Goal: Check status: Check status

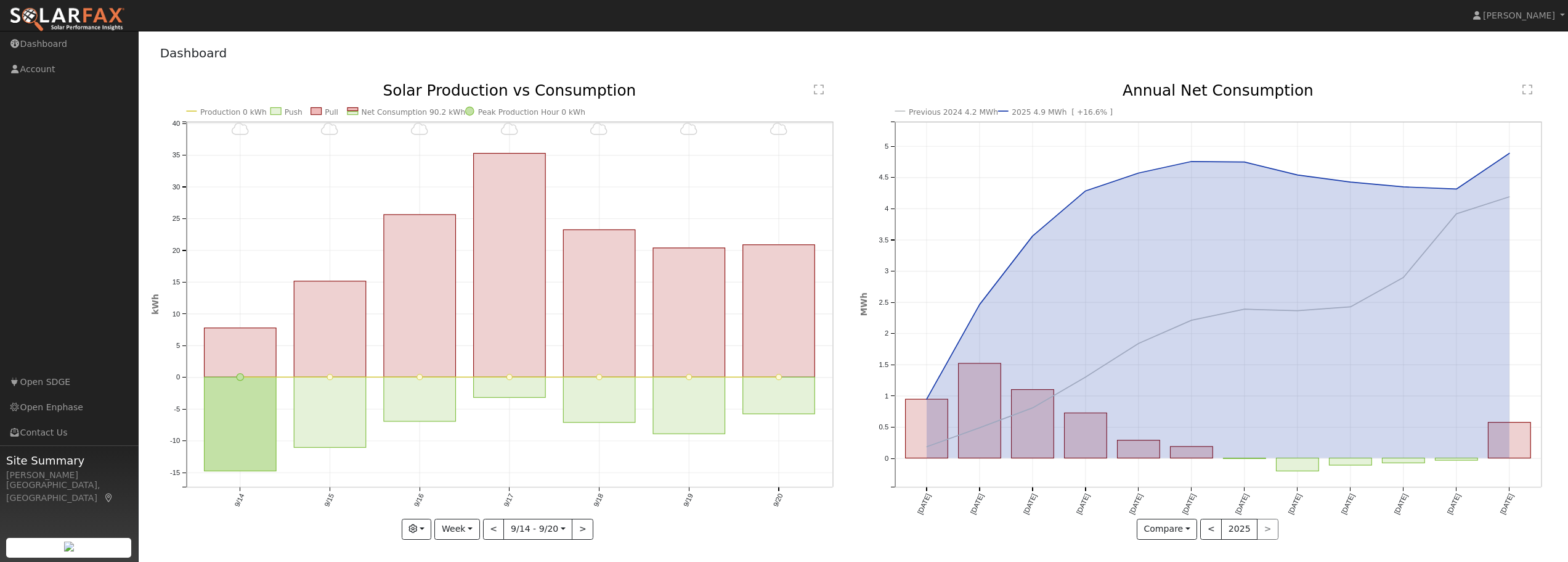
click at [1262, 529] on div "< 2025 >" at bounding box center [1239, 528] width 78 height 21
click at [1214, 532] on button "<" at bounding box center [1211, 528] width 22 height 21
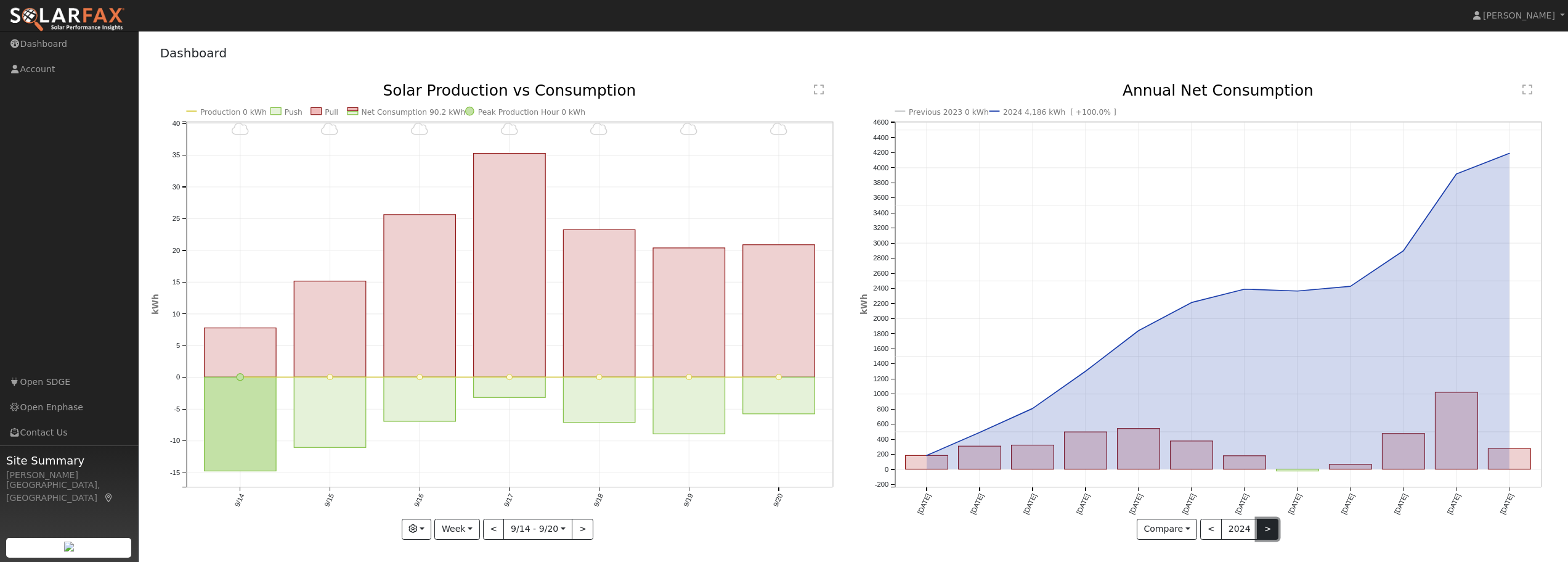
click at [1265, 534] on button ">" at bounding box center [1267, 528] width 22 height 21
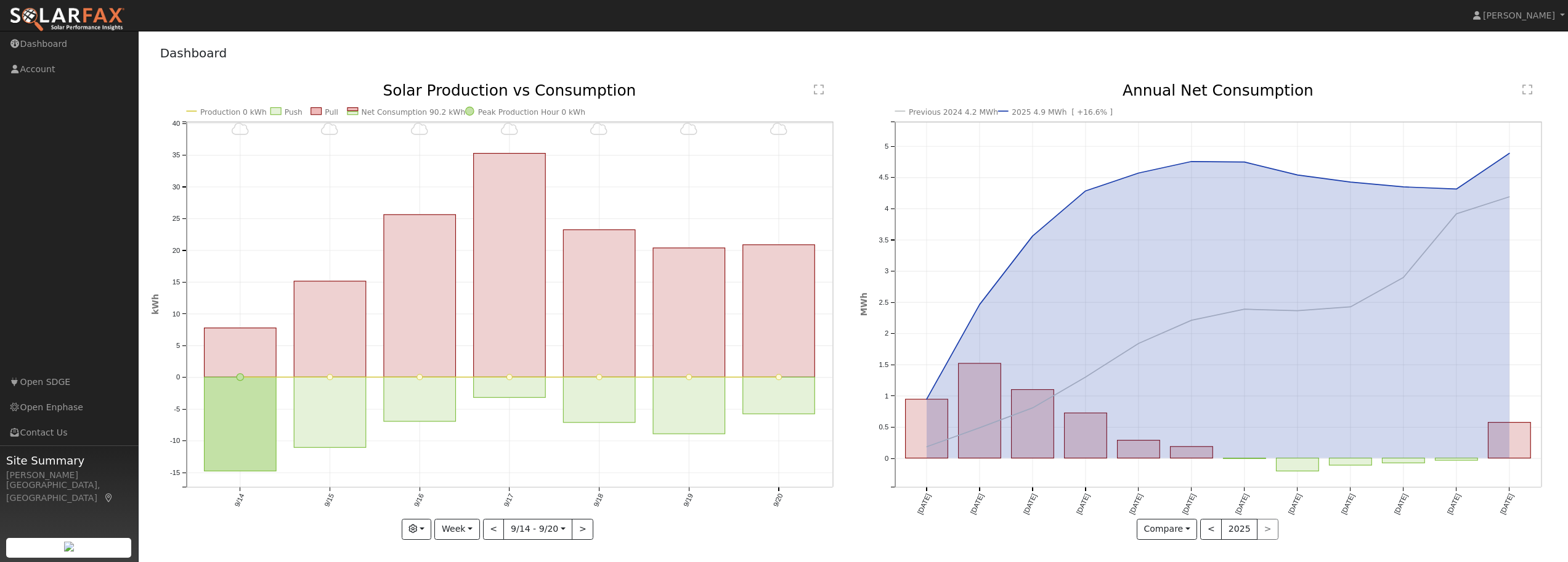
click at [1265, 534] on div "< 2025 >" at bounding box center [1239, 528] width 78 height 21
click at [1215, 530] on button "<" at bounding box center [1211, 528] width 22 height 21
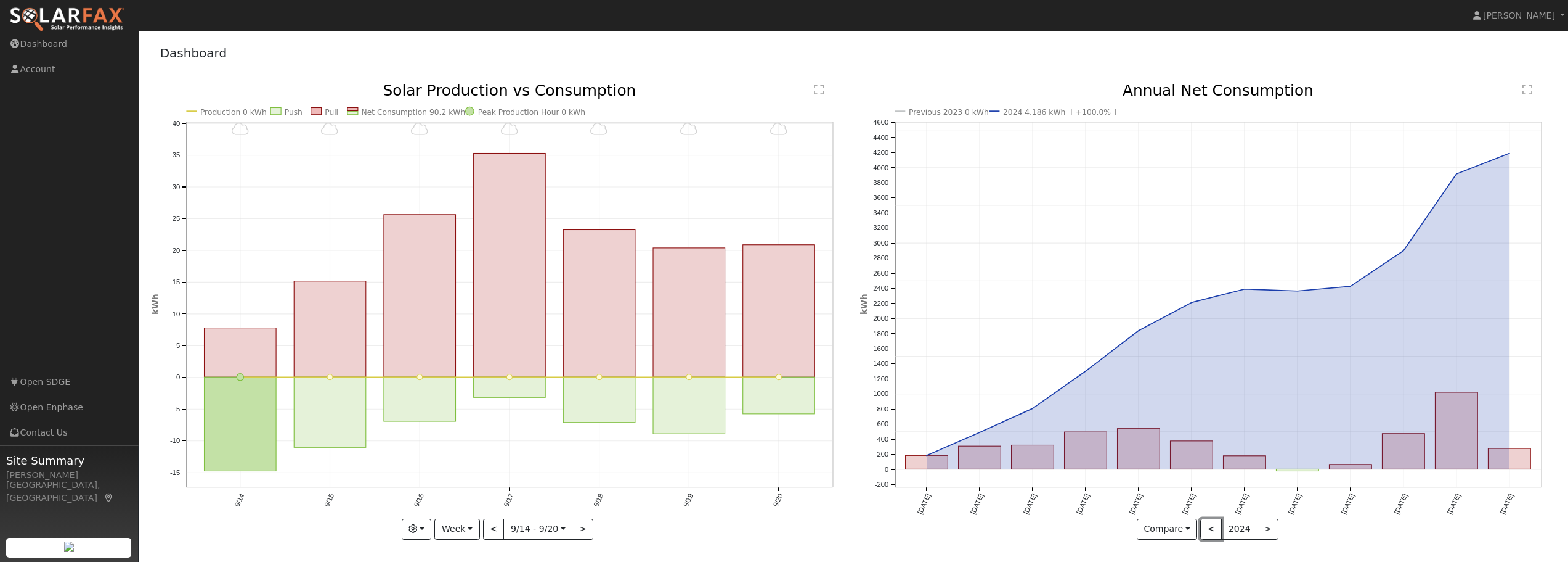
click at [1215, 530] on button "<" at bounding box center [1211, 528] width 22 height 21
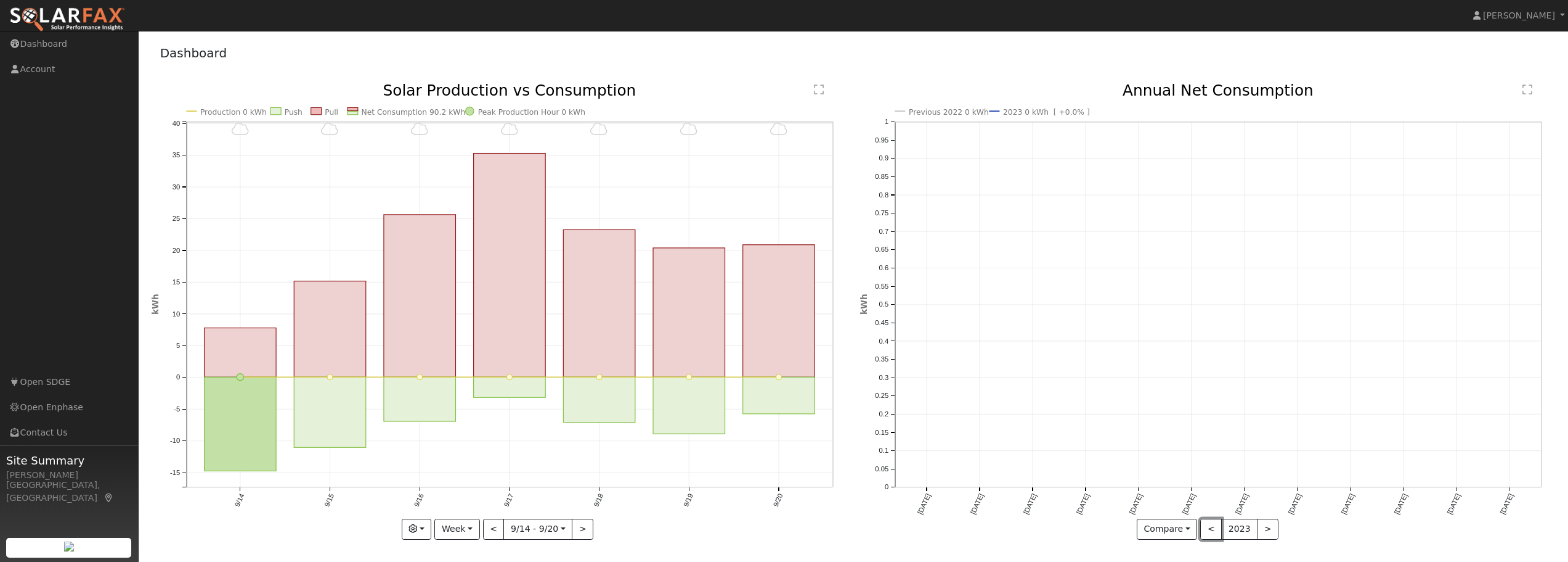
click at [1215, 530] on button "<" at bounding box center [1211, 528] width 22 height 21
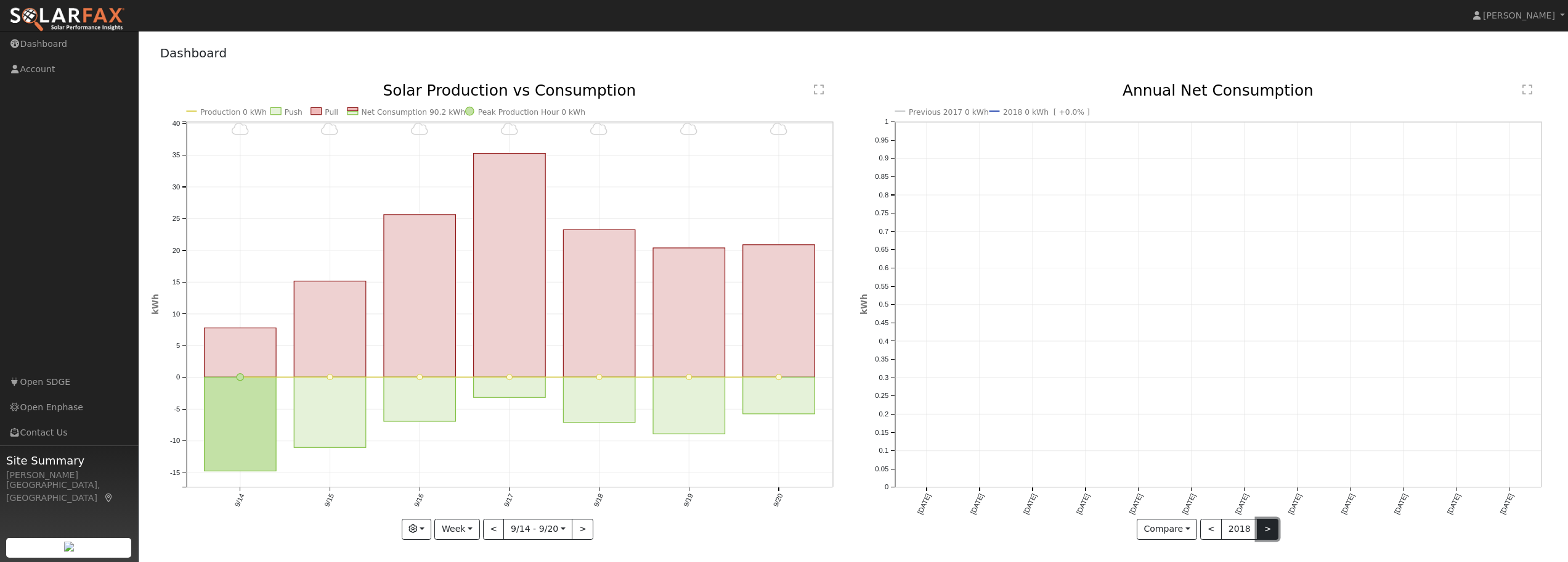
click at [1267, 531] on button ">" at bounding box center [1267, 528] width 22 height 21
click at [1267, 531] on div at bounding box center [1208, 311] width 696 height 456
click at [1267, 531] on button ">" at bounding box center [1267, 528] width 22 height 21
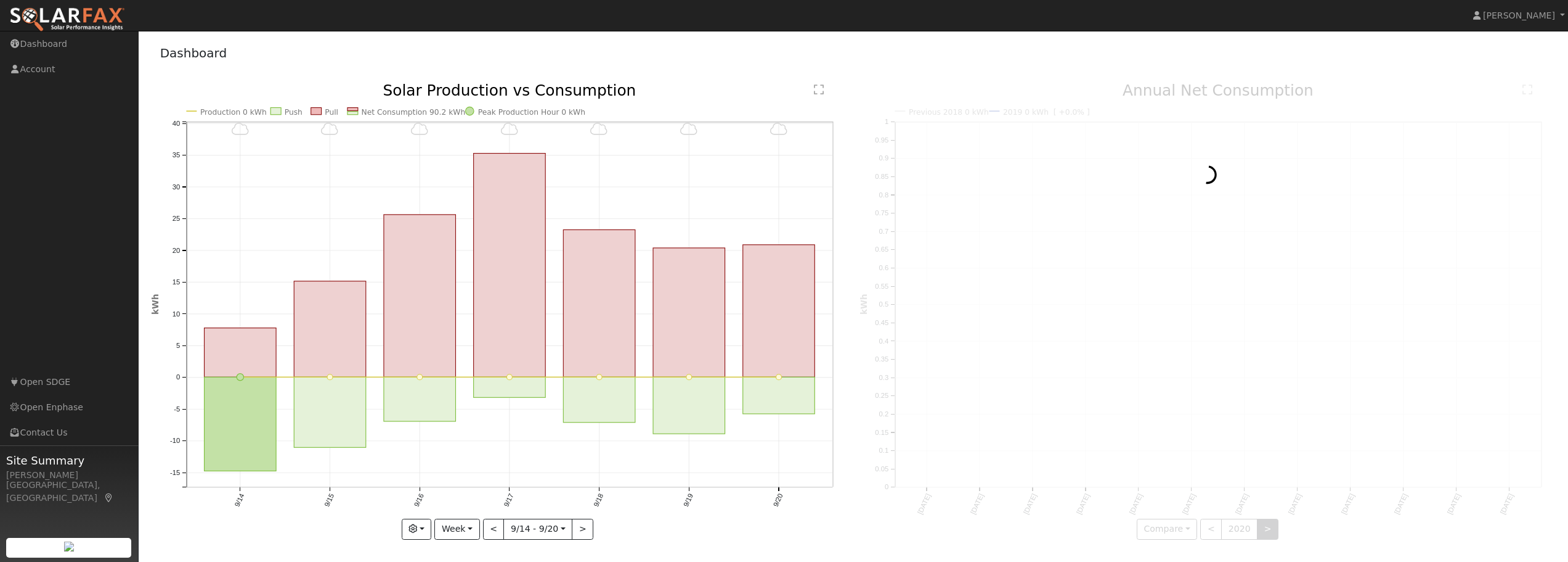
click at [1267, 531] on div at bounding box center [1208, 311] width 696 height 456
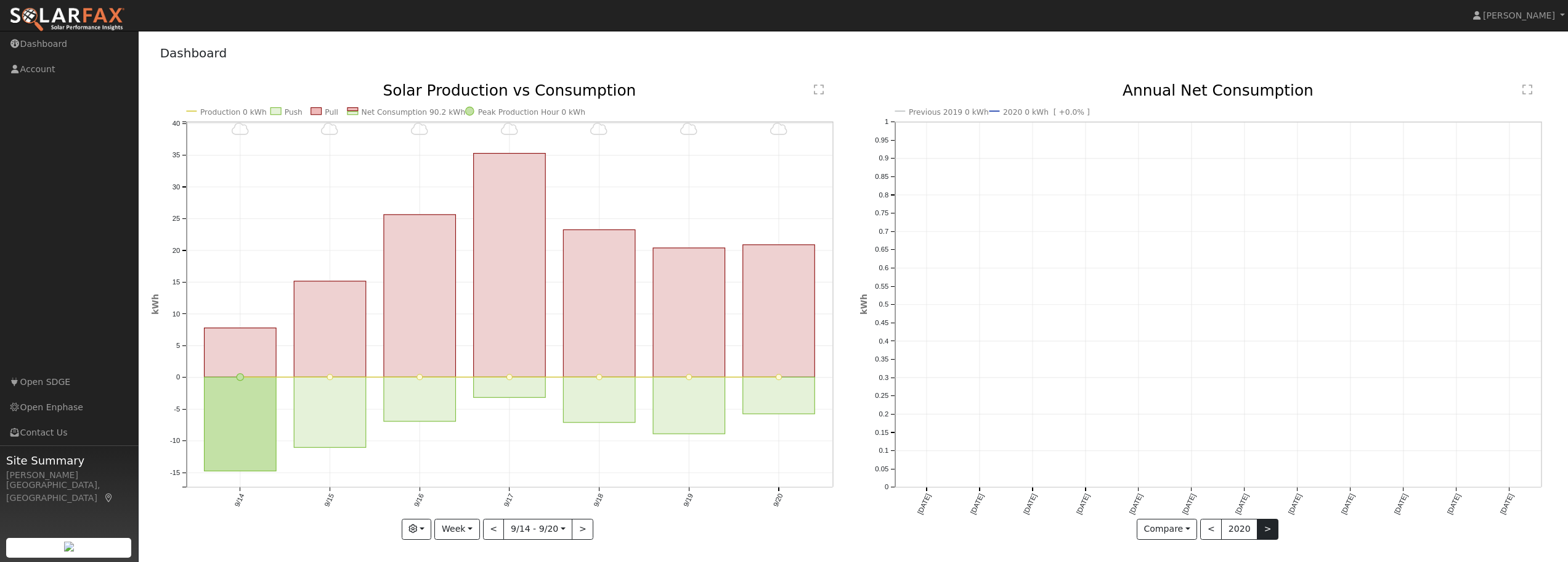
click at [1267, 531] on div at bounding box center [1208, 311] width 696 height 456
click at [586, 533] on button ">" at bounding box center [583, 528] width 22 height 21
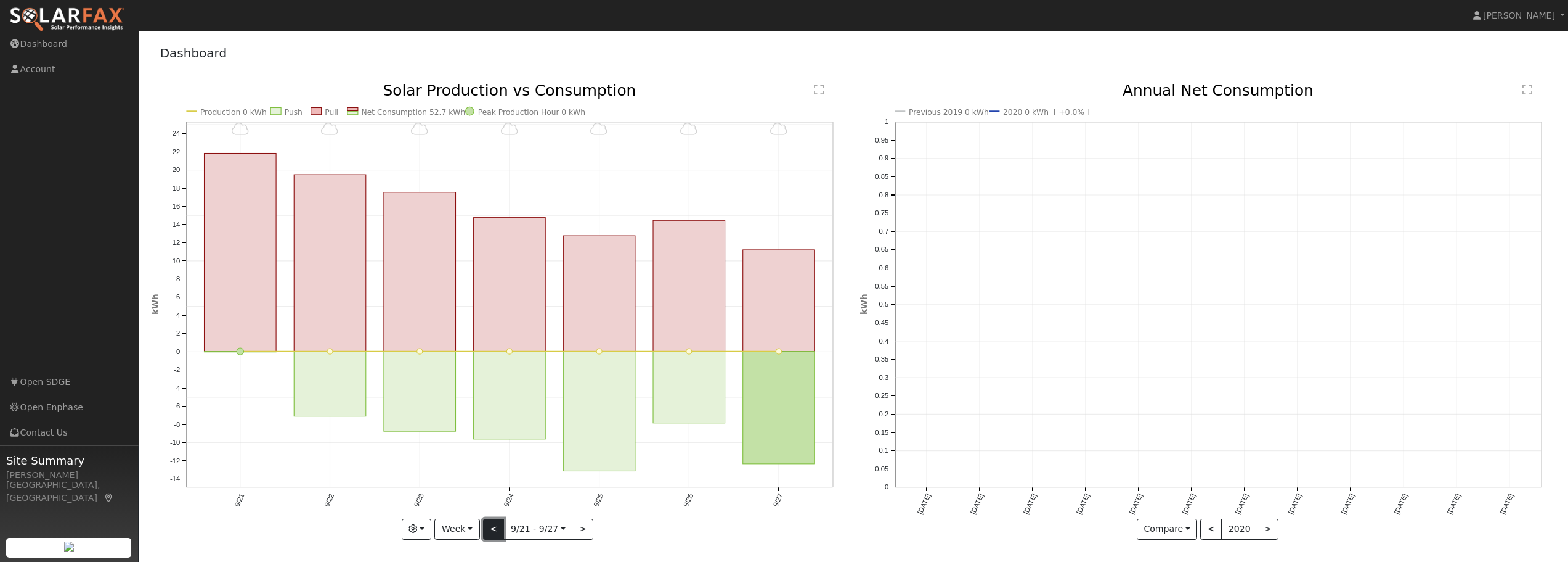
click at [495, 528] on button "<" at bounding box center [494, 528] width 22 height 21
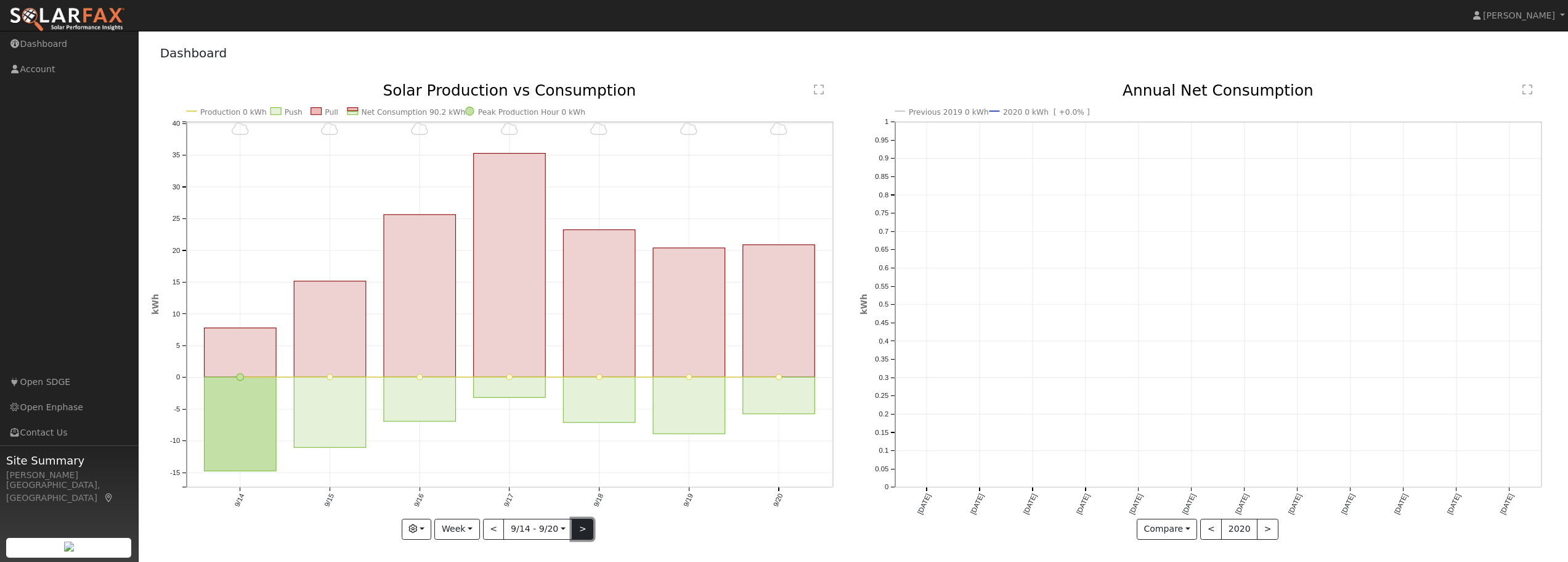
click at [582, 530] on button ">" at bounding box center [583, 528] width 22 height 21
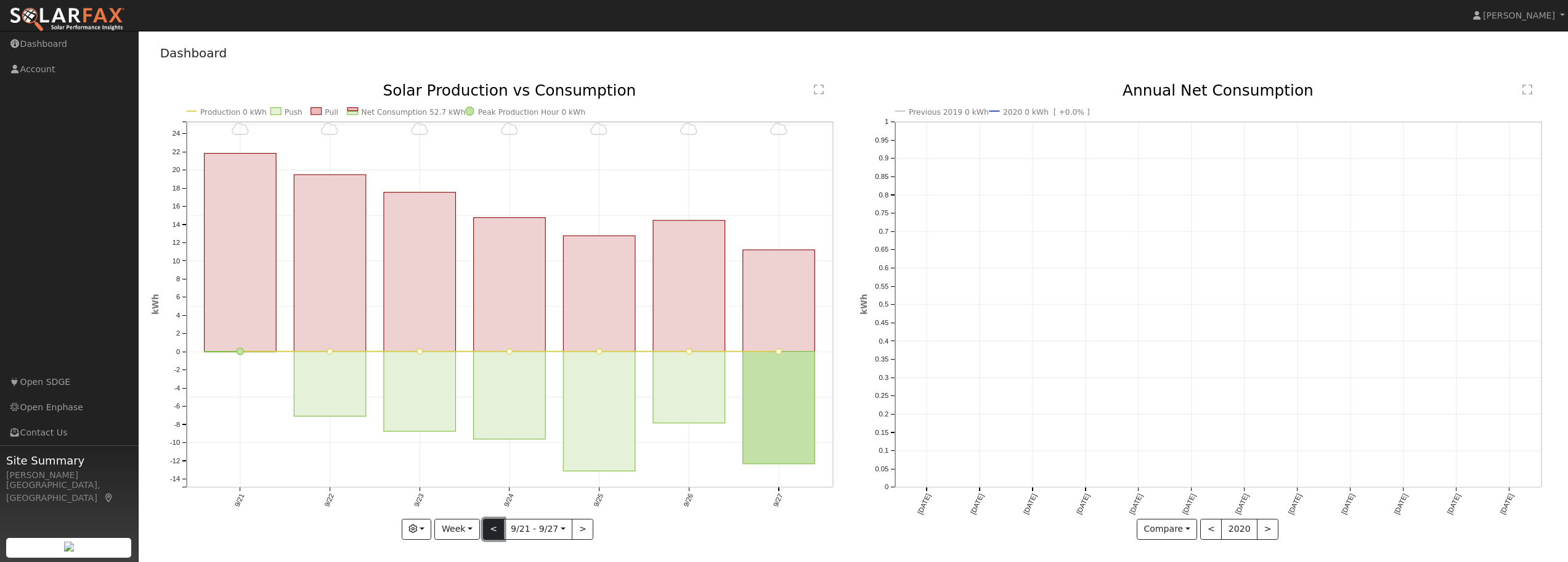
click at [499, 529] on button "<" at bounding box center [494, 528] width 22 height 21
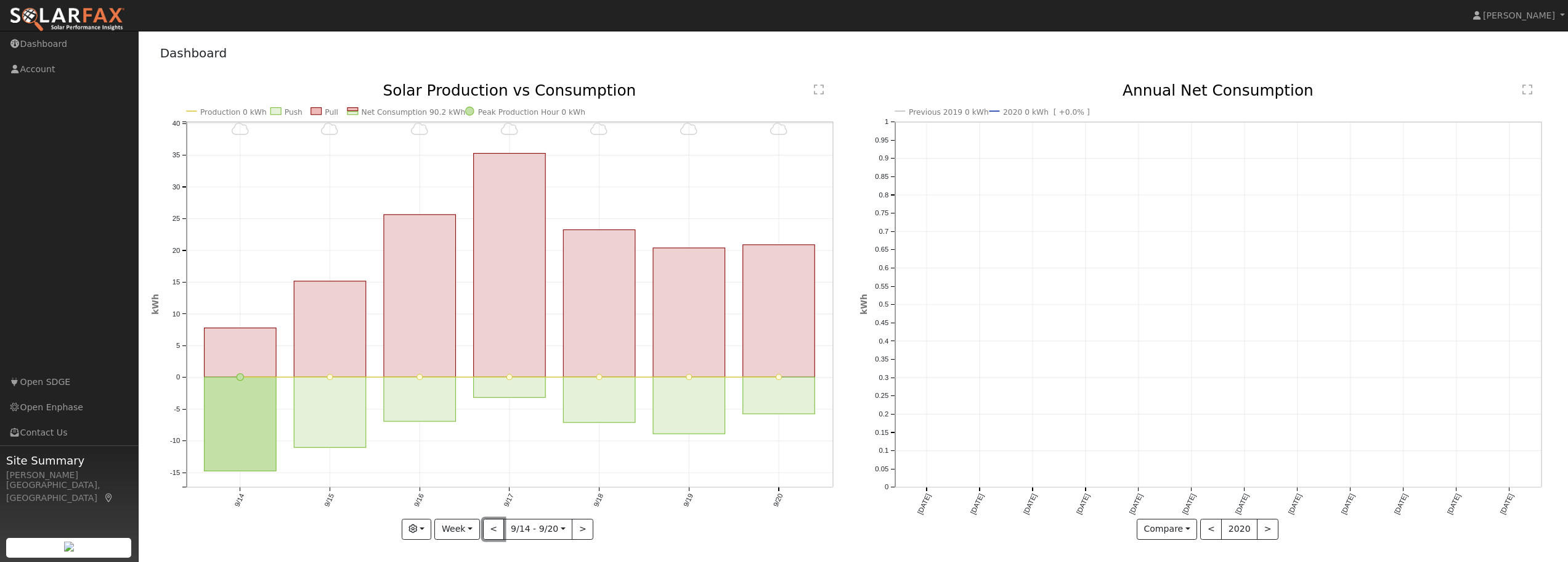
click at [499, 529] on button "<" at bounding box center [494, 528] width 22 height 21
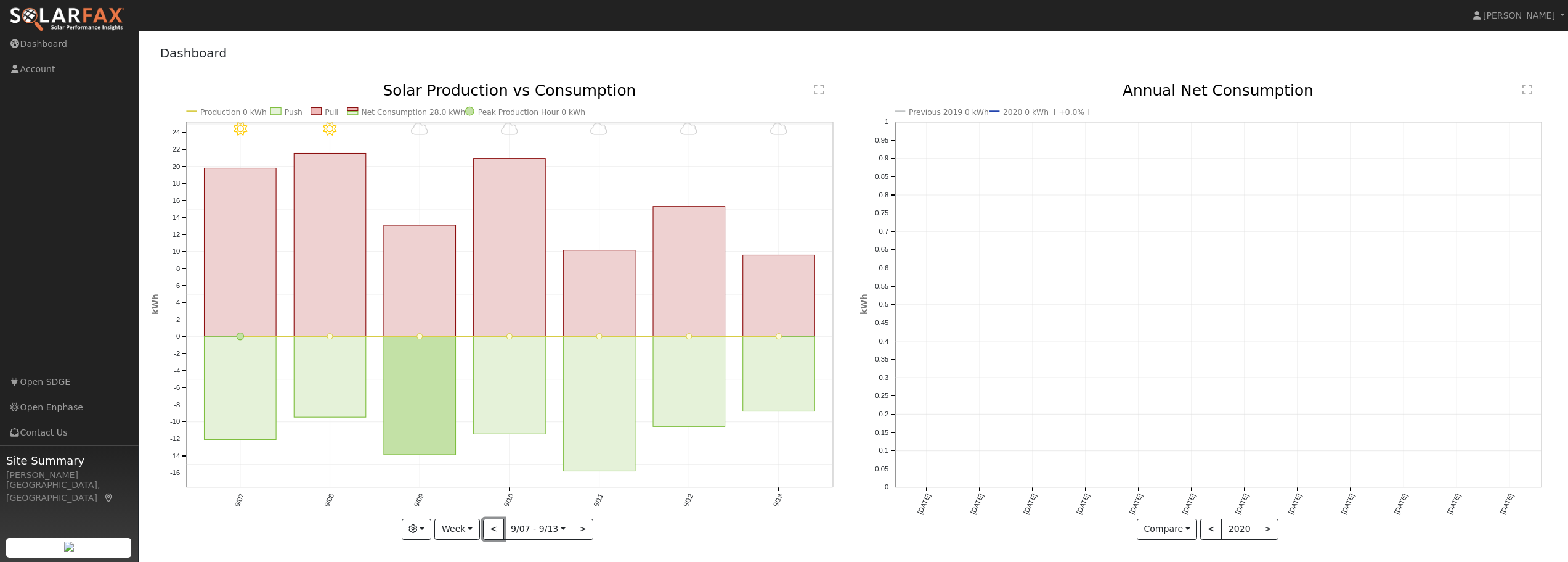
click at [499, 529] on button "<" at bounding box center [494, 528] width 22 height 21
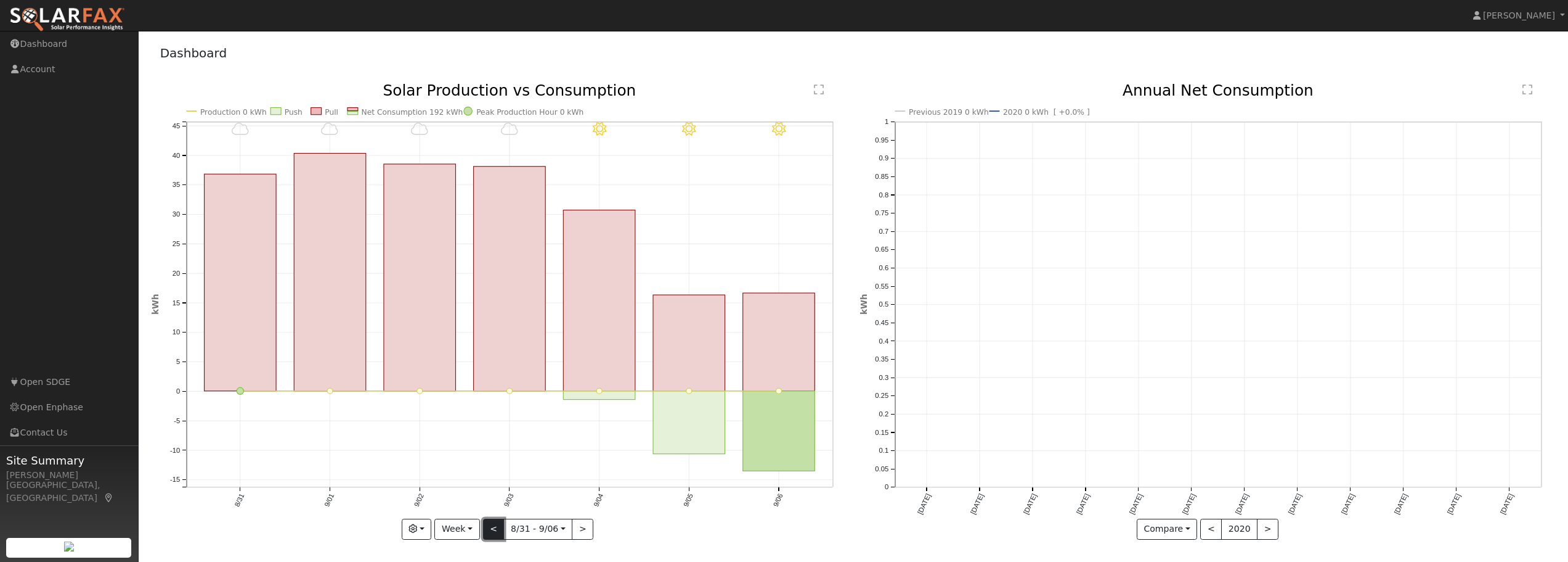
click at [494, 529] on button "<" at bounding box center [494, 528] width 22 height 21
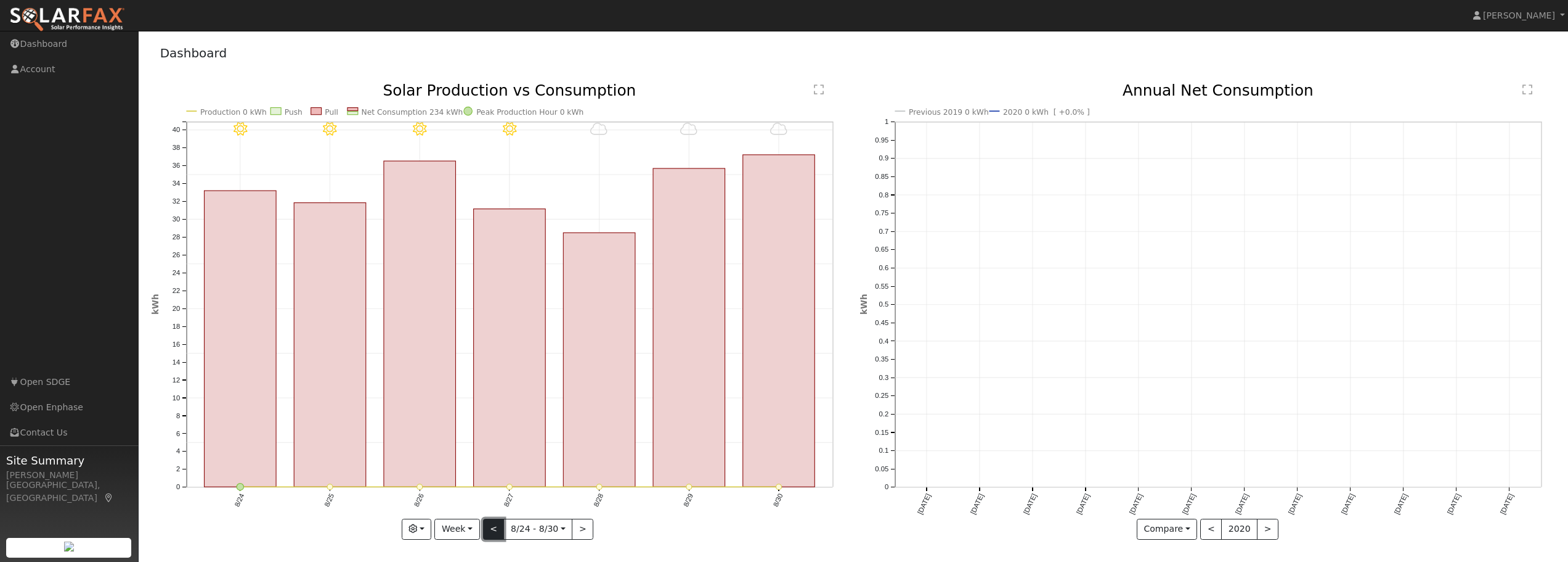
click at [494, 529] on button "<" at bounding box center [494, 528] width 22 height 21
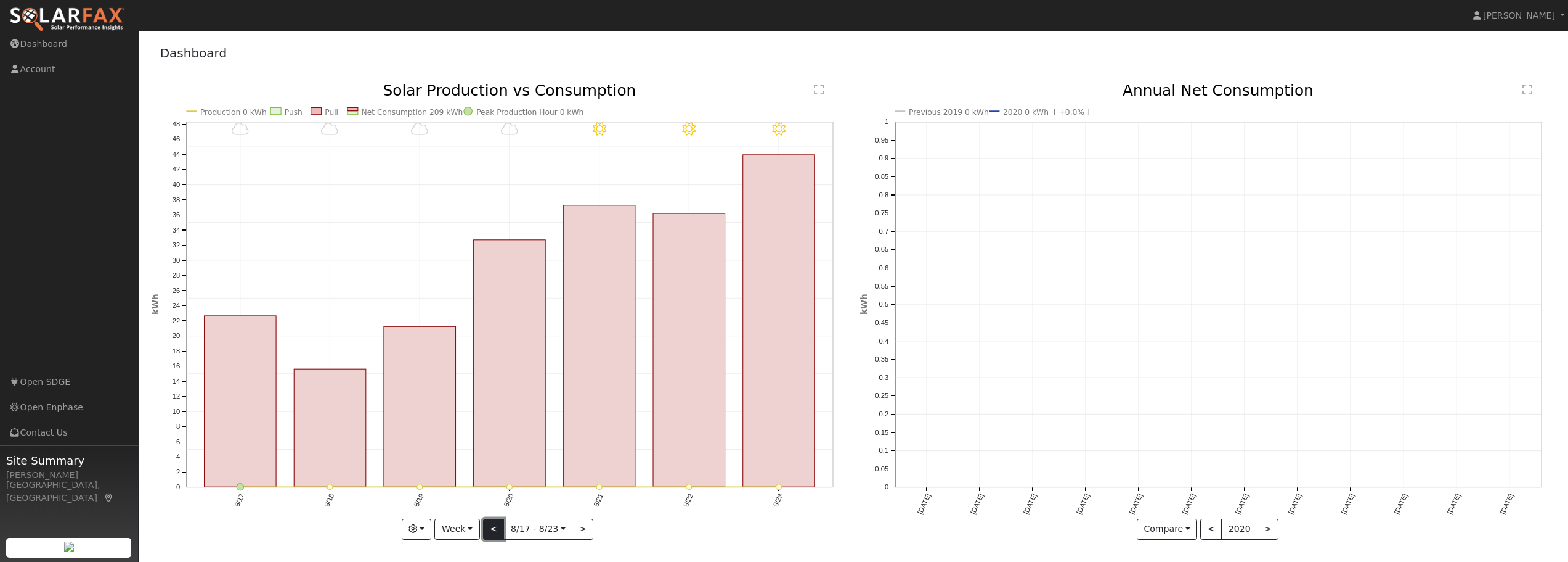
click at [494, 529] on button "<" at bounding box center [494, 528] width 22 height 21
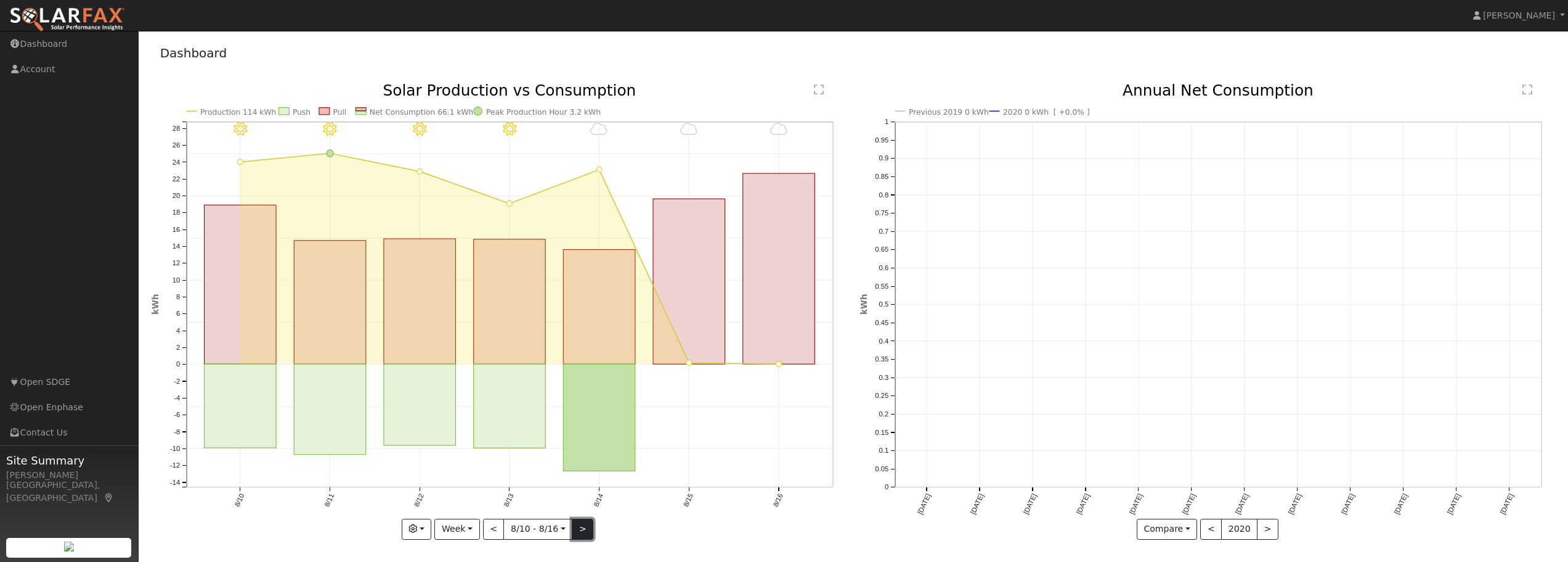
click at [583, 529] on button ">" at bounding box center [583, 528] width 22 height 21
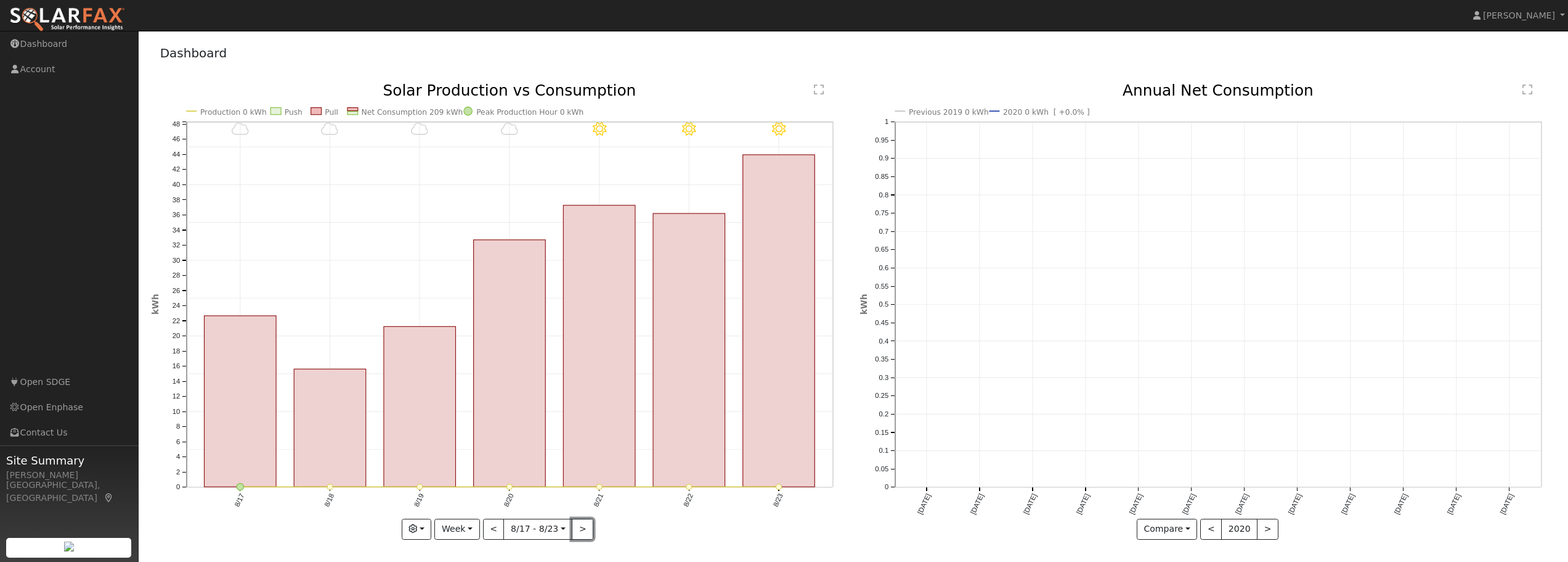
click at [579, 529] on button ">" at bounding box center [583, 528] width 22 height 21
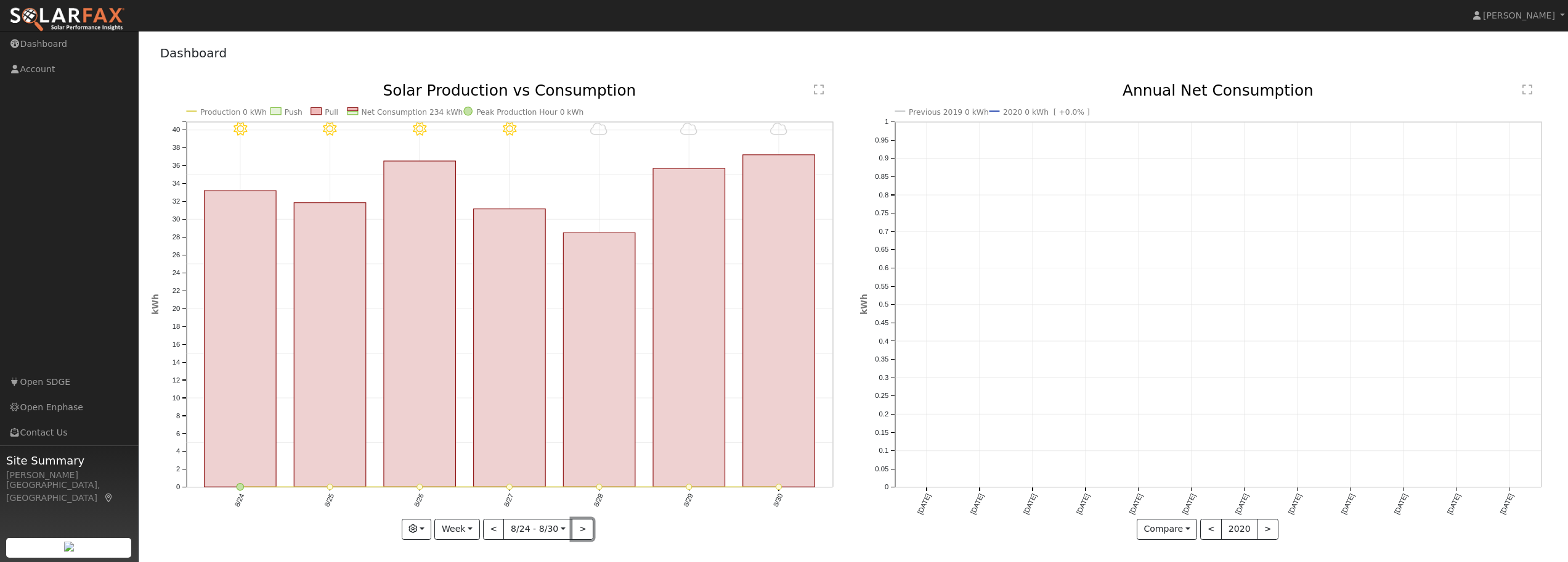
click at [579, 530] on button ">" at bounding box center [583, 528] width 22 height 21
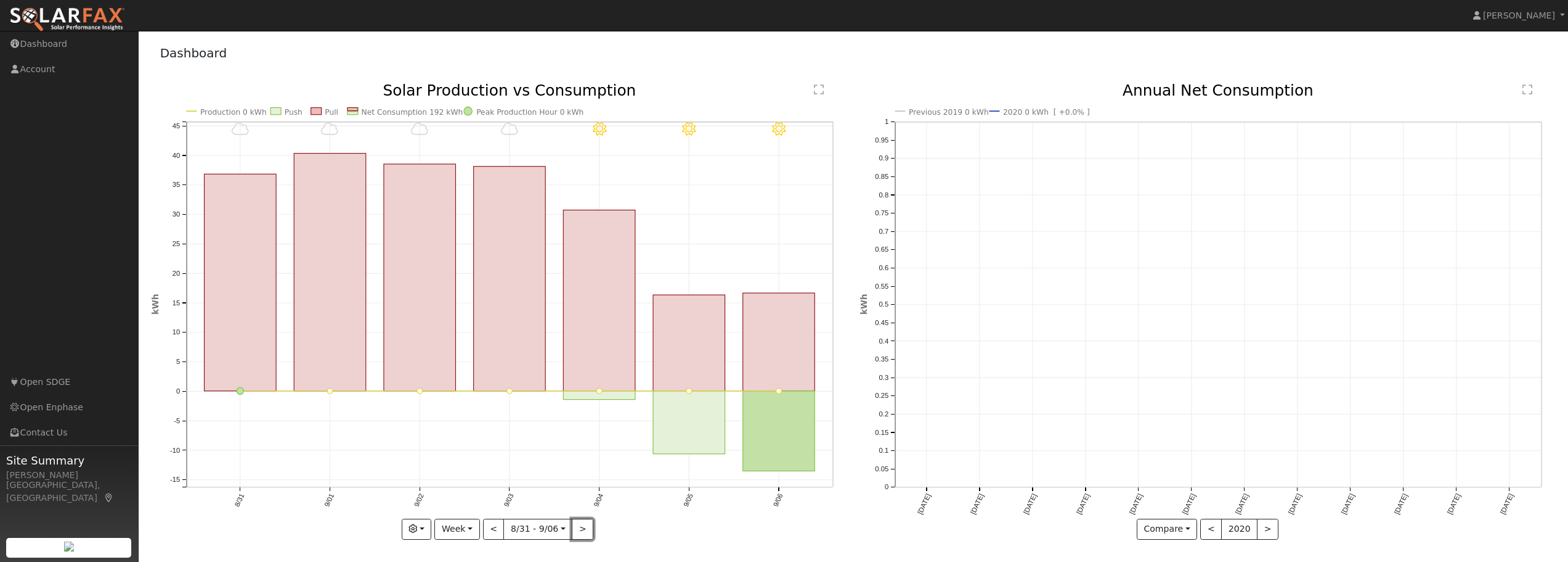
click at [579, 530] on button ">" at bounding box center [583, 528] width 22 height 21
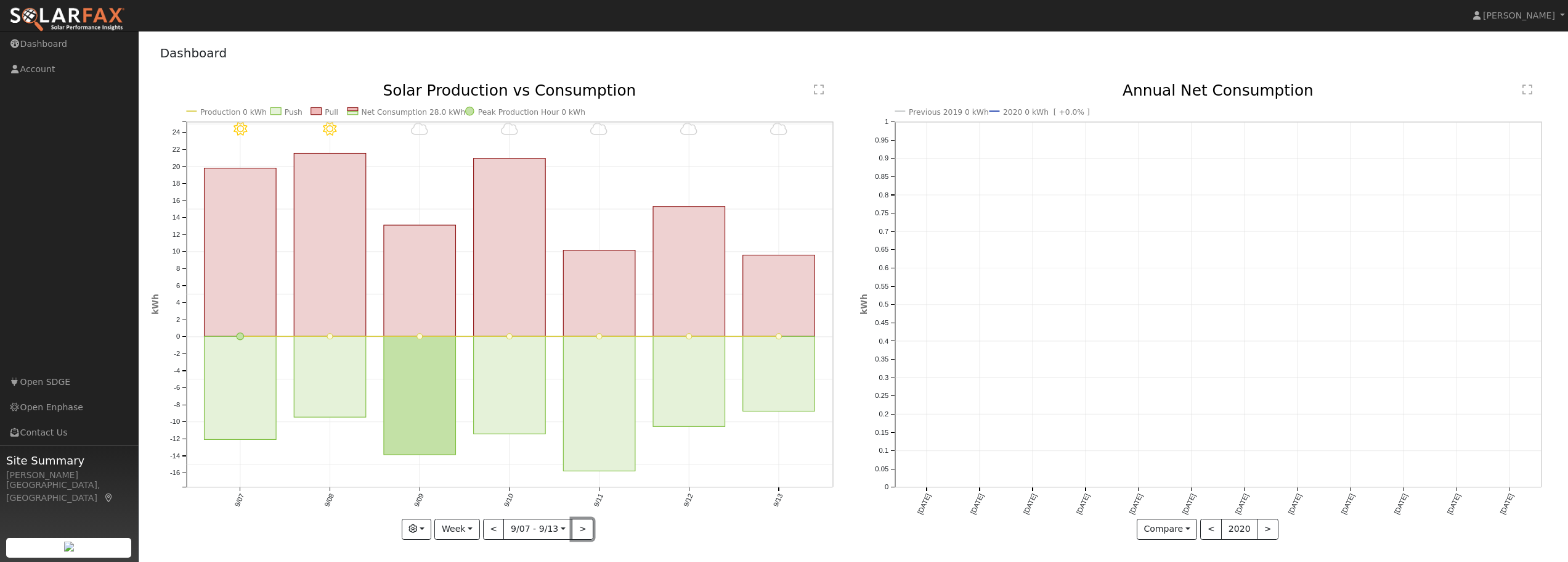
click at [579, 530] on button ">" at bounding box center [583, 528] width 22 height 21
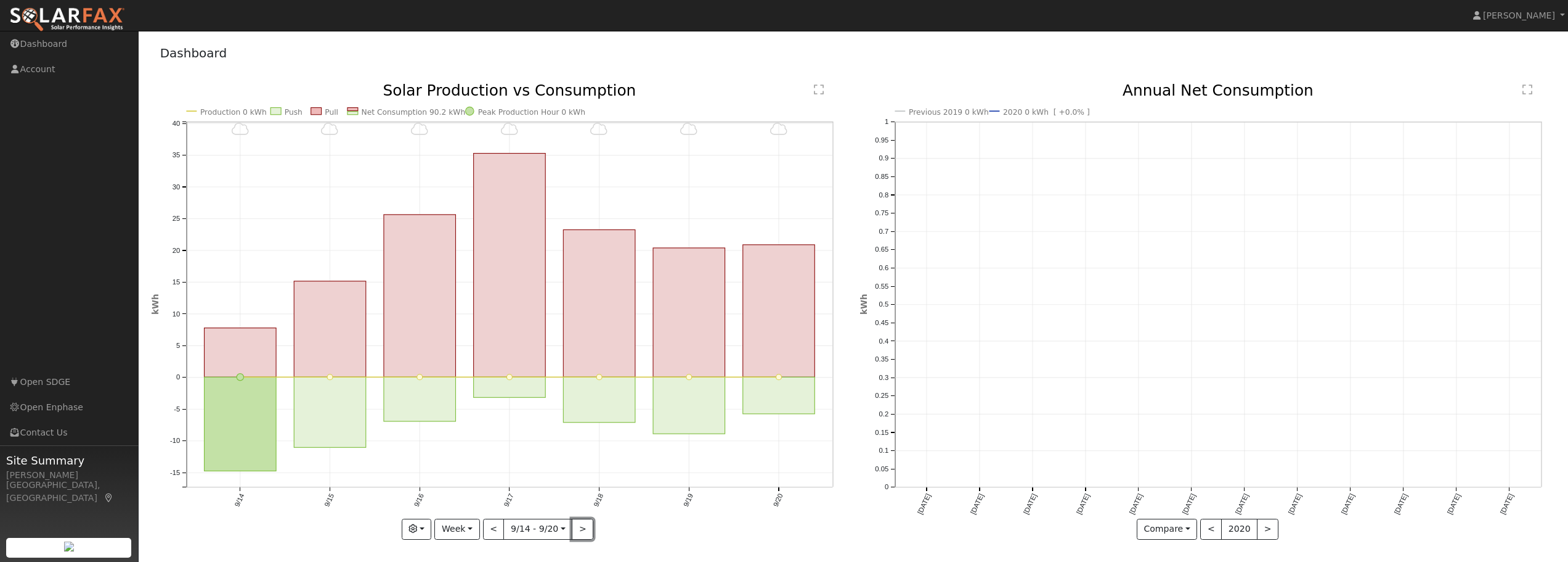
click at [579, 530] on button ">" at bounding box center [583, 528] width 22 height 21
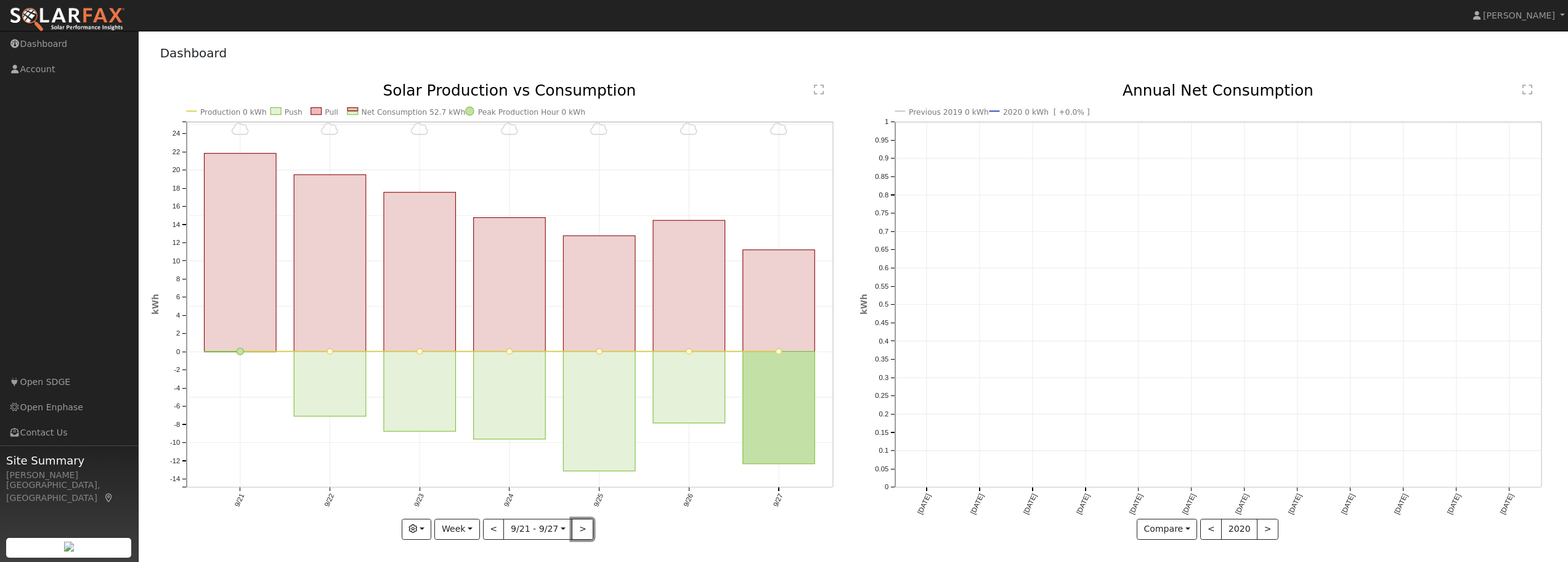
click at [579, 530] on button ">" at bounding box center [583, 528] width 22 height 21
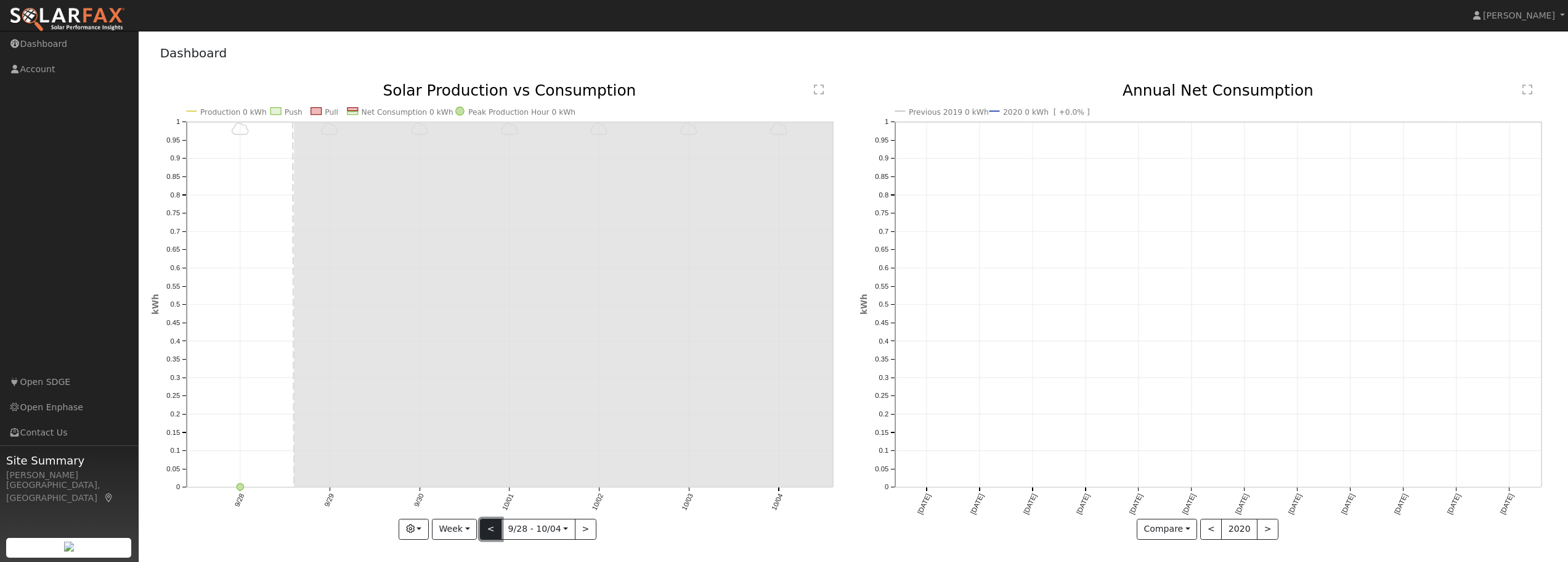
click at [486, 528] on button "<" at bounding box center [491, 528] width 22 height 21
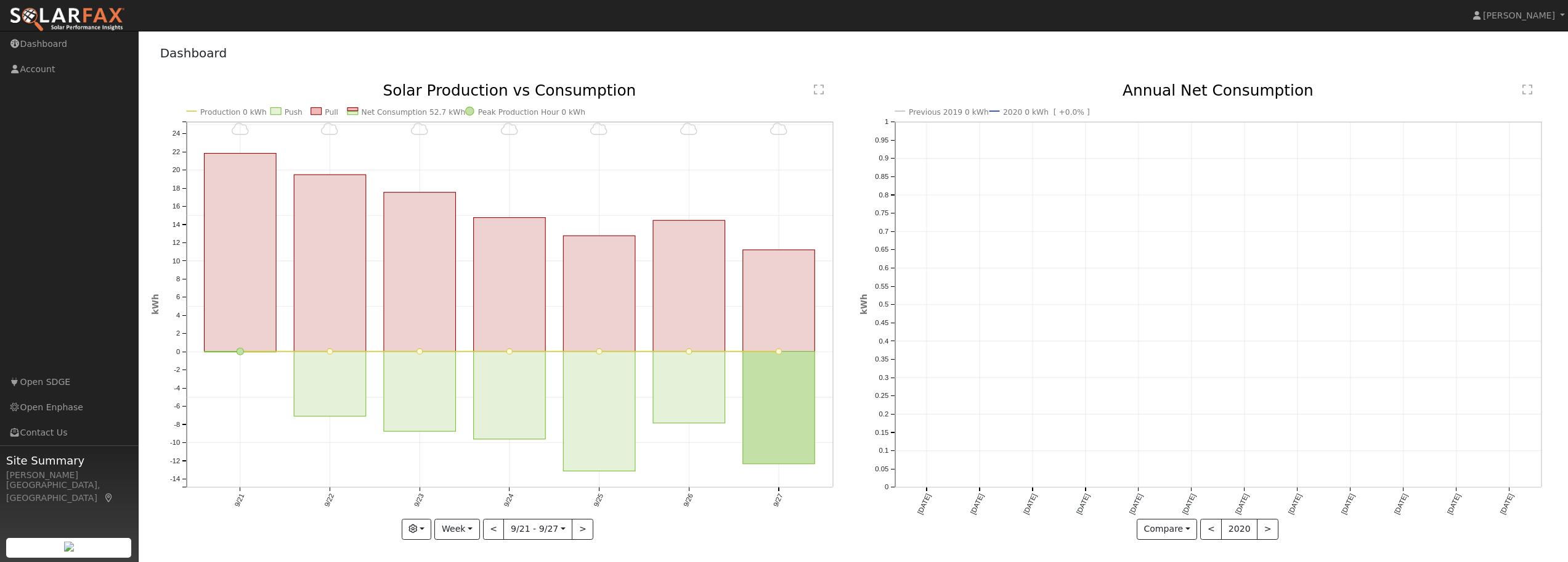
click at [487, 528] on div "9/27 - Cloudy 9/26 - Cloudy 9/25 - Cloudy 9/24 - Cloudy 9/23 - Cloudy 9/22 - Cl…" at bounding box center [499, 311] width 696 height 456
click at [487, 528] on button "<" at bounding box center [494, 528] width 22 height 21
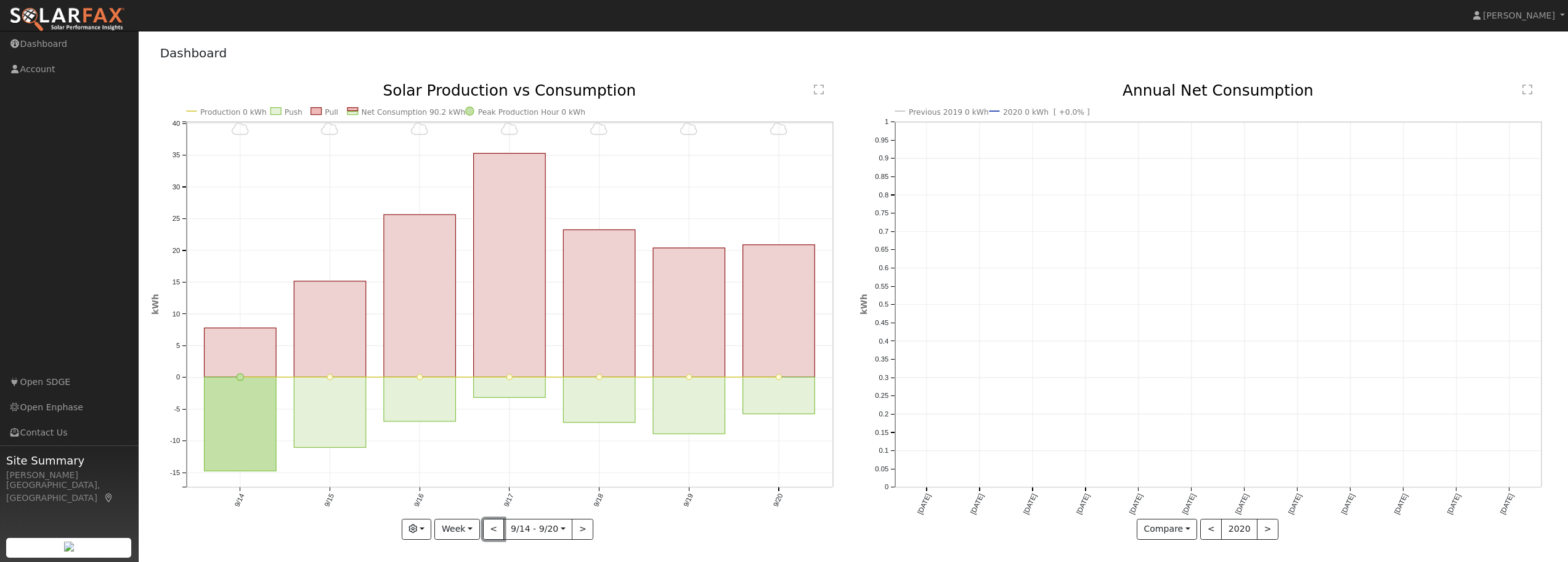
click at [487, 528] on button "<" at bounding box center [494, 528] width 22 height 21
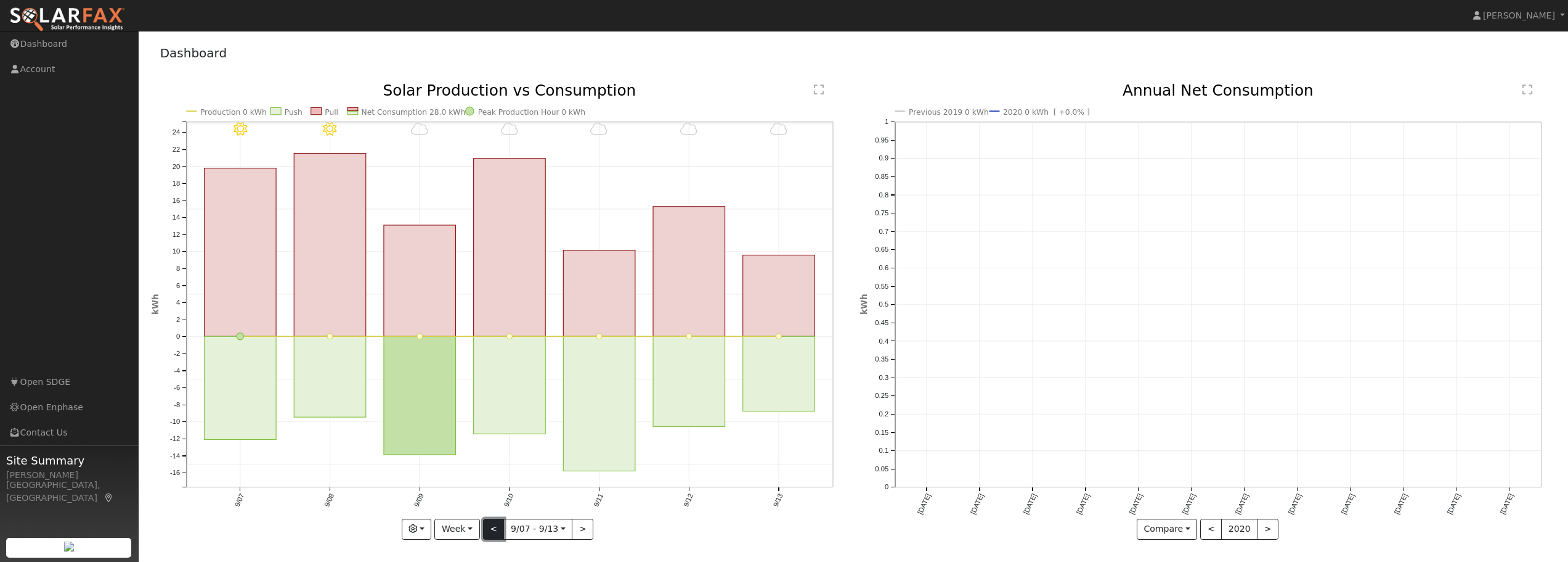
click at [489, 528] on button "<" at bounding box center [494, 528] width 22 height 21
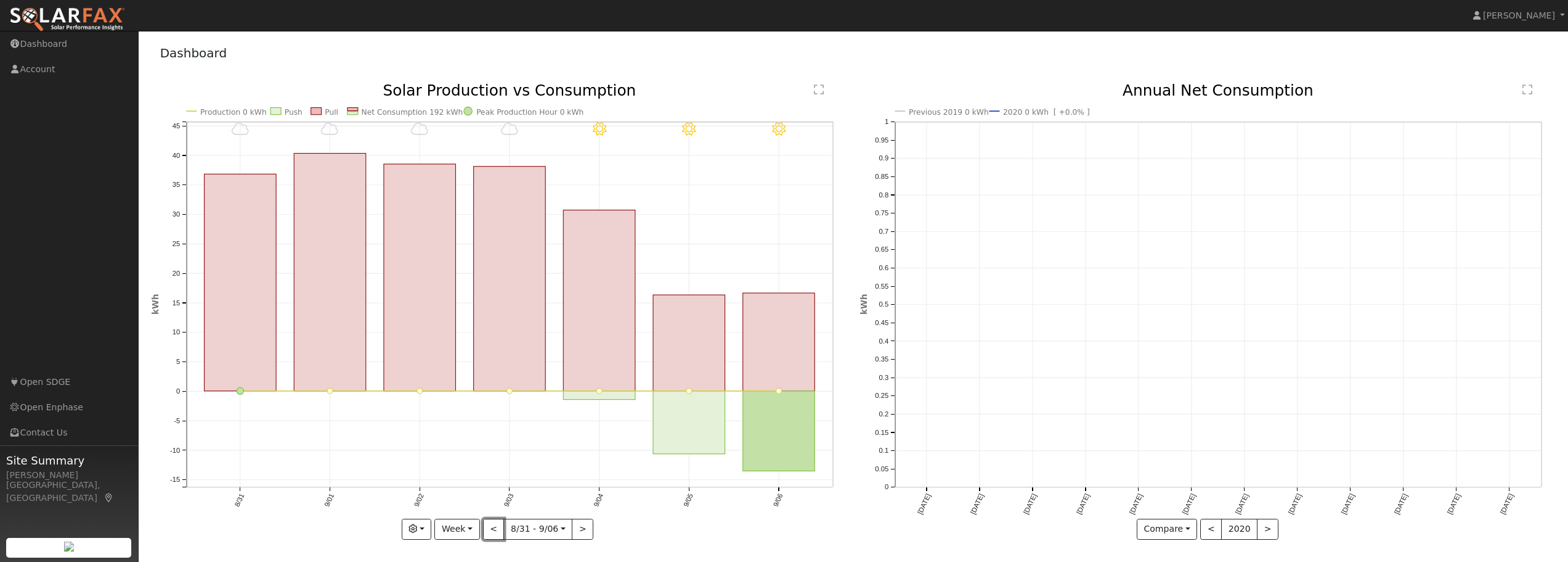
click at [489, 528] on button "<" at bounding box center [494, 528] width 22 height 21
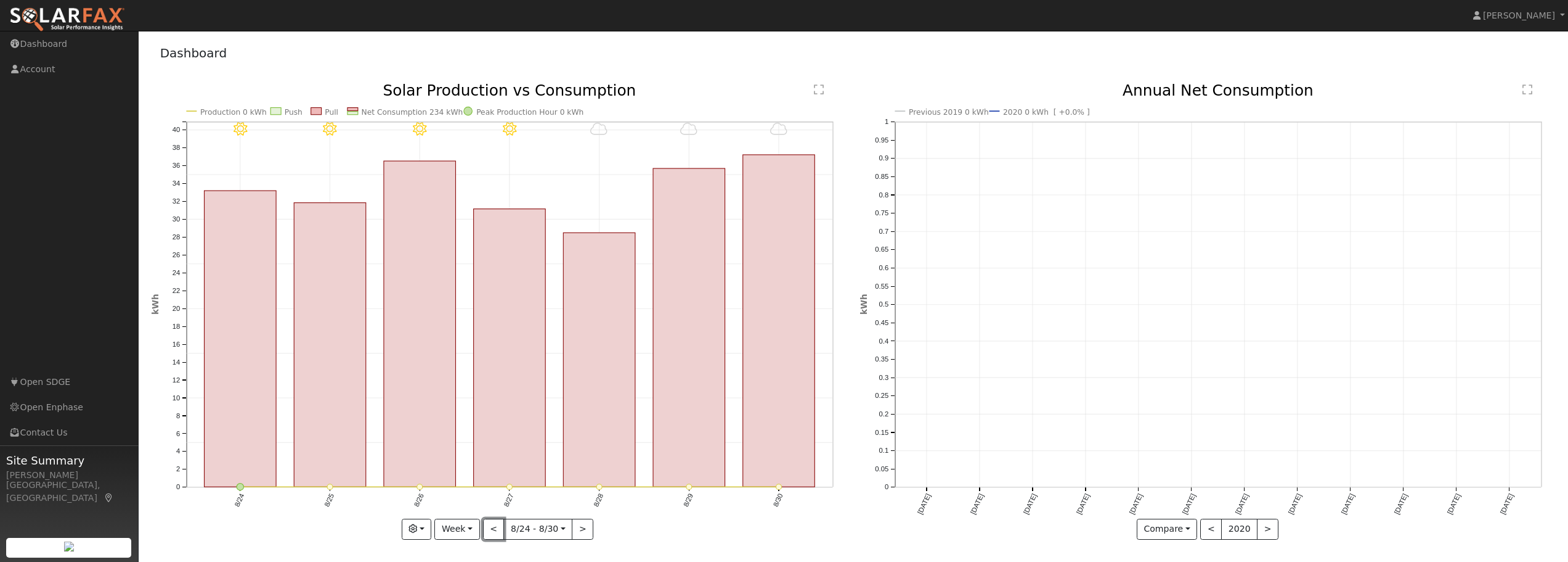
click at [489, 528] on button "<" at bounding box center [494, 528] width 22 height 21
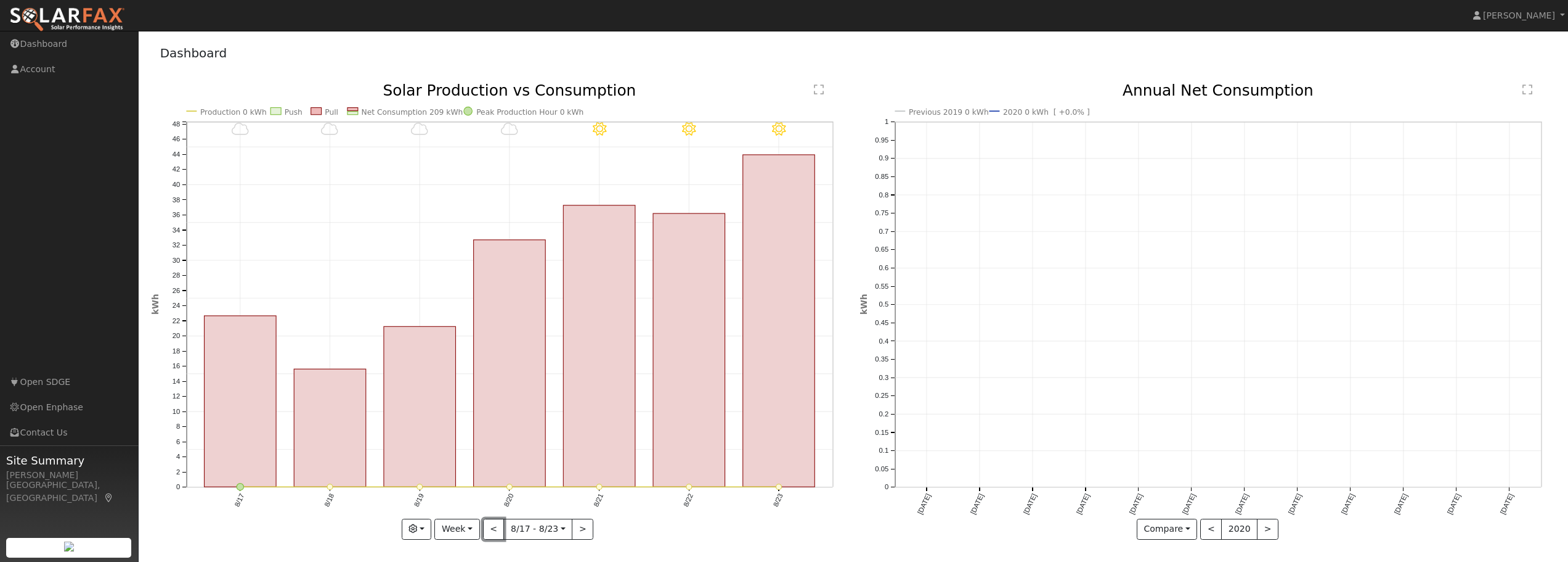
click at [489, 528] on button "<" at bounding box center [494, 528] width 22 height 21
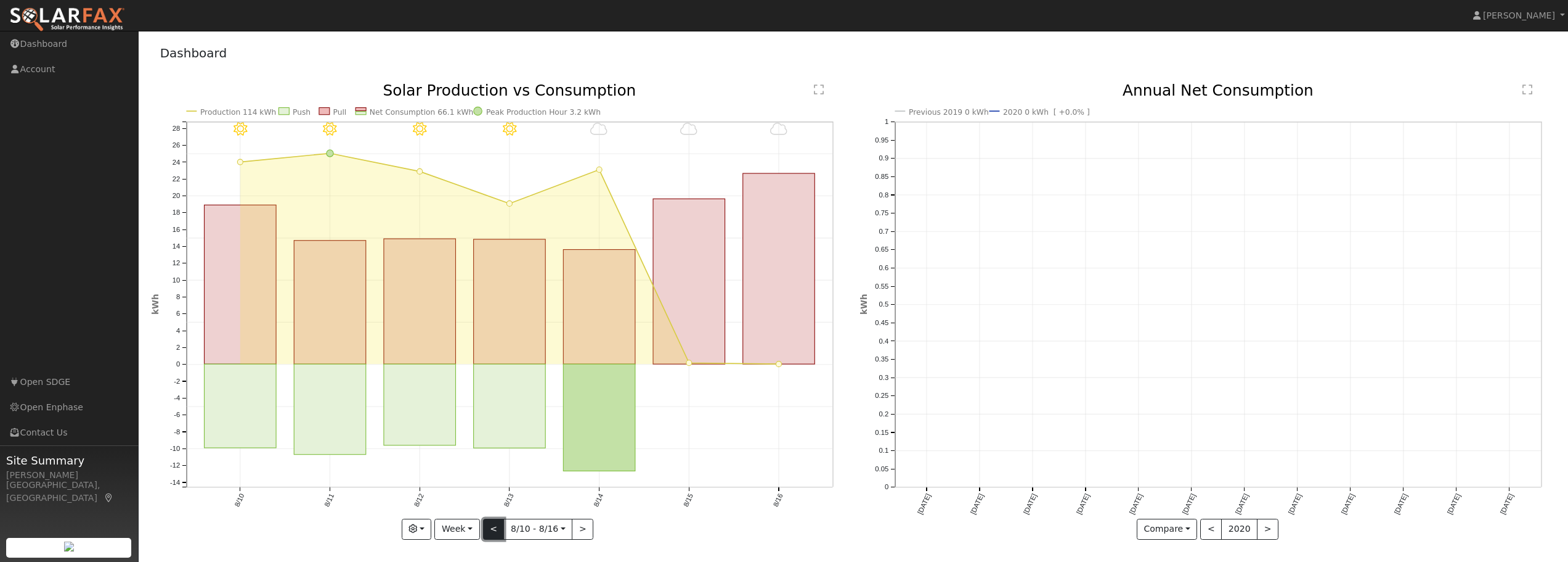
click at [491, 528] on button "<" at bounding box center [494, 528] width 22 height 21
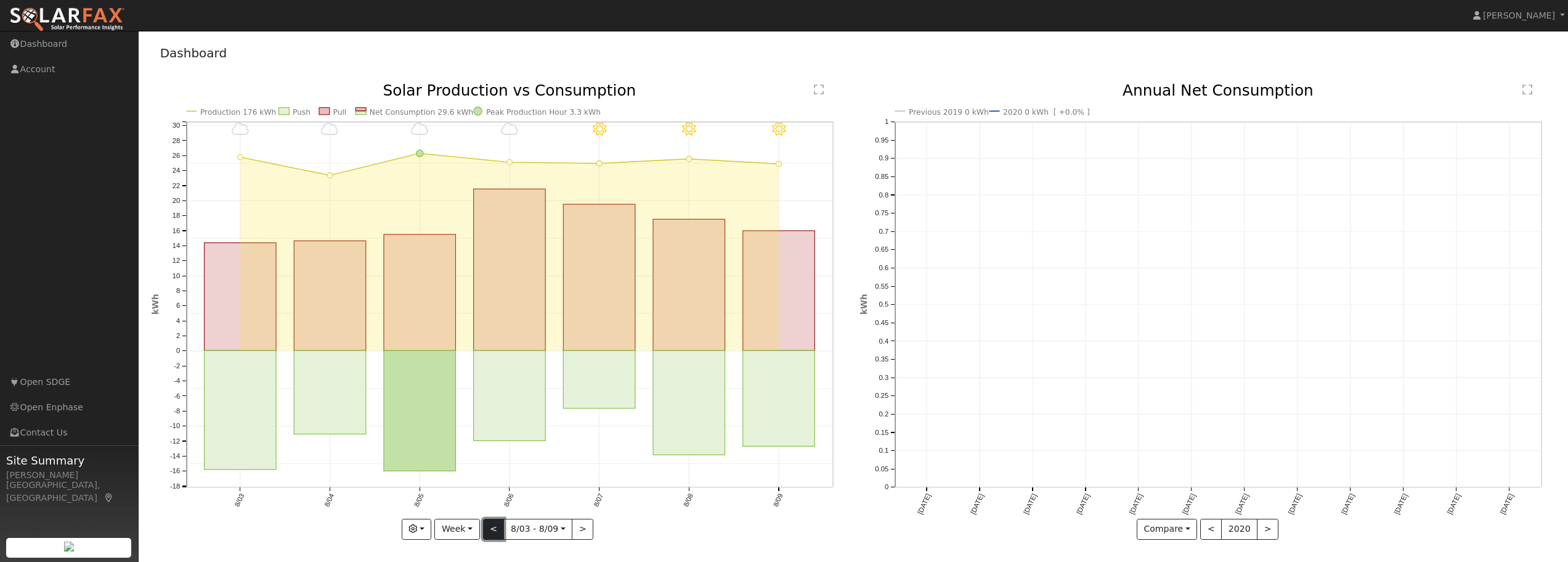
click at [495, 529] on button "<" at bounding box center [494, 528] width 22 height 21
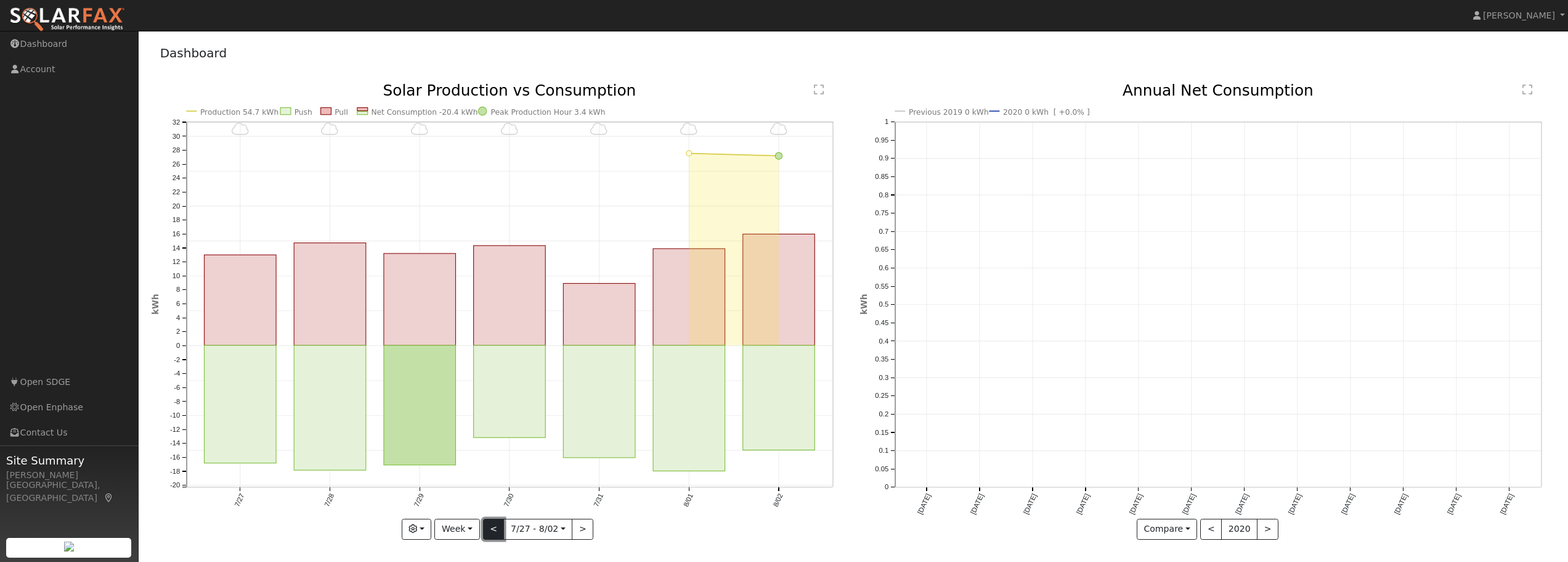
click at [495, 529] on button "<" at bounding box center [494, 528] width 22 height 21
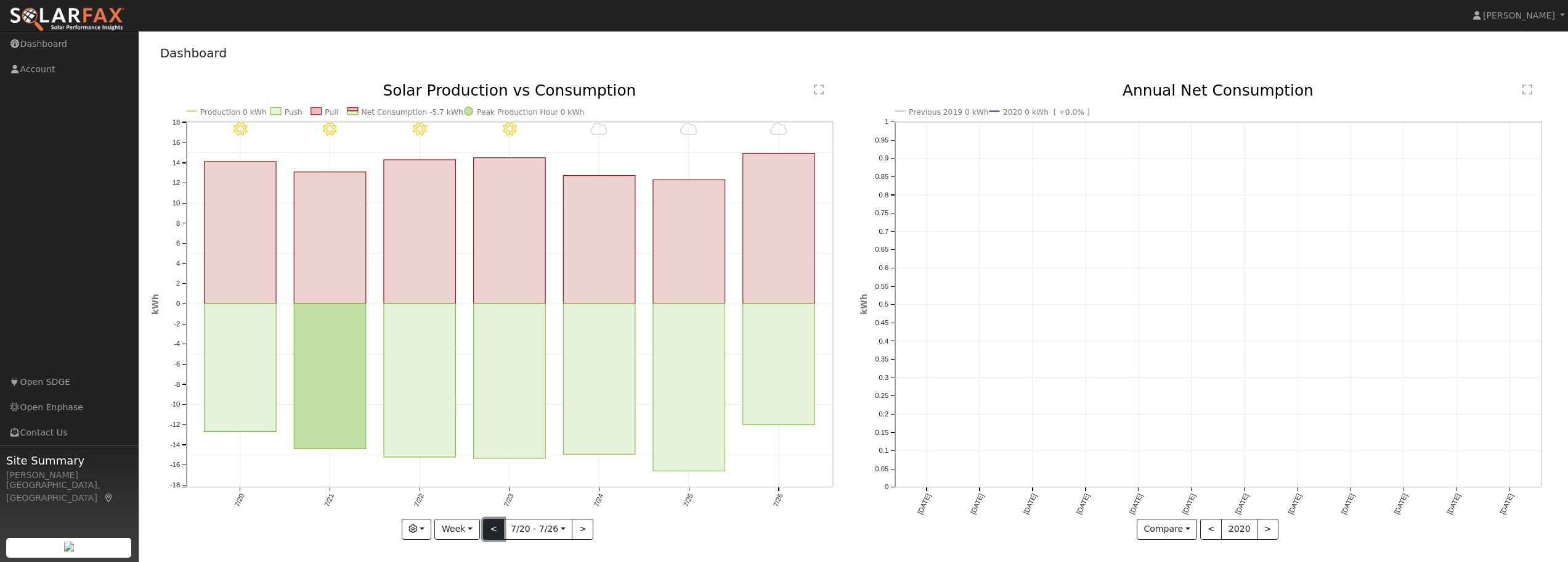
click at [495, 529] on button "<" at bounding box center [494, 528] width 22 height 21
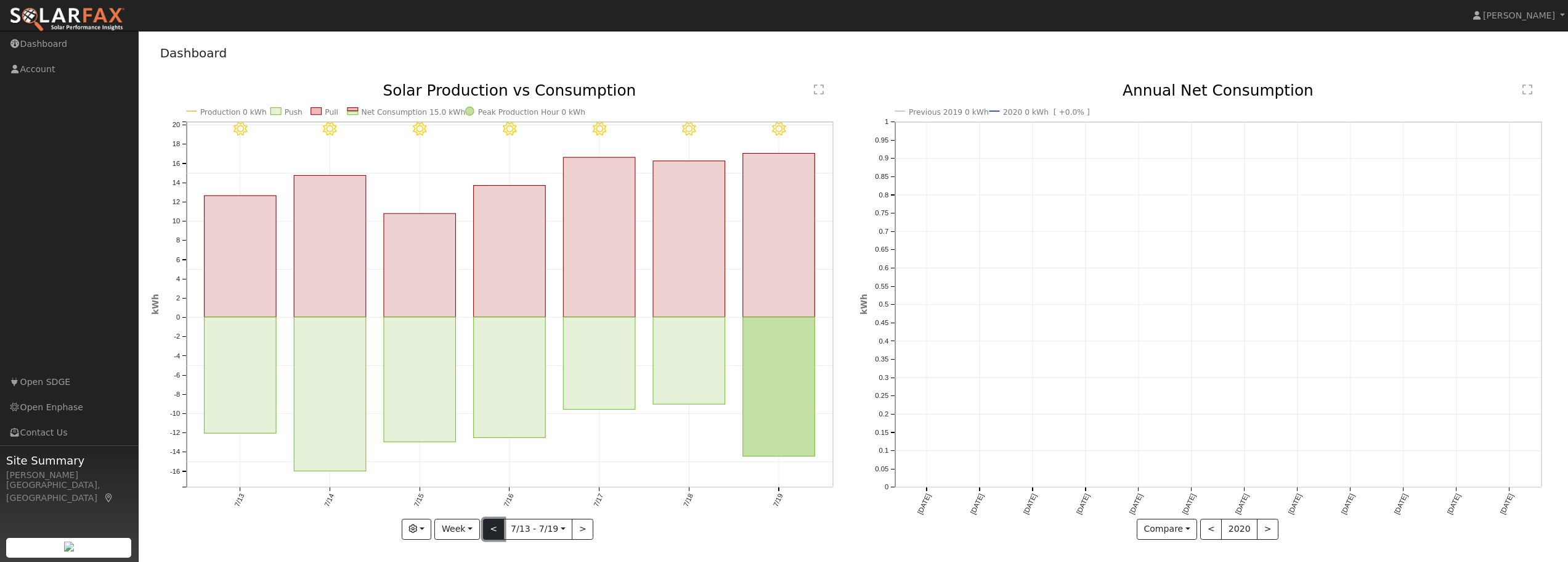
click at [495, 529] on button "<" at bounding box center [494, 528] width 22 height 21
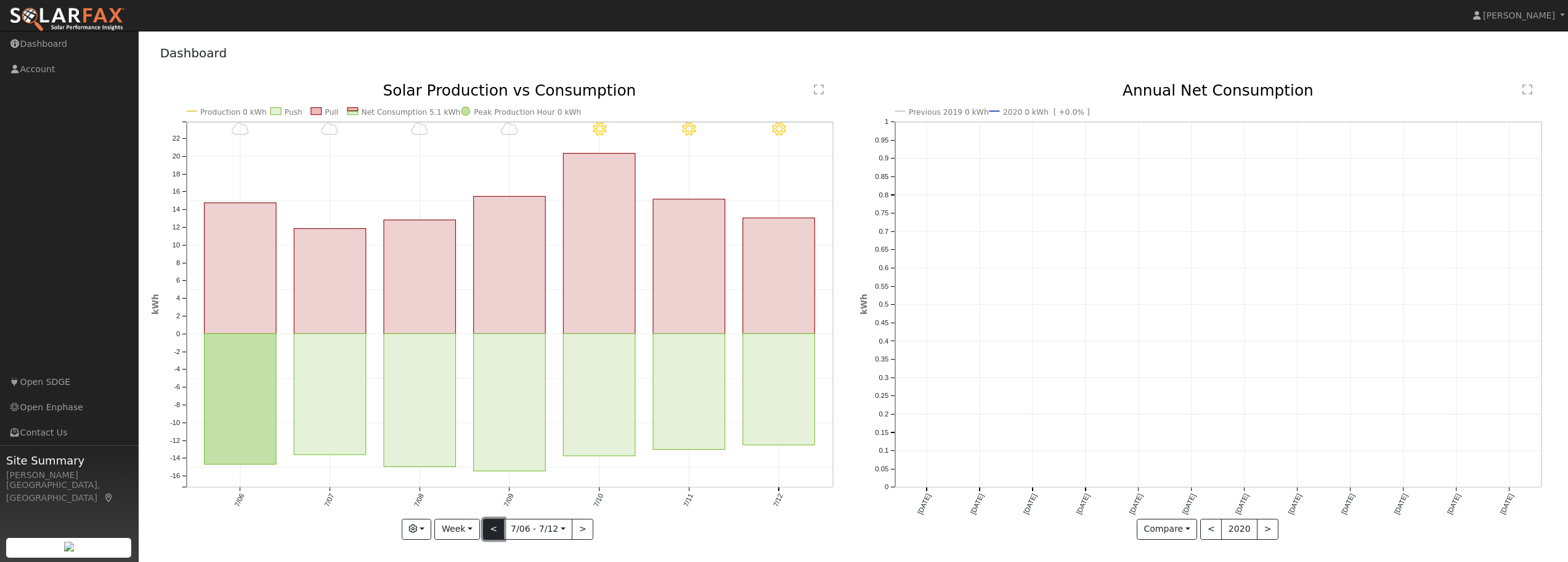
click at [495, 529] on button "<" at bounding box center [494, 528] width 22 height 21
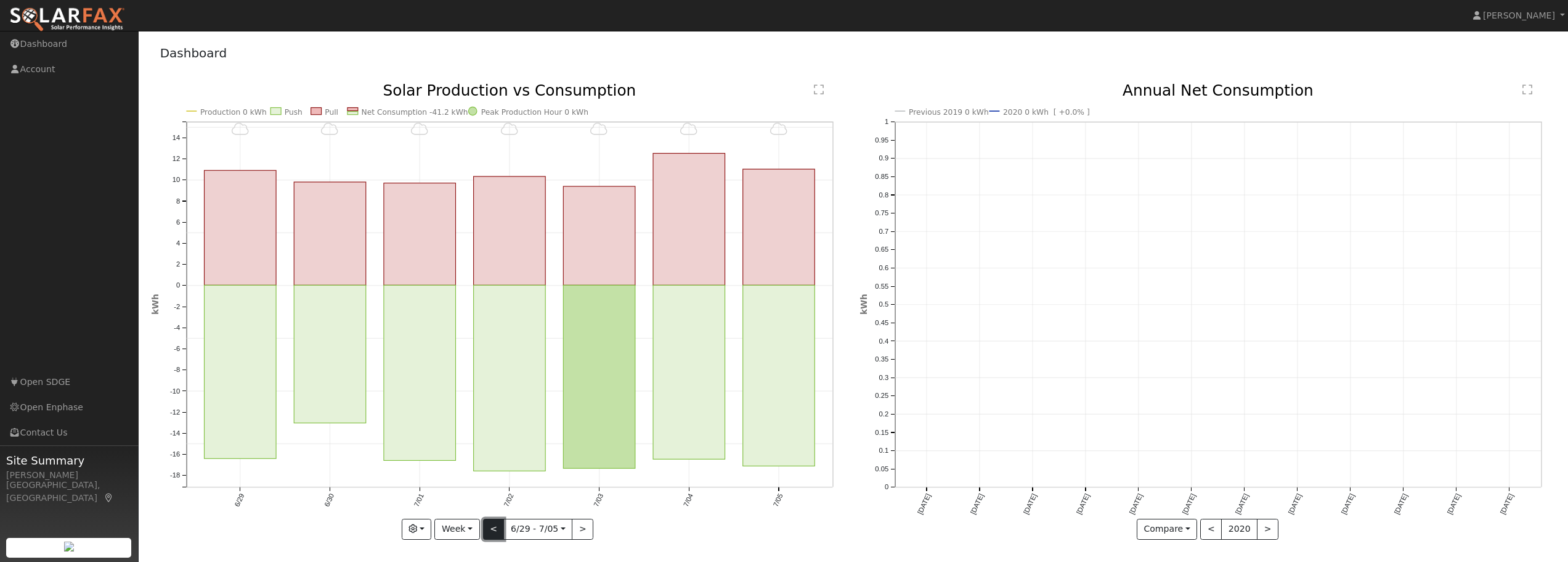
click at [495, 529] on button "<" at bounding box center [494, 528] width 22 height 21
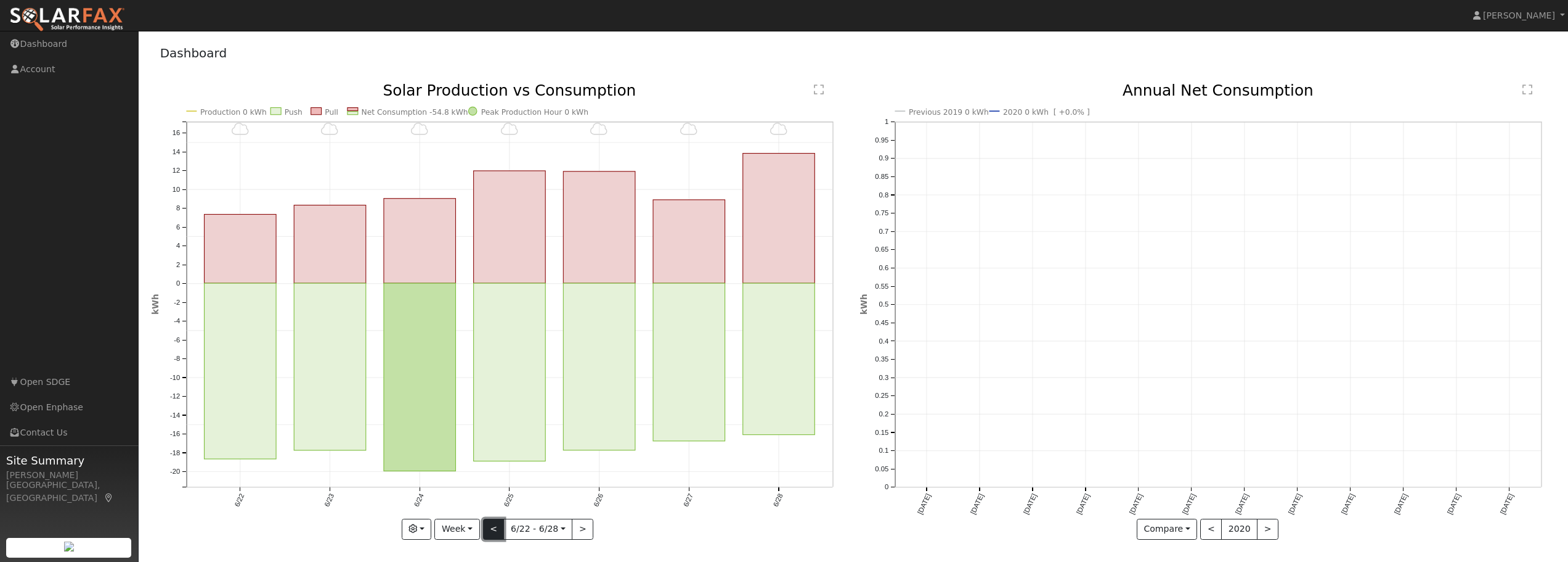
click at [495, 529] on button "<" at bounding box center [494, 528] width 22 height 21
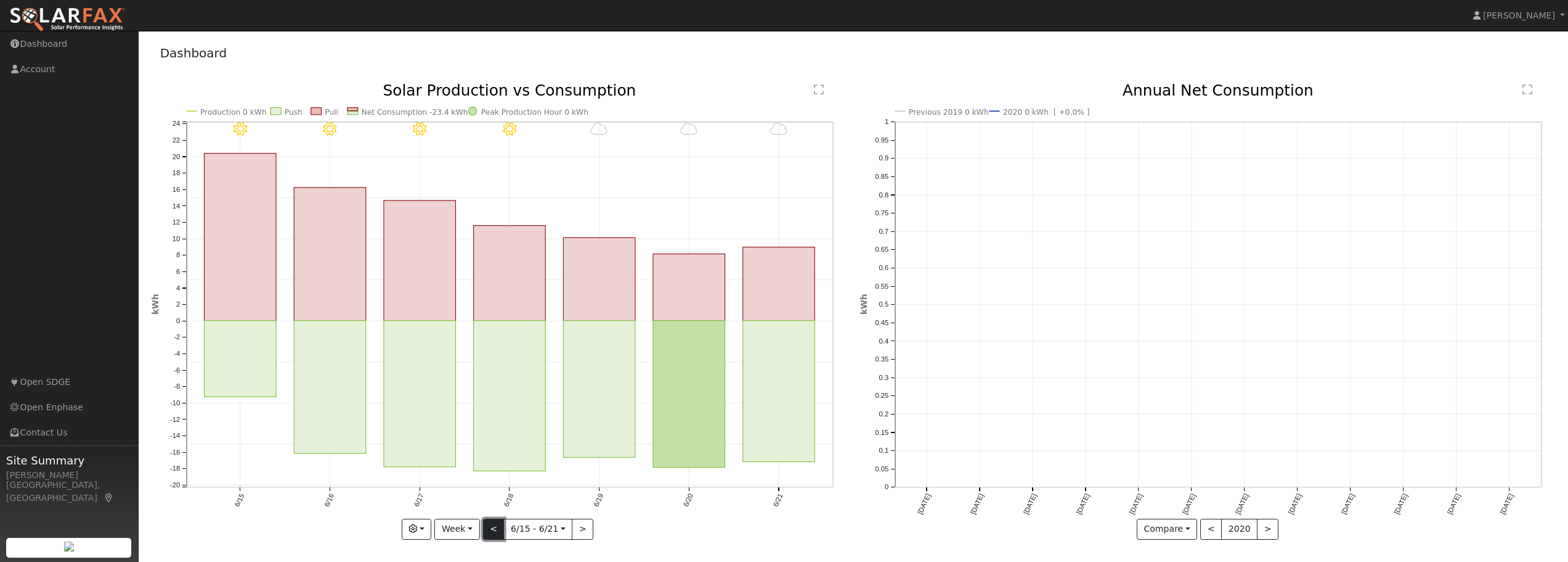
click at [495, 529] on button "<" at bounding box center [494, 528] width 22 height 21
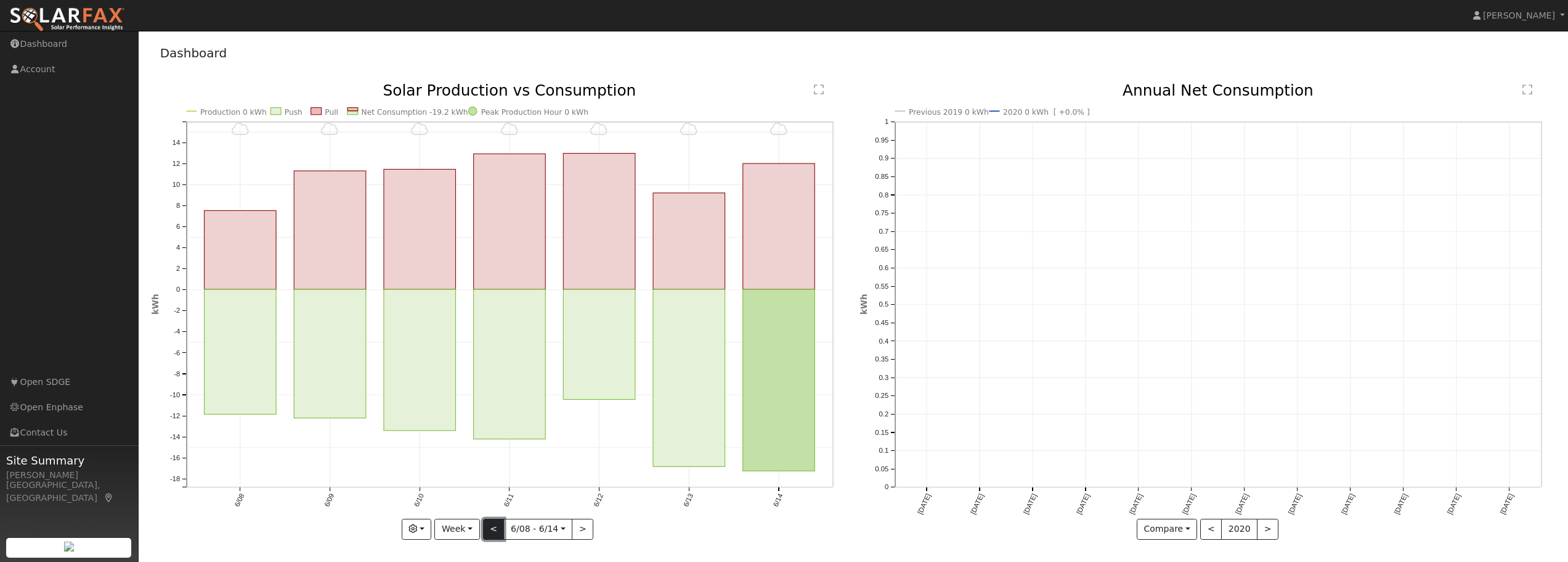
click at [495, 529] on button "<" at bounding box center [494, 528] width 22 height 21
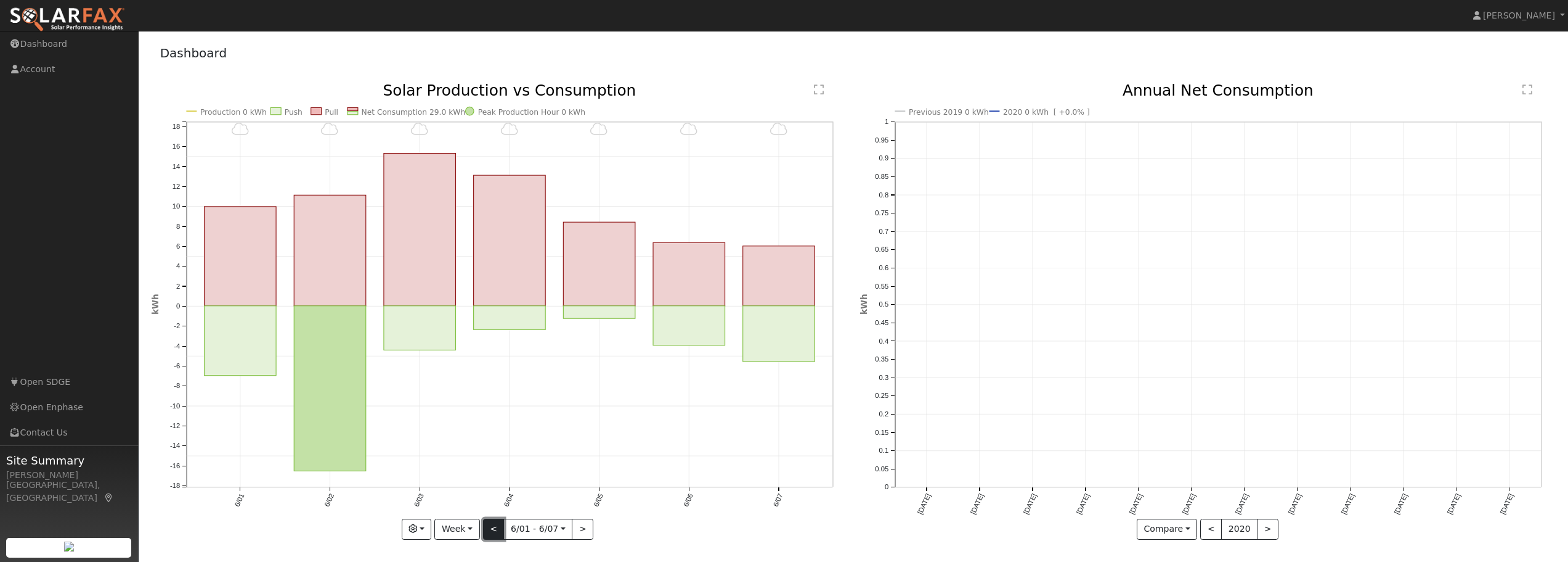
click at [495, 529] on button "<" at bounding box center [494, 528] width 22 height 21
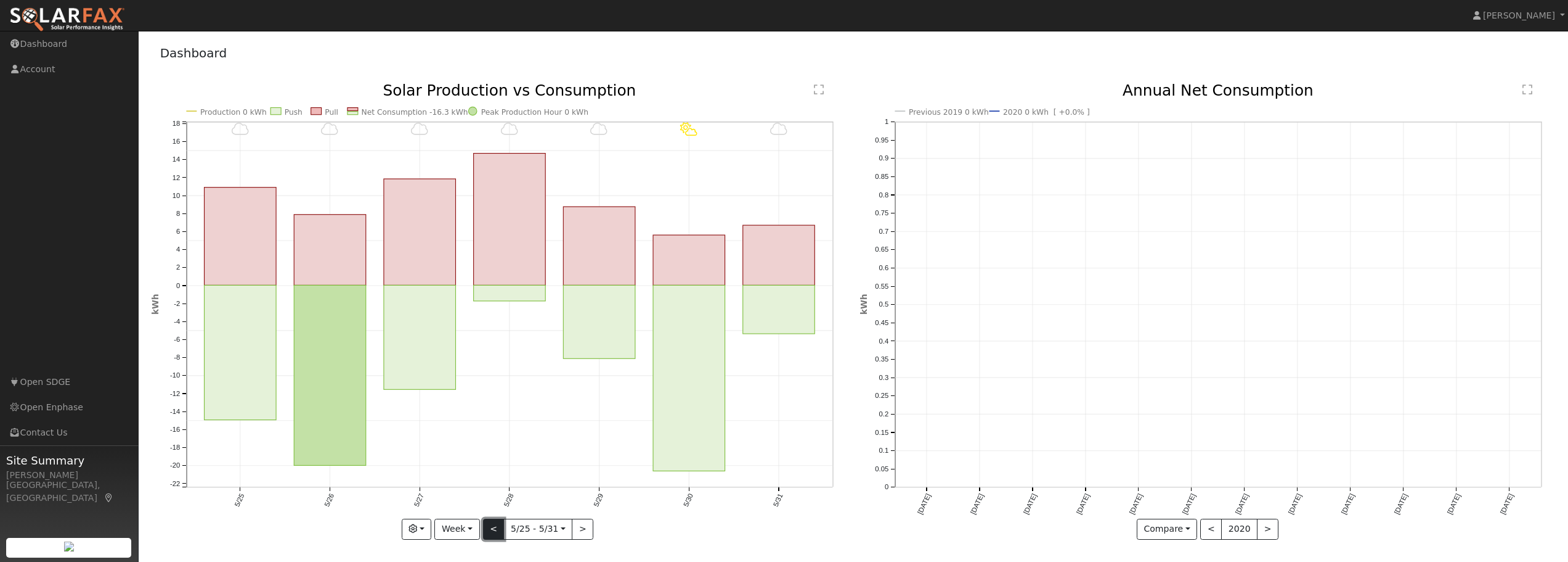
click at [495, 529] on button "<" at bounding box center [494, 528] width 22 height 21
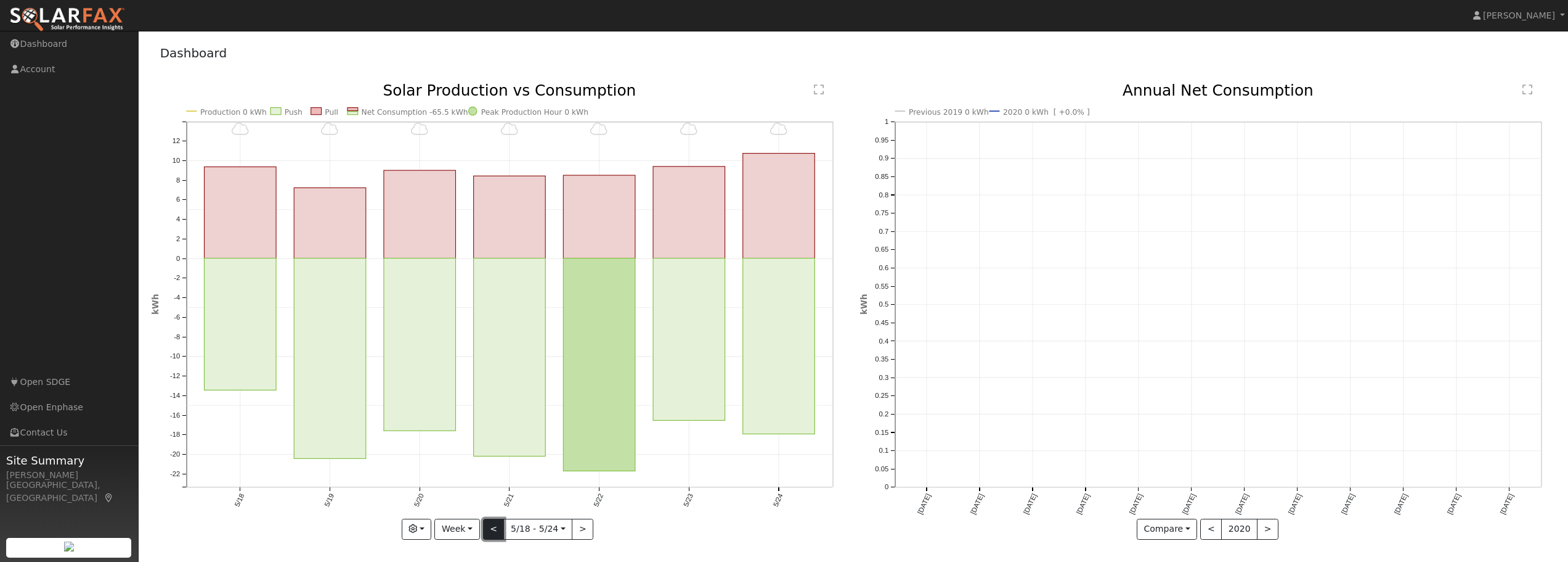
click at [495, 529] on button "<" at bounding box center [494, 528] width 22 height 21
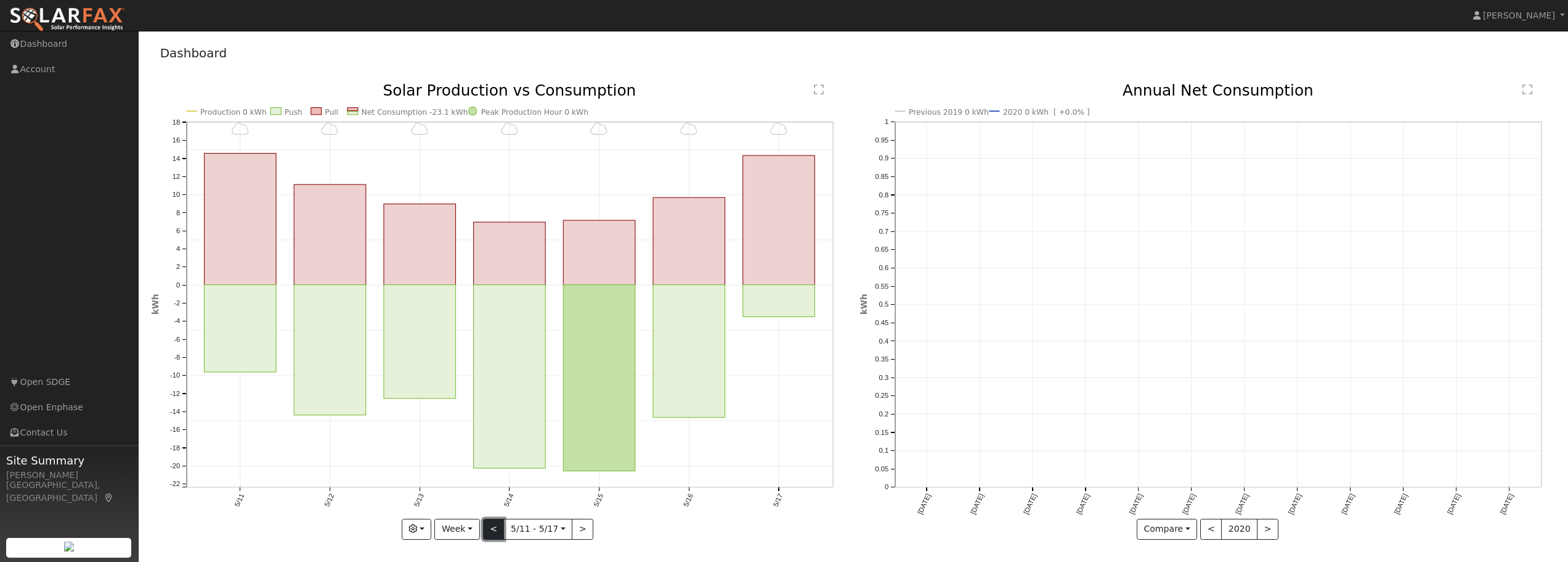
click at [495, 529] on button "<" at bounding box center [494, 528] width 22 height 21
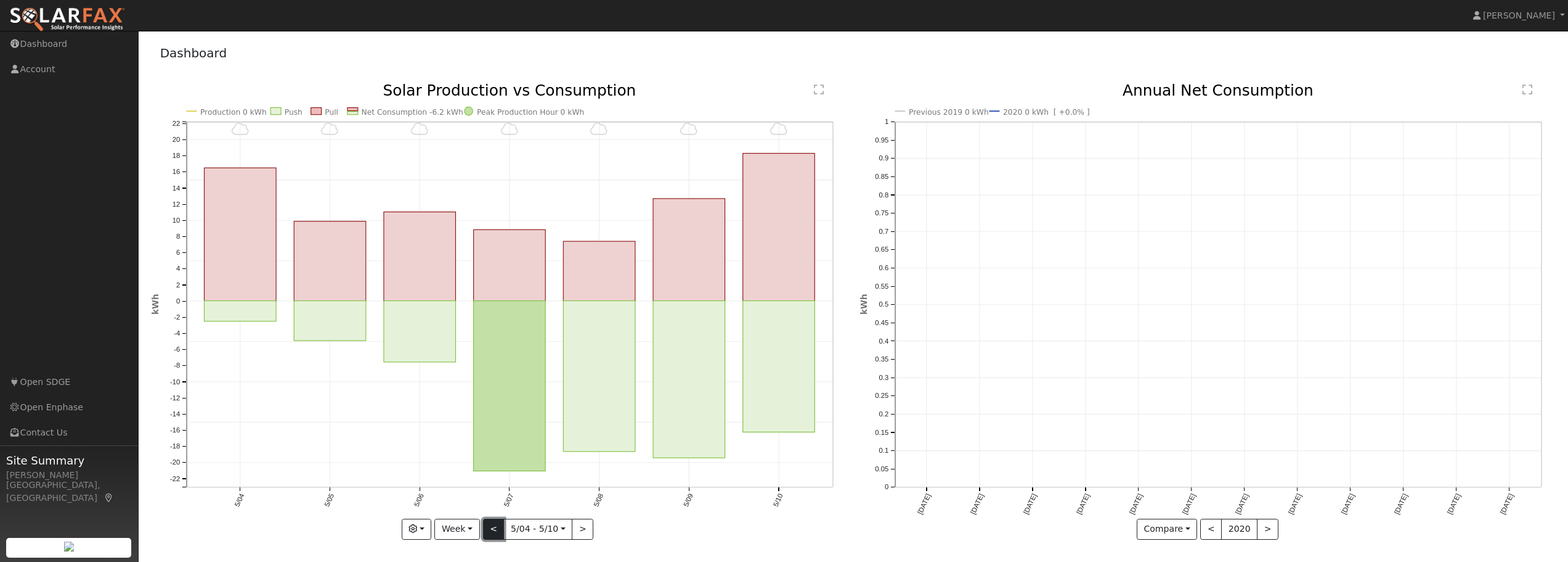
click at [495, 529] on button "<" at bounding box center [494, 528] width 22 height 21
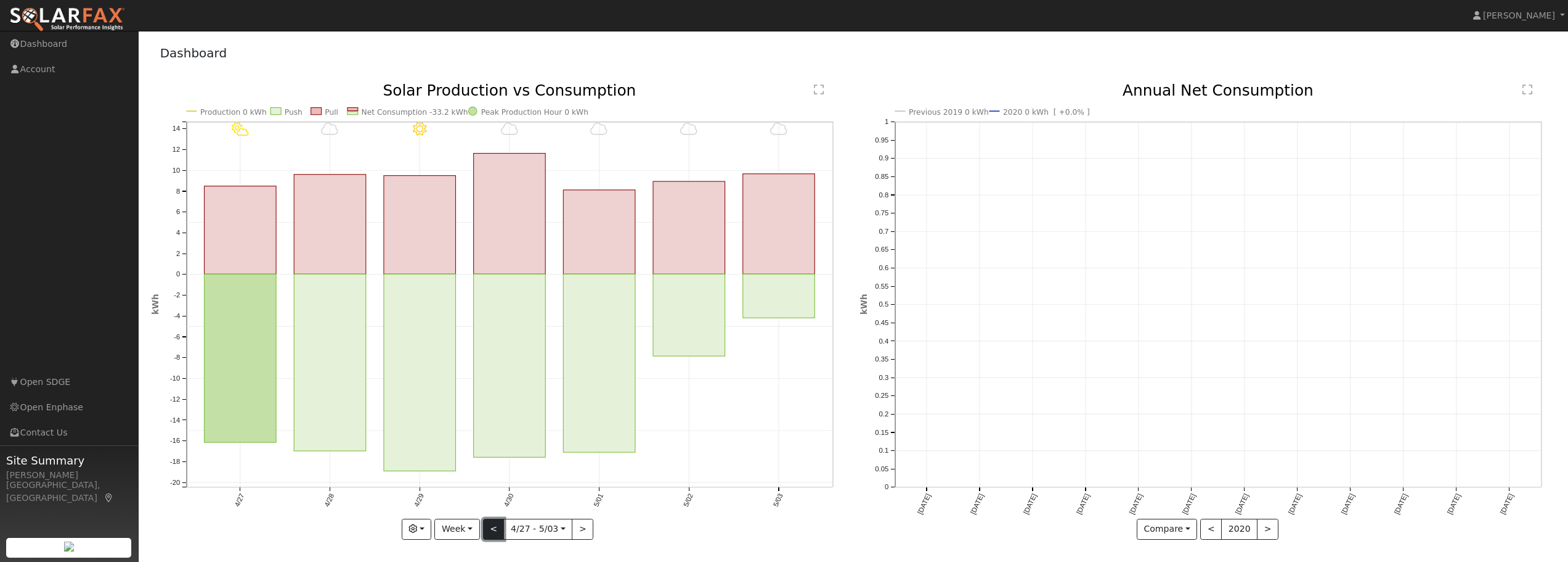
click at [495, 529] on button "<" at bounding box center [494, 528] width 22 height 21
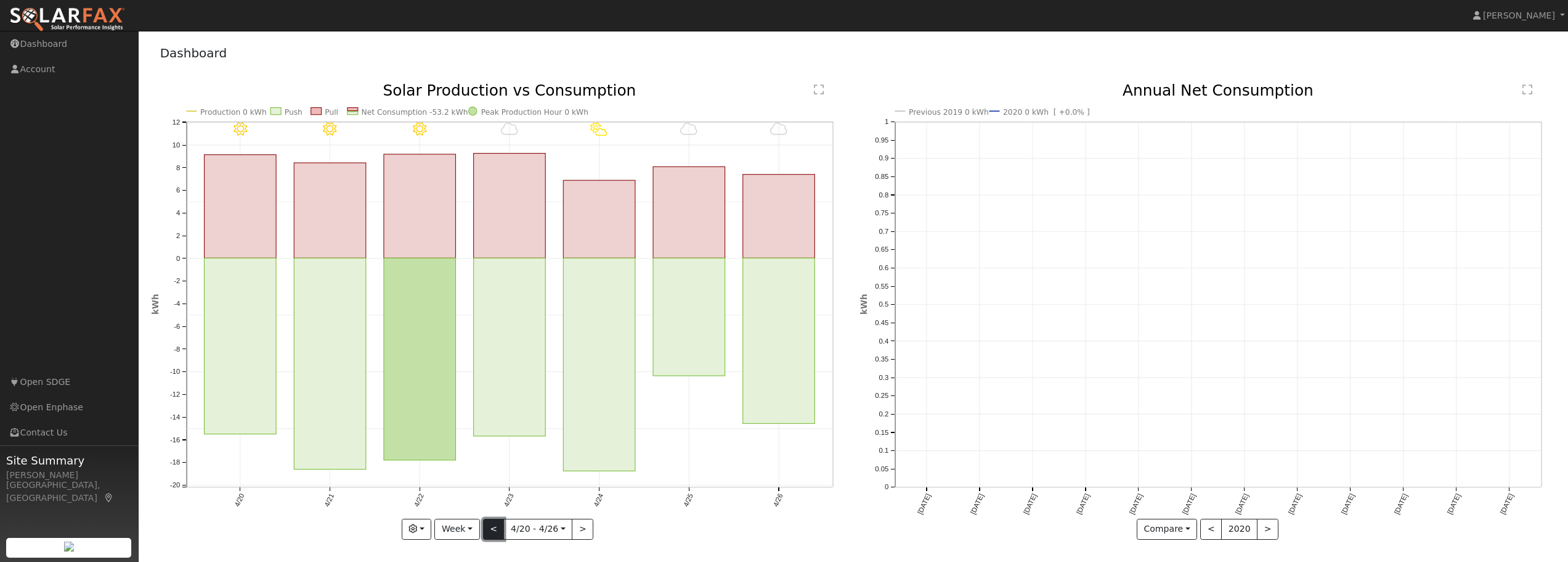
click at [495, 529] on button "<" at bounding box center [494, 528] width 22 height 21
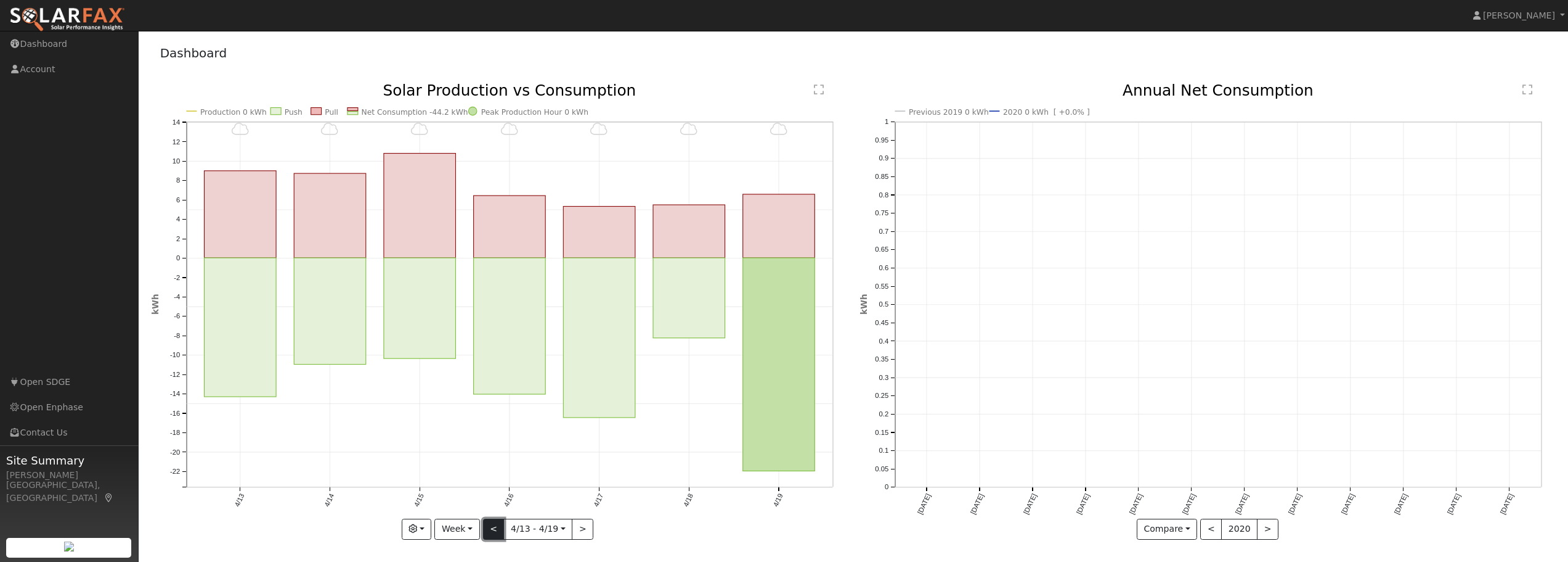
click at [495, 529] on button "<" at bounding box center [494, 528] width 22 height 21
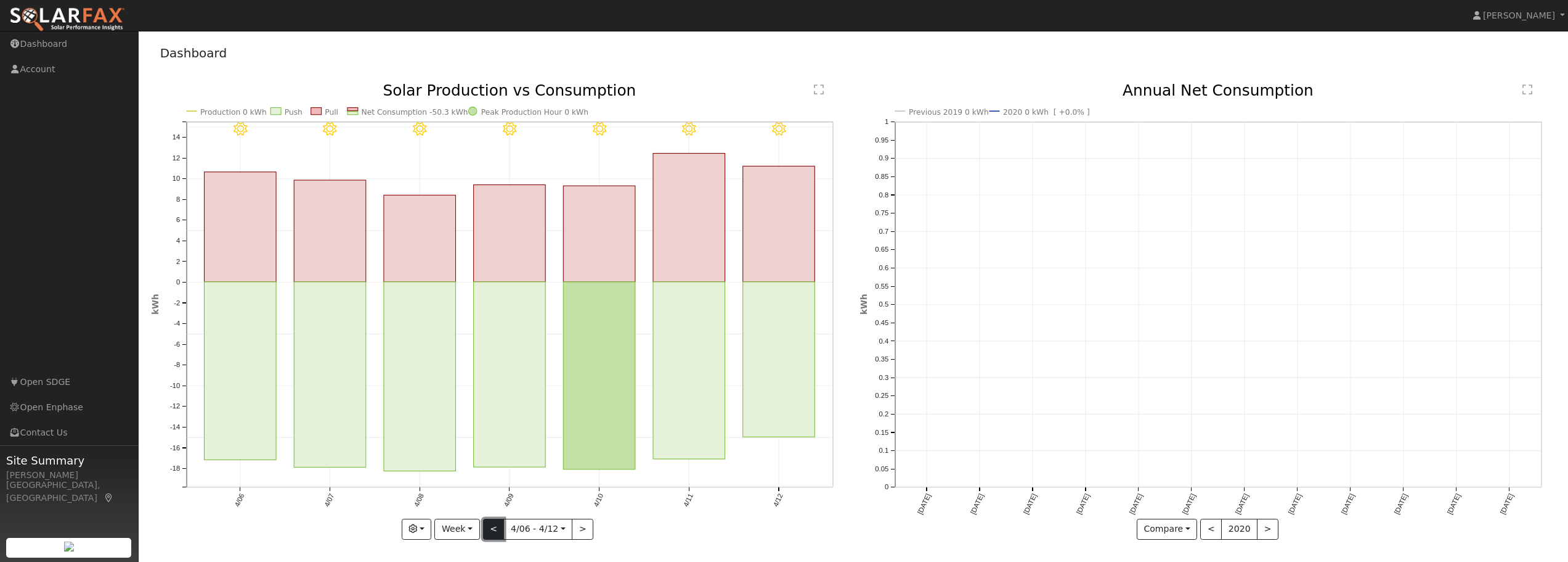
click at [495, 529] on button "<" at bounding box center [494, 528] width 22 height 21
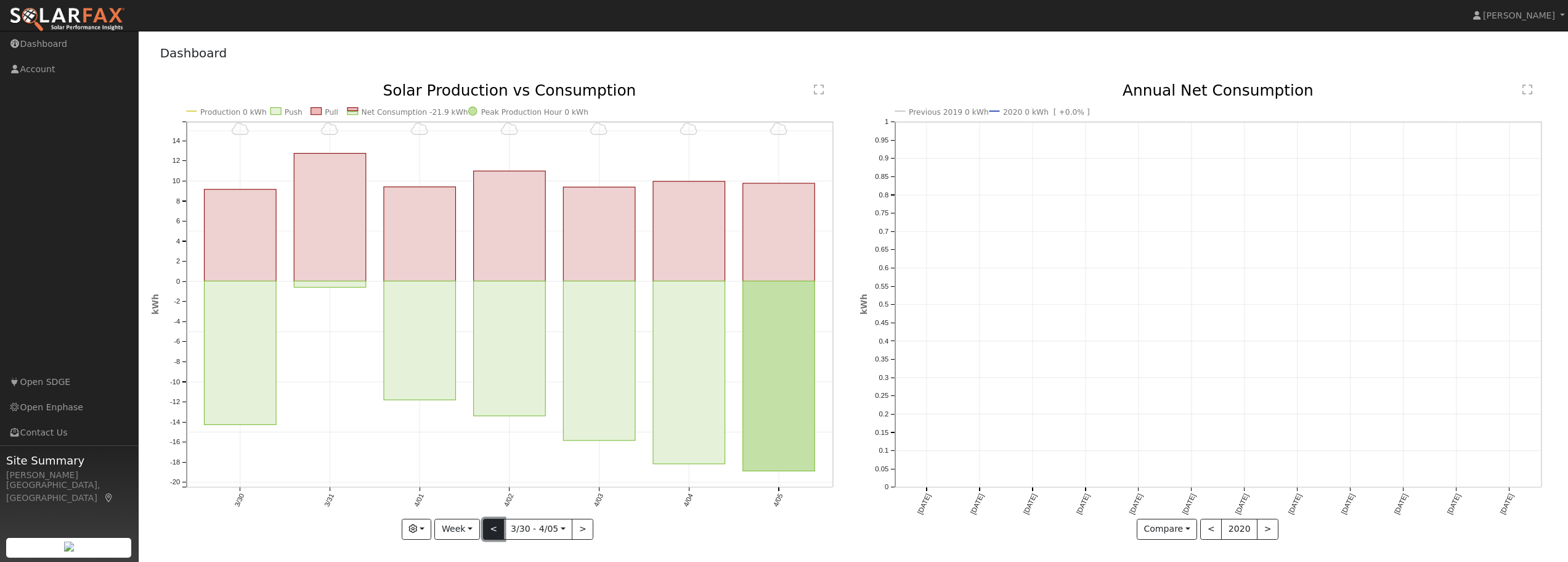
click at [495, 529] on button "<" at bounding box center [494, 528] width 22 height 21
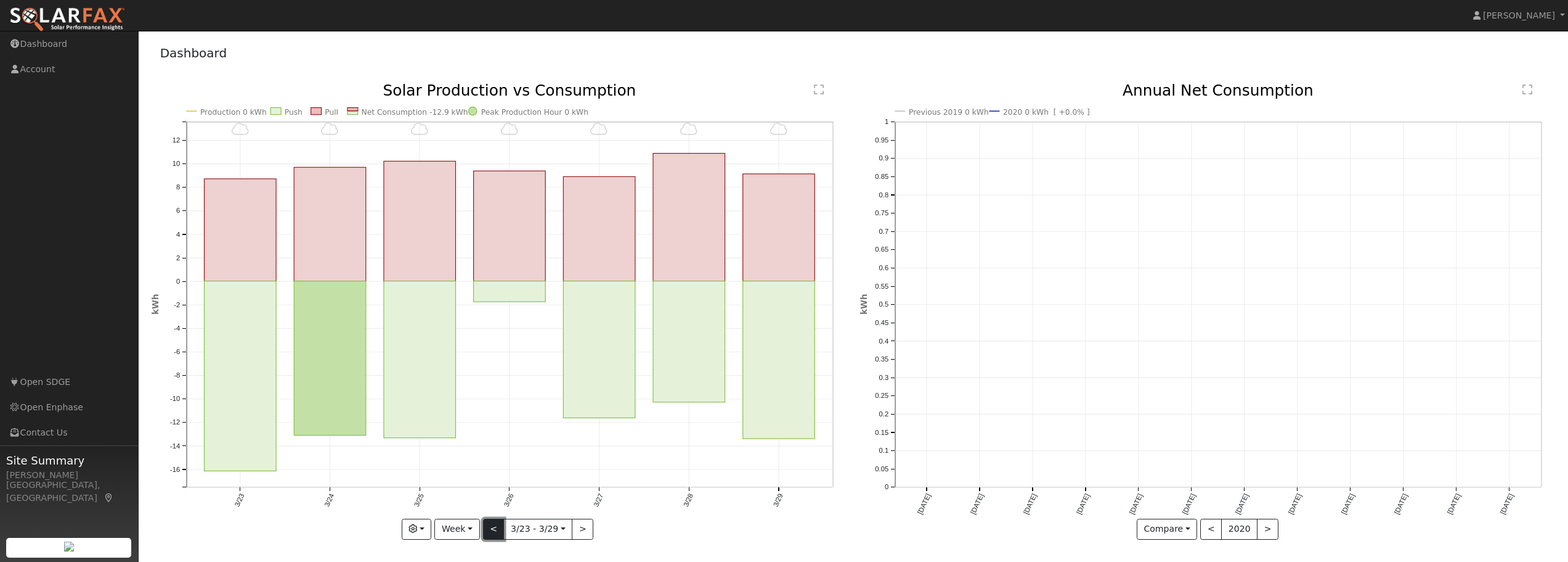
click at [494, 529] on button "<" at bounding box center [494, 528] width 22 height 21
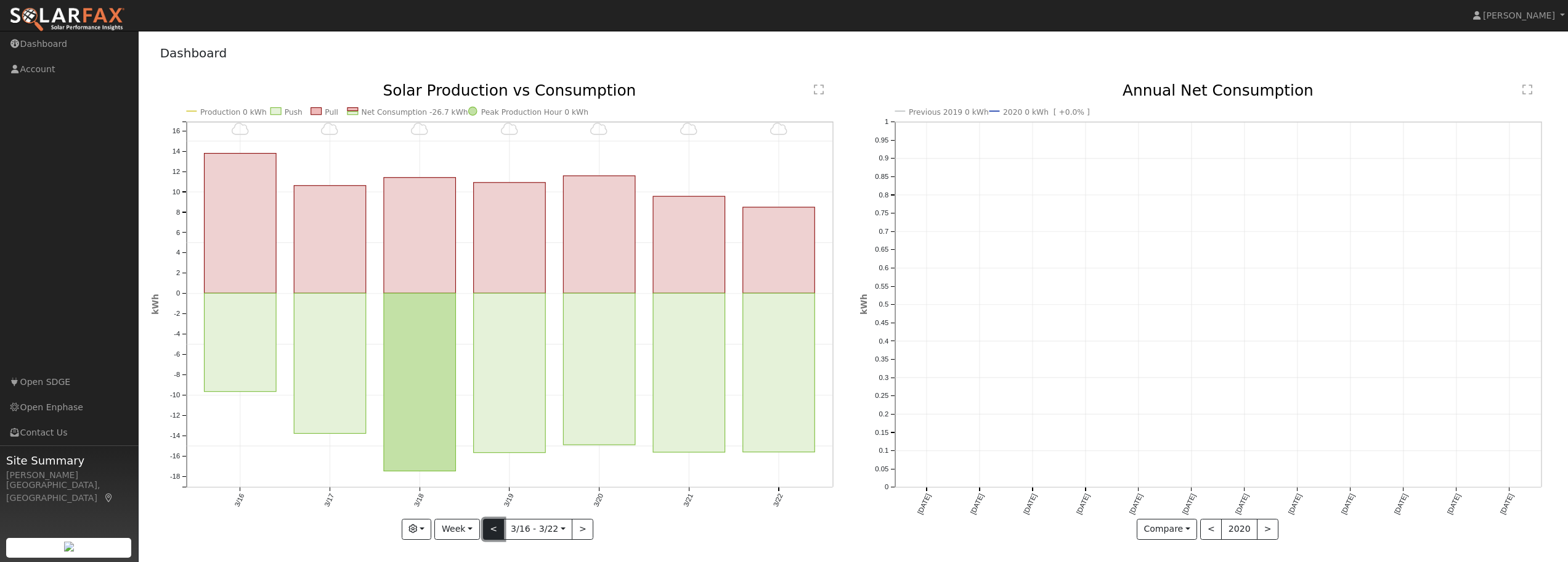
click at [494, 529] on button "<" at bounding box center [494, 528] width 22 height 21
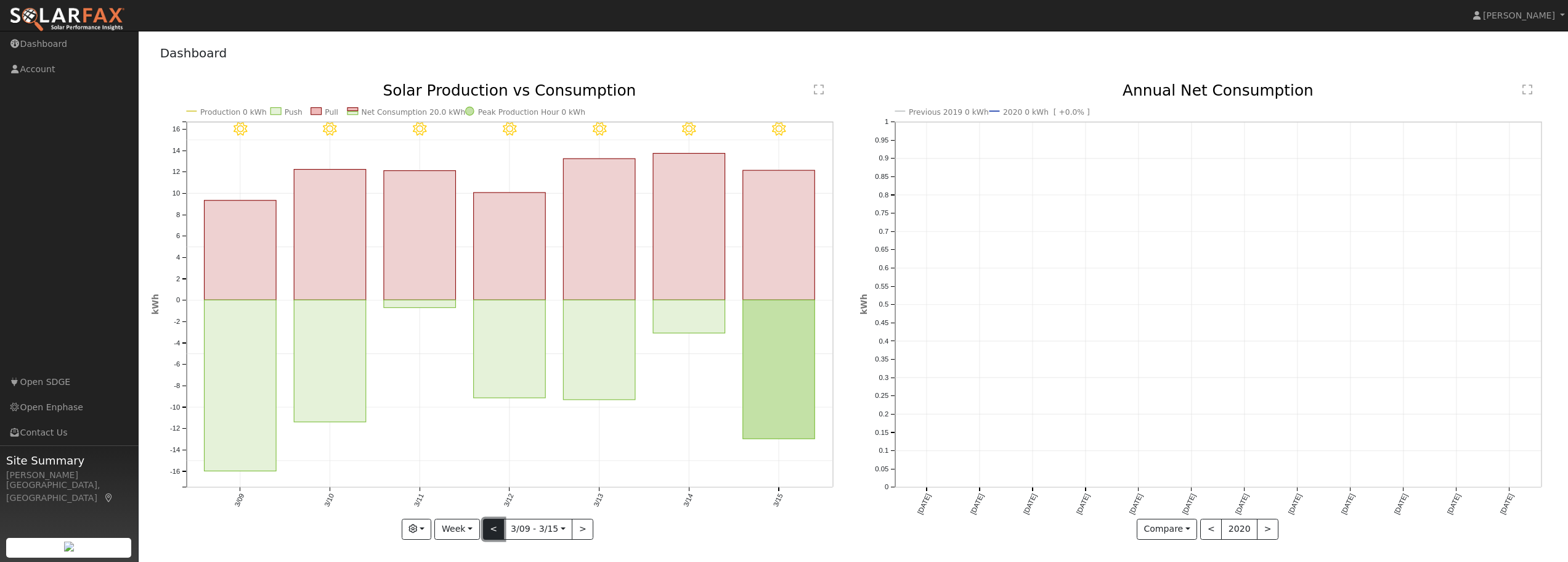
click at [494, 529] on button "<" at bounding box center [494, 528] width 22 height 21
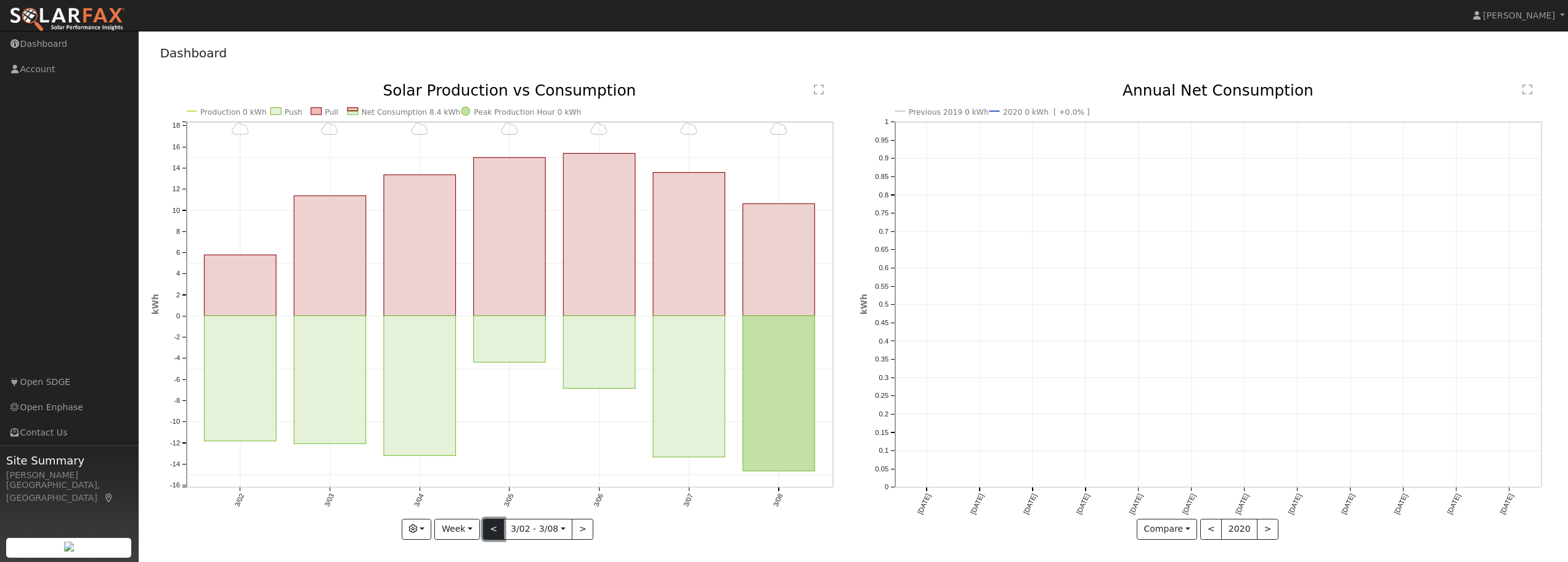
click at [494, 529] on button "<" at bounding box center [494, 528] width 22 height 21
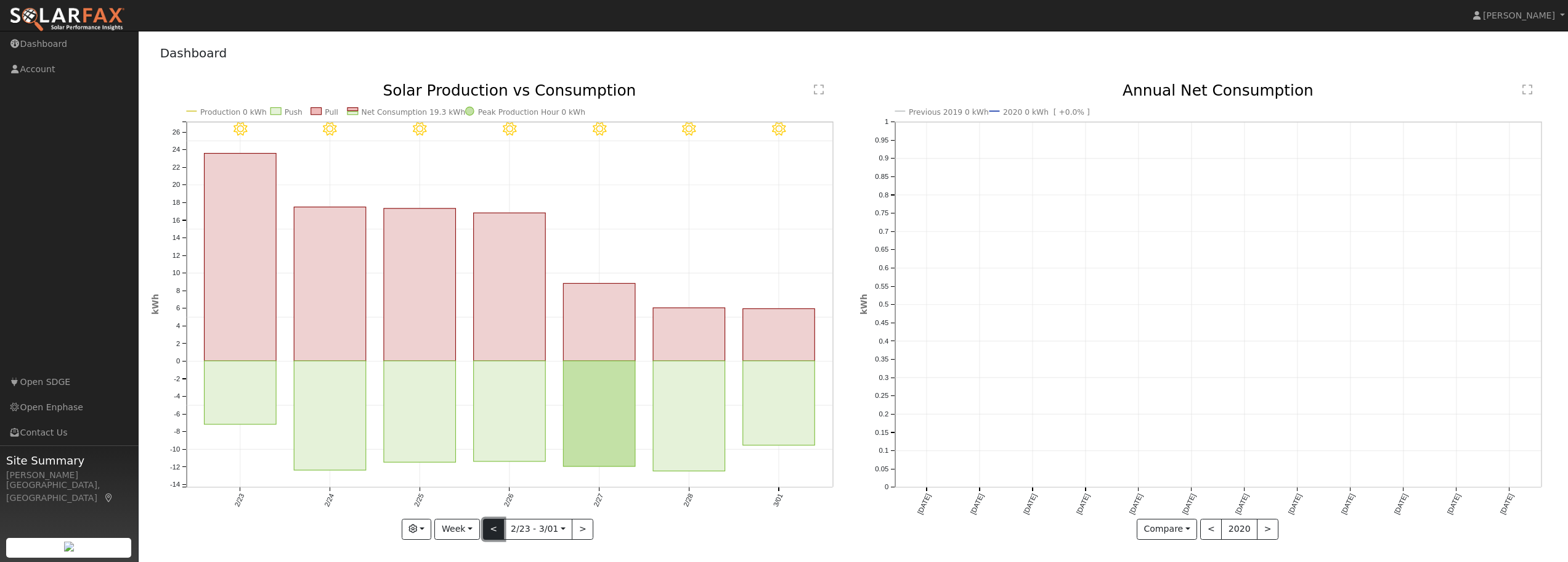
click at [494, 529] on button "<" at bounding box center [494, 528] width 22 height 21
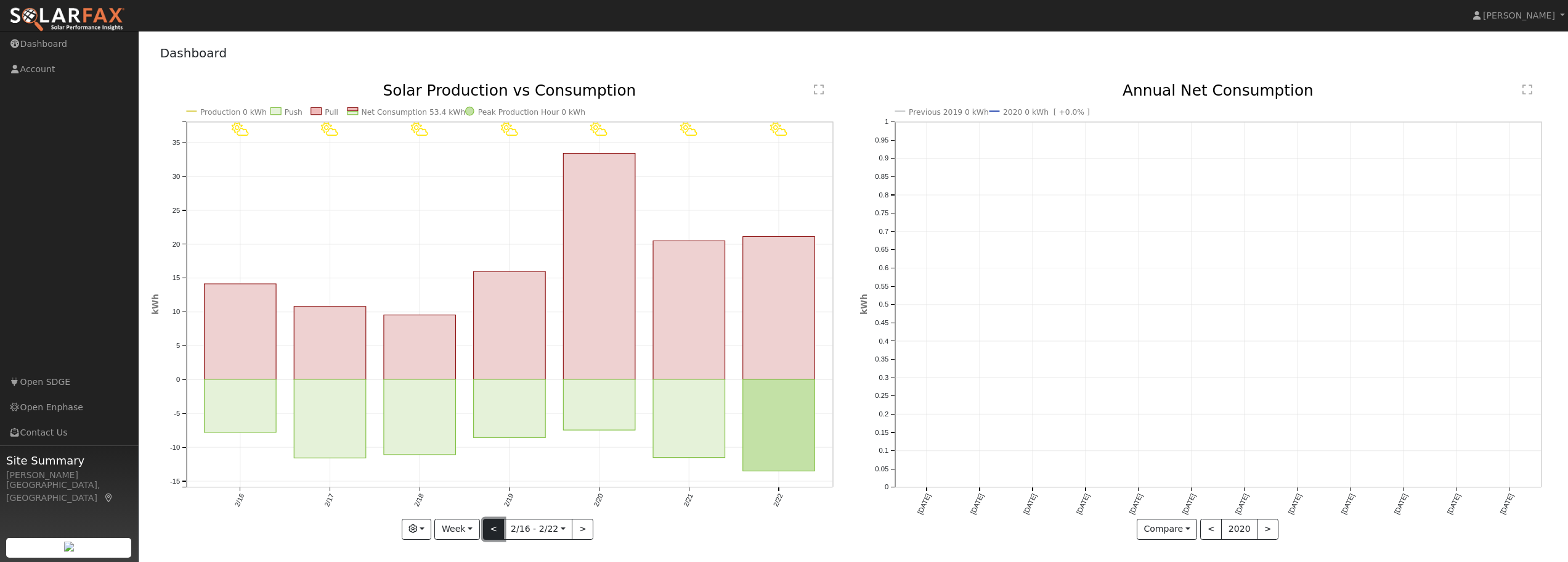
click at [494, 529] on button "<" at bounding box center [494, 528] width 22 height 21
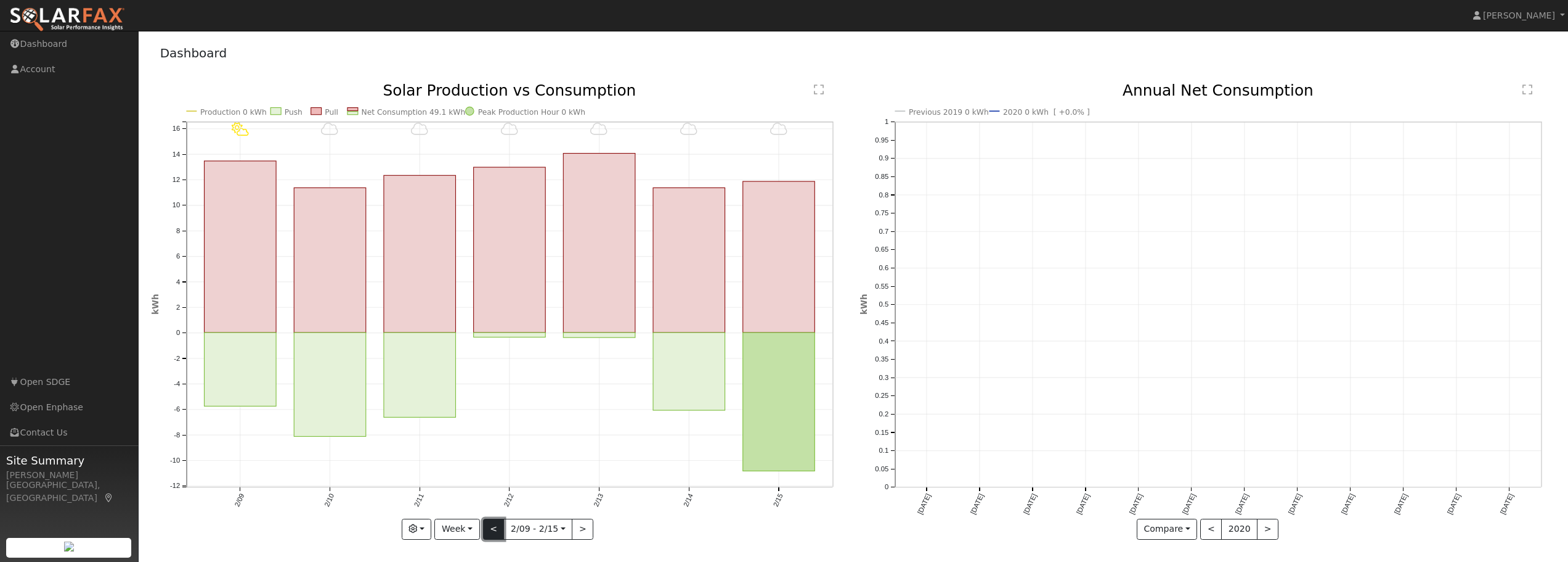
click at [494, 529] on button "<" at bounding box center [494, 528] width 22 height 21
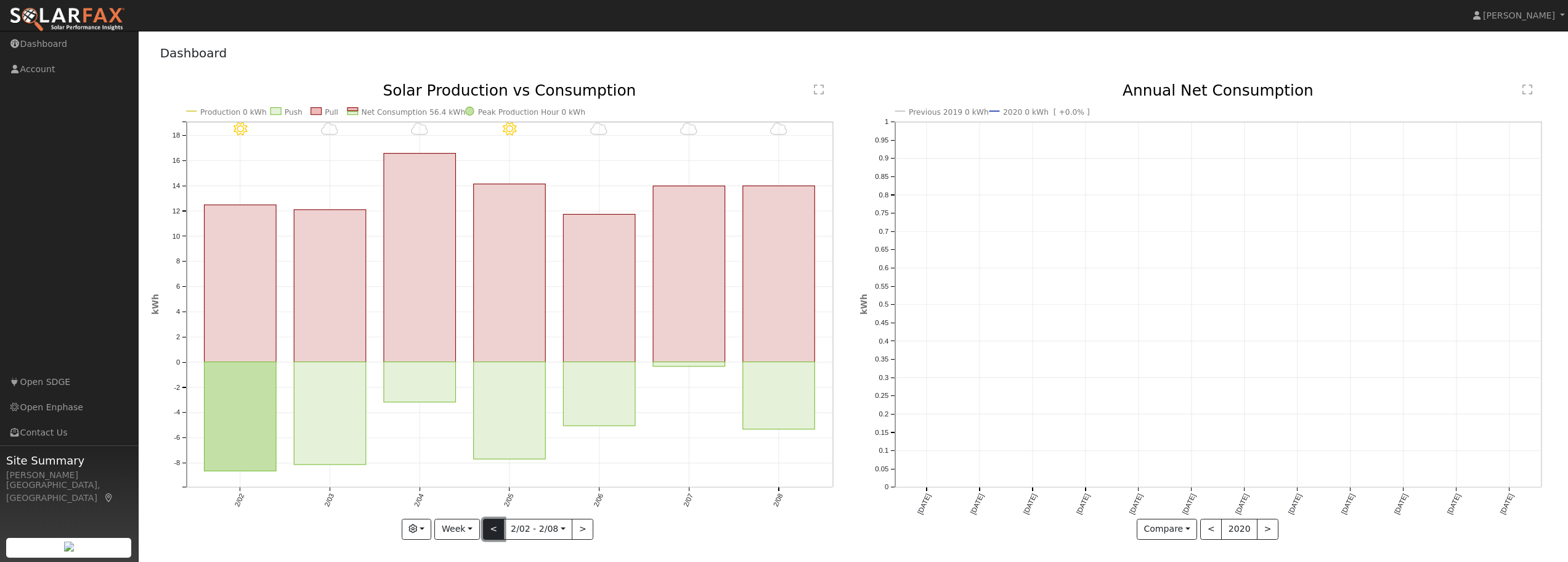
click at [494, 529] on button "<" at bounding box center [494, 528] width 22 height 21
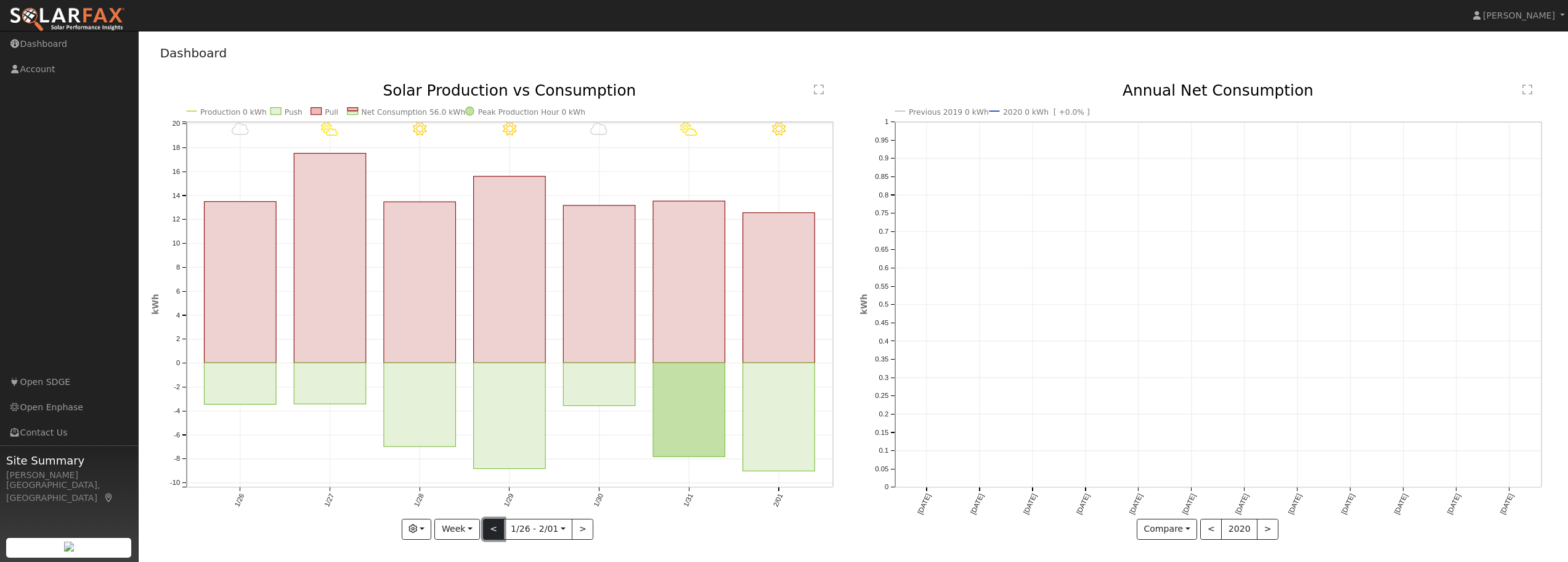
click at [494, 529] on button "<" at bounding box center [494, 528] width 22 height 21
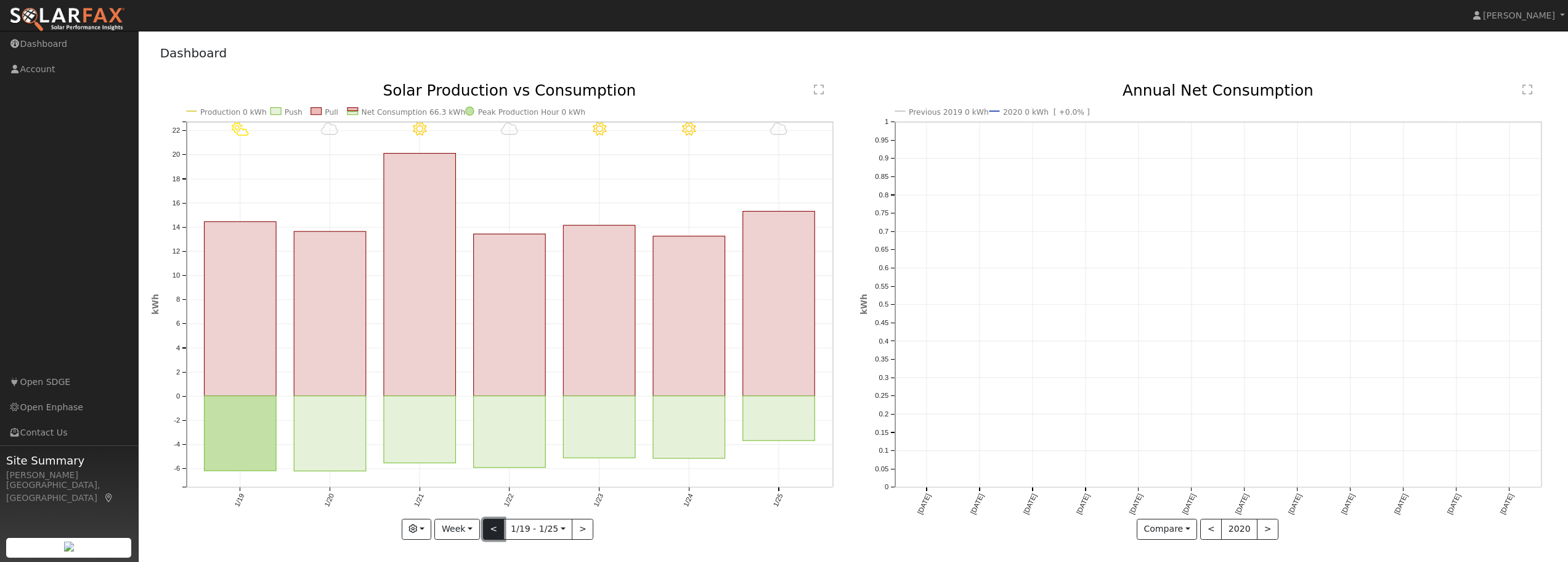
click at [494, 529] on button "<" at bounding box center [494, 528] width 22 height 21
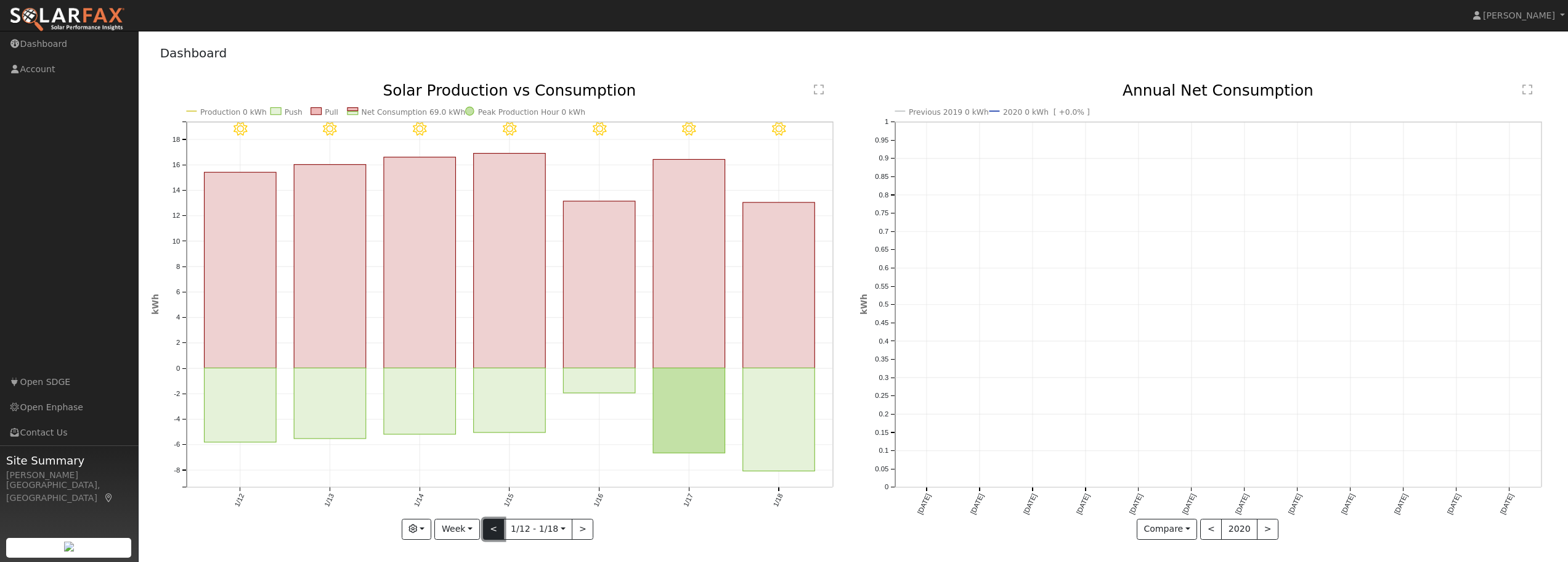
click at [494, 529] on button "<" at bounding box center [494, 528] width 22 height 21
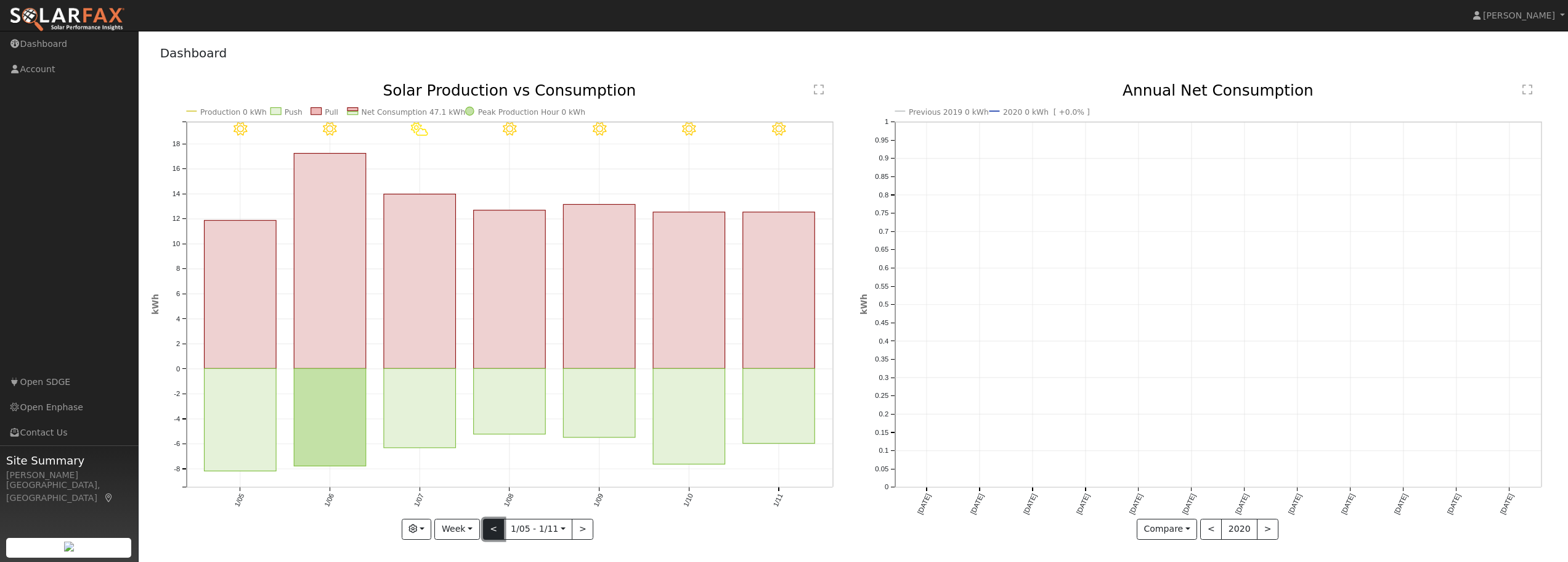
click at [494, 529] on button "<" at bounding box center [494, 528] width 22 height 21
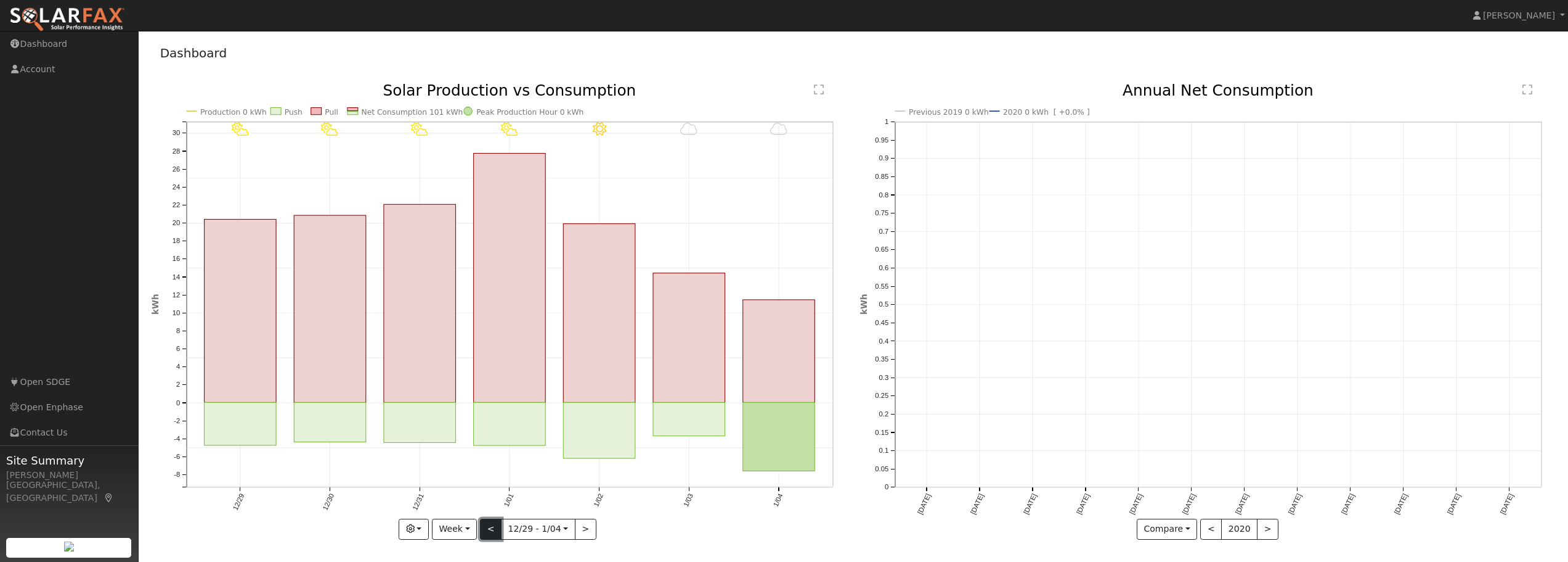
click at [494, 529] on button "<" at bounding box center [491, 528] width 22 height 21
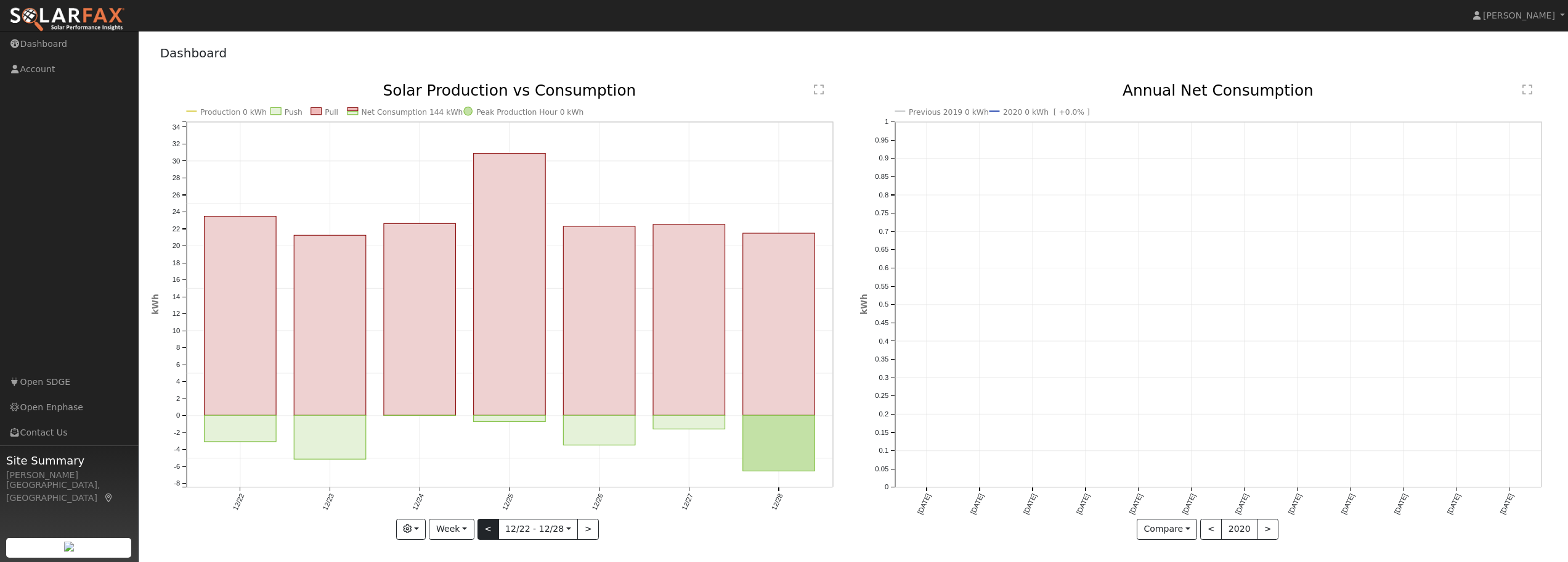
click at [494, 529] on div "Production 0 kWh Push Pull Net Consumption 144 kWh Peak Production Hour 0 kWh 1…" at bounding box center [499, 311] width 696 height 456
click at [494, 529] on button "<" at bounding box center [489, 528] width 22 height 21
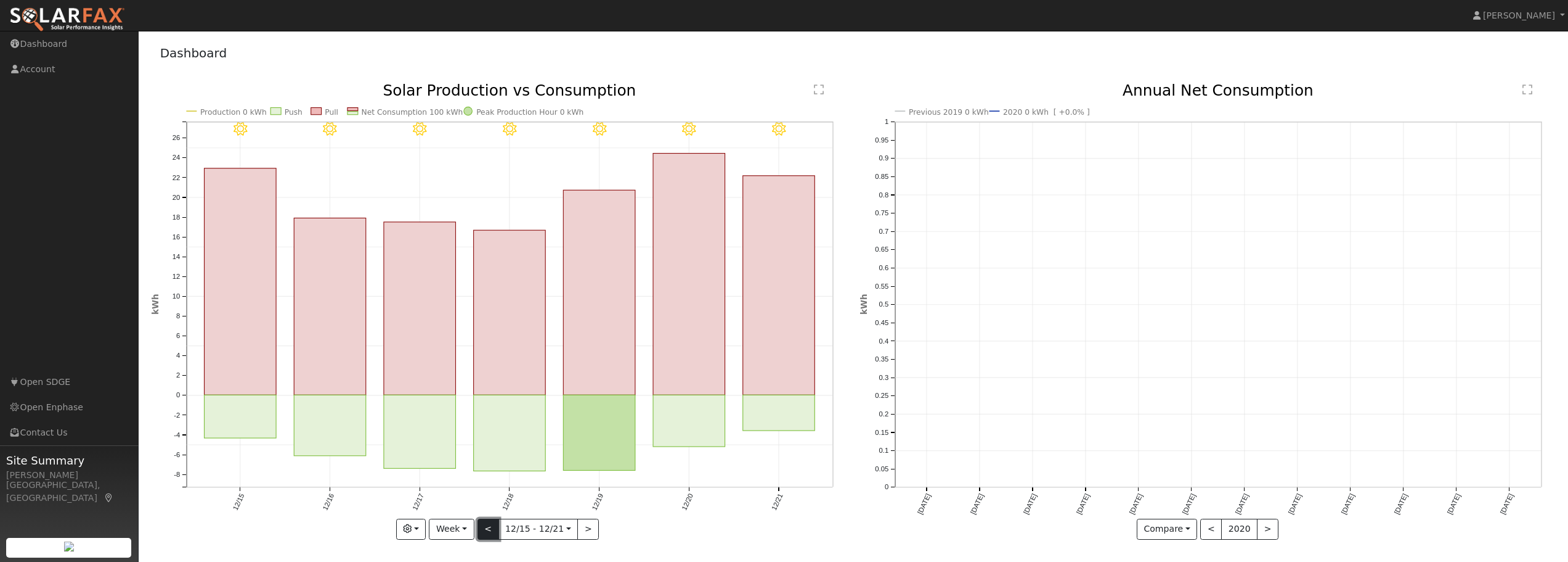
click at [494, 529] on button "<" at bounding box center [489, 528] width 22 height 21
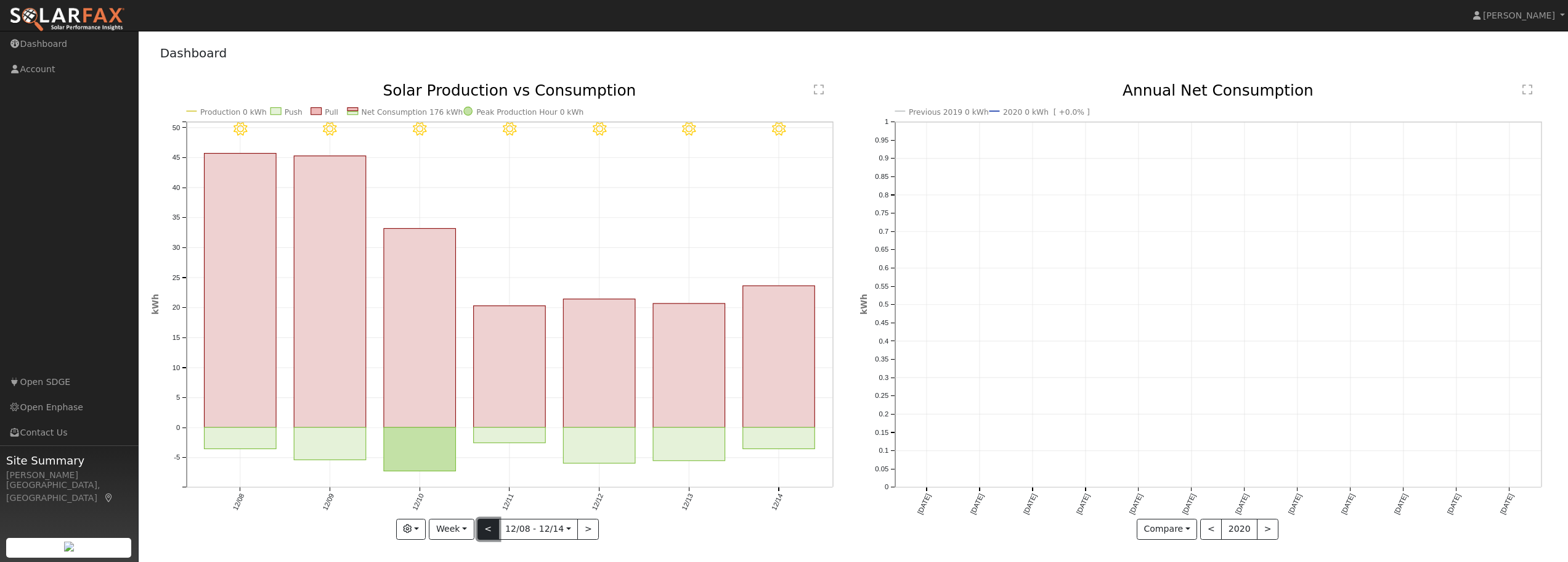
click at [489, 532] on button "<" at bounding box center [489, 528] width 22 height 21
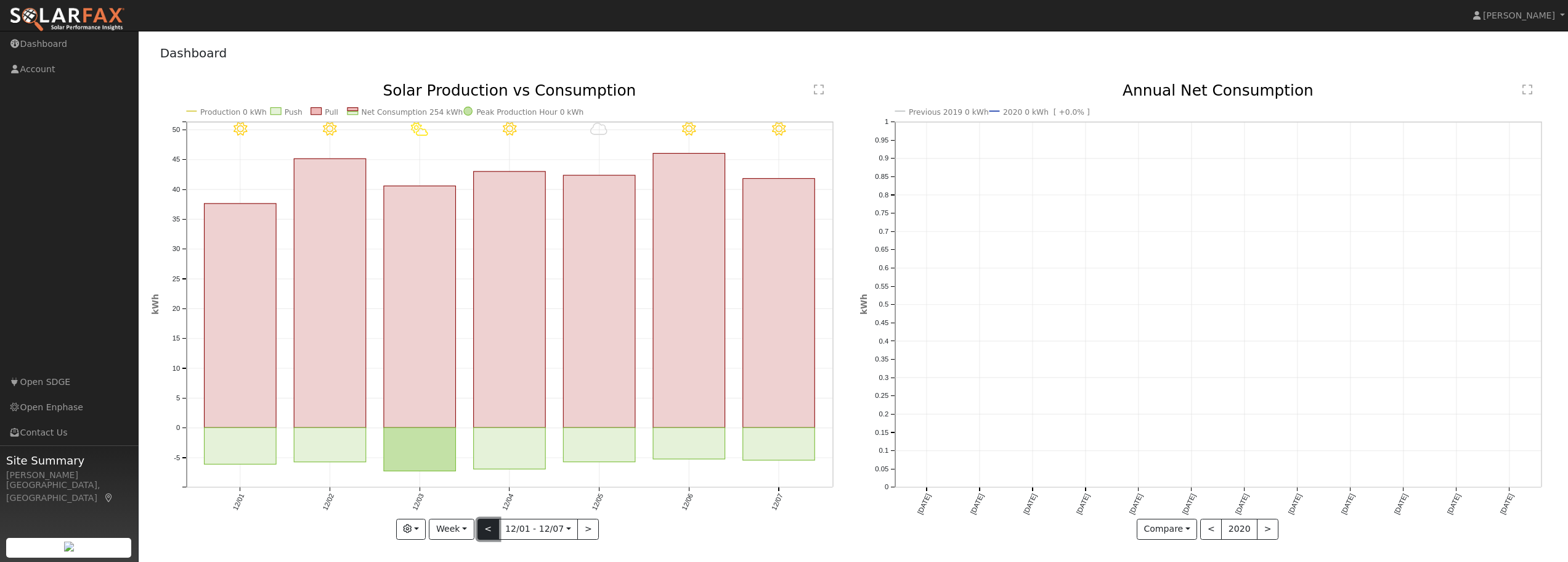
click at [489, 532] on button "<" at bounding box center [489, 528] width 22 height 21
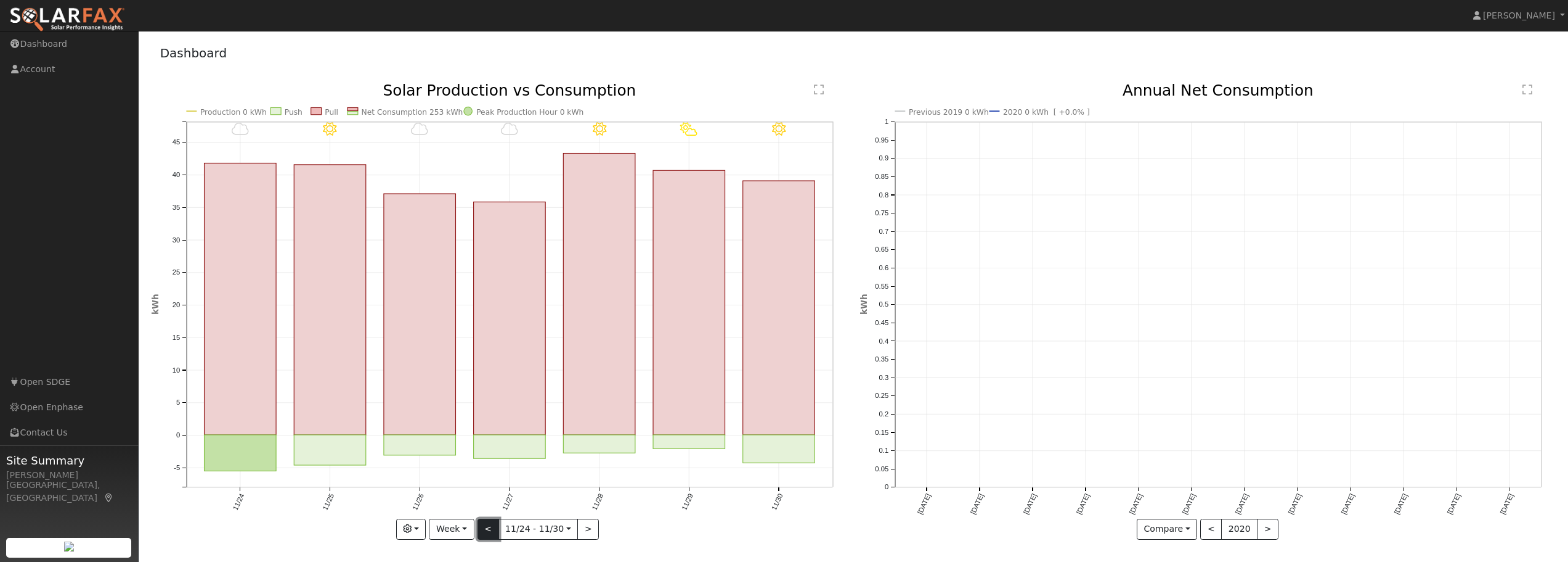
click at [489, 532] on button "<" at bounding box center [489, 528] width 22 height 21
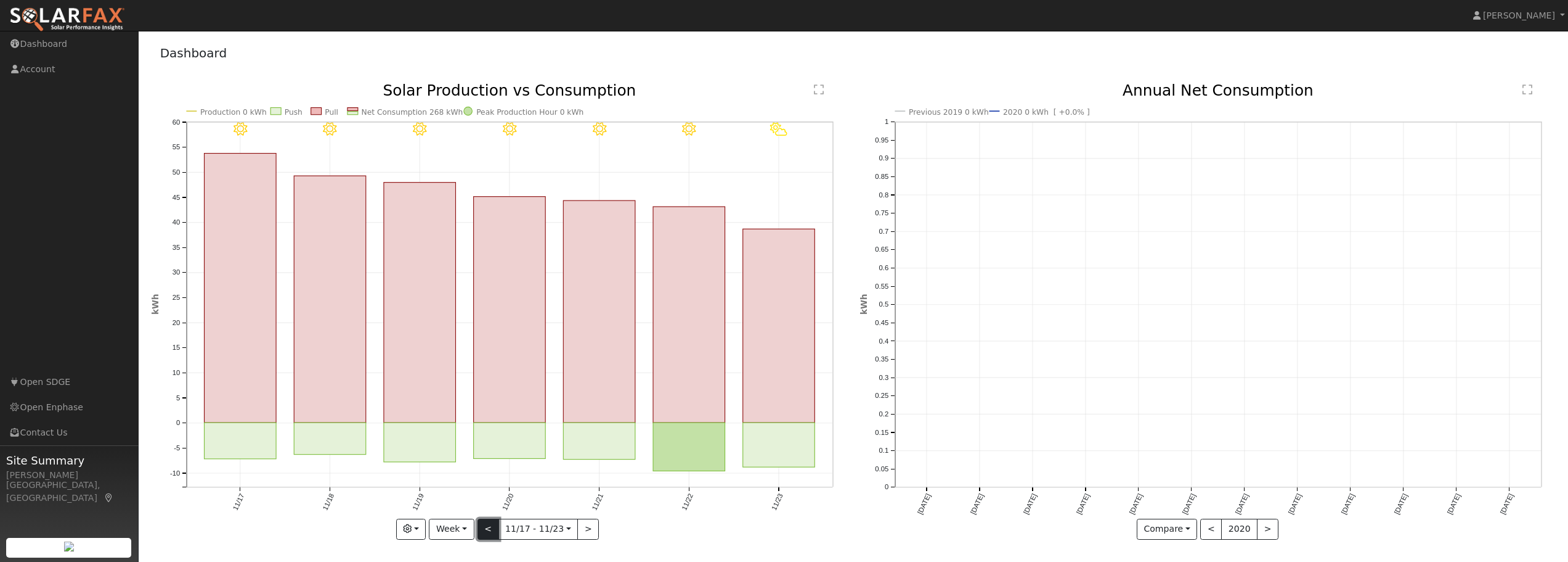
click at [489, 532] on button "<" at bounding box center [489, 528] width 22 height 21
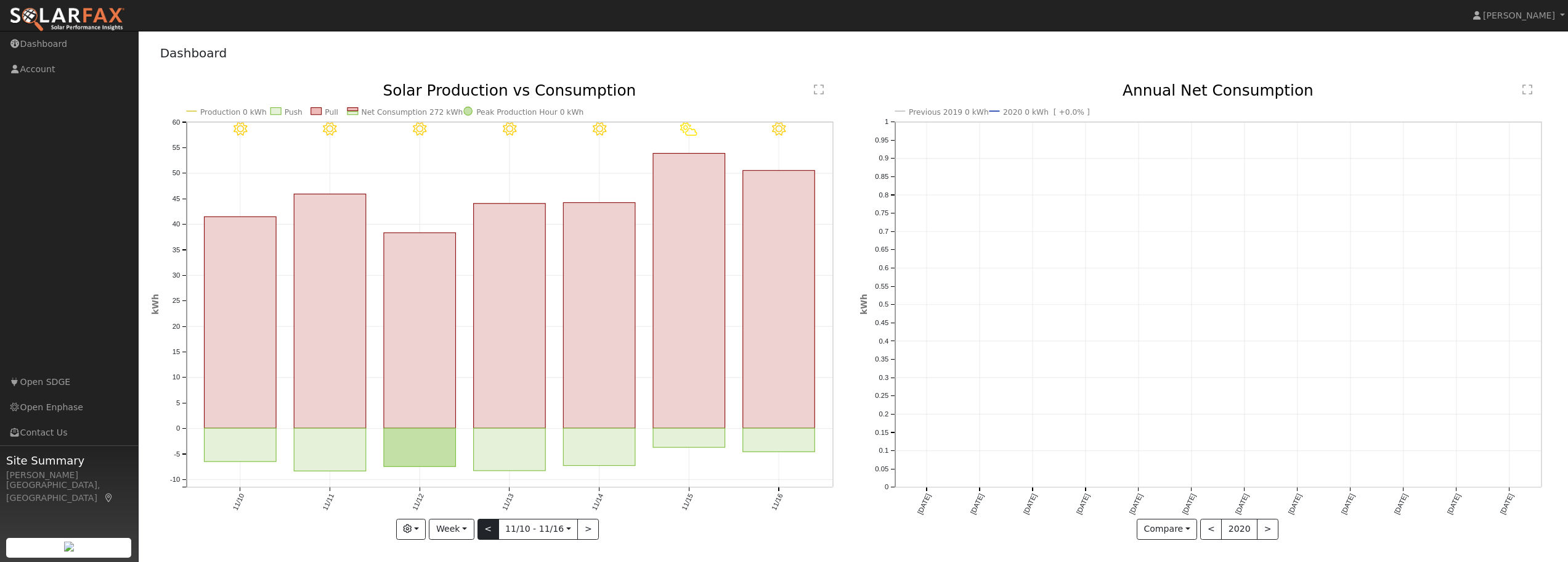
click at [489, 532] on div "11/16 - Clear 11/15 - PartlyCloudy 11/14 - Clear 11/13 - Clear 11/12 - Clear 11…" at bounding box center [499, 311] width 696 height 456
click at [489, 532] on button "<" at bounding box center [489, 528] width 22 height 21
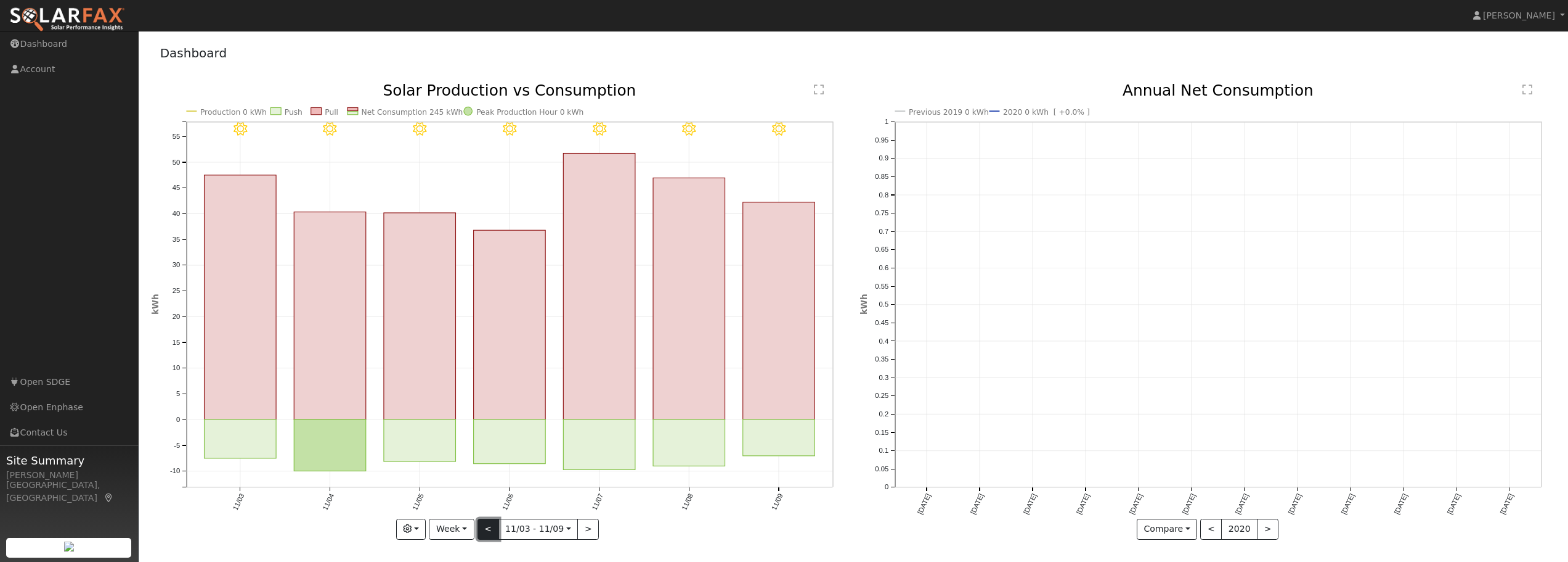
click at [489, 532] on button "<" at bounding box center [489, 528] width 22 height 21
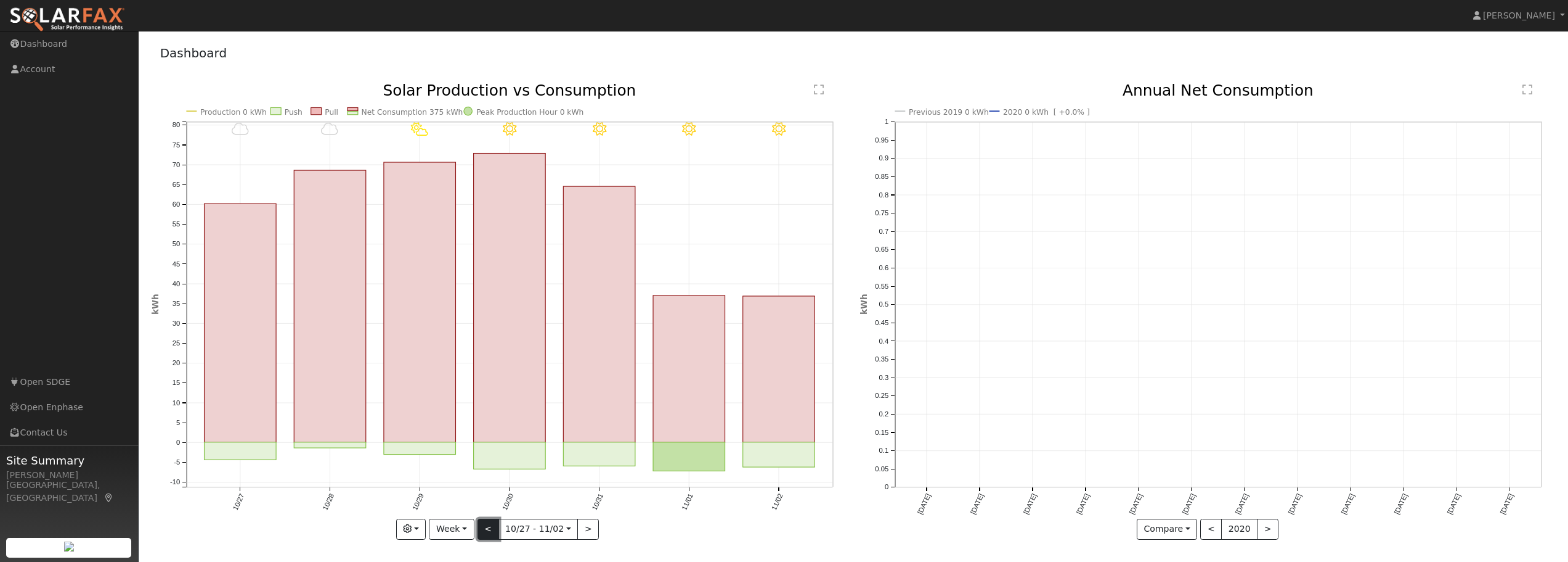
click at [489, 532] on button "<" at bounding box center [489, 528] width 22 height 21
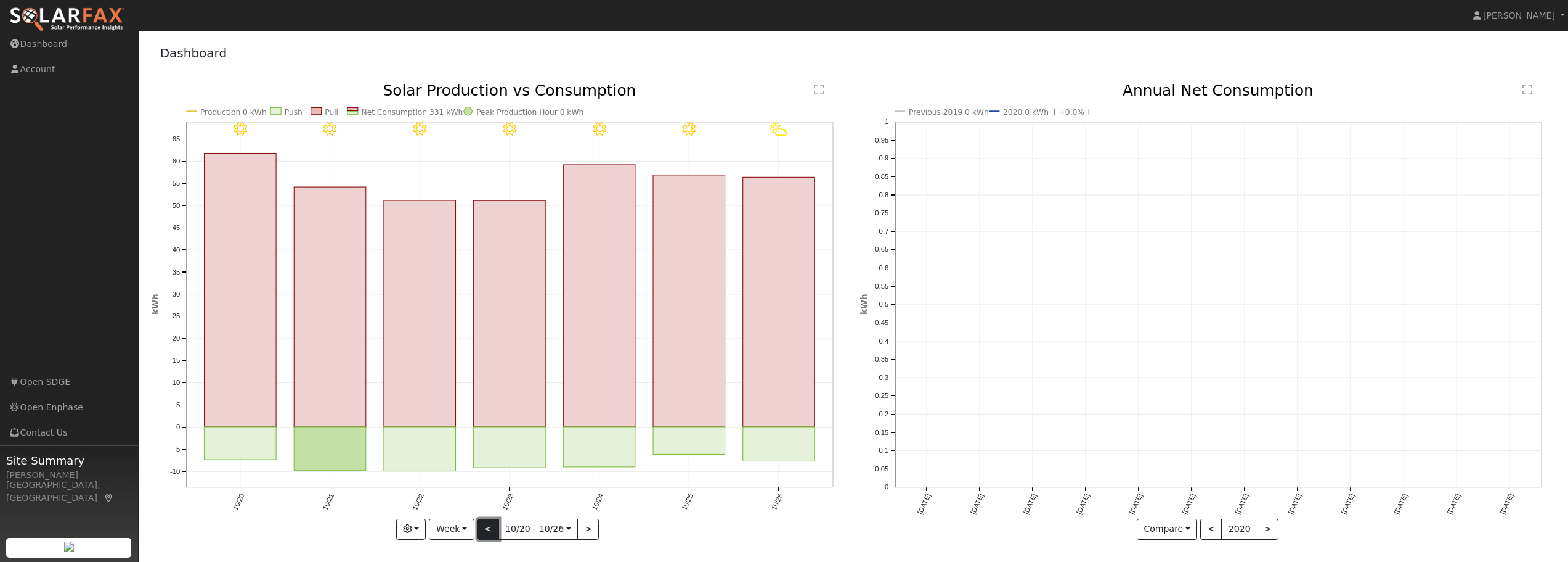
click at [489, 532] on button "<" at bounding box center [489, 528] width 22 height 21
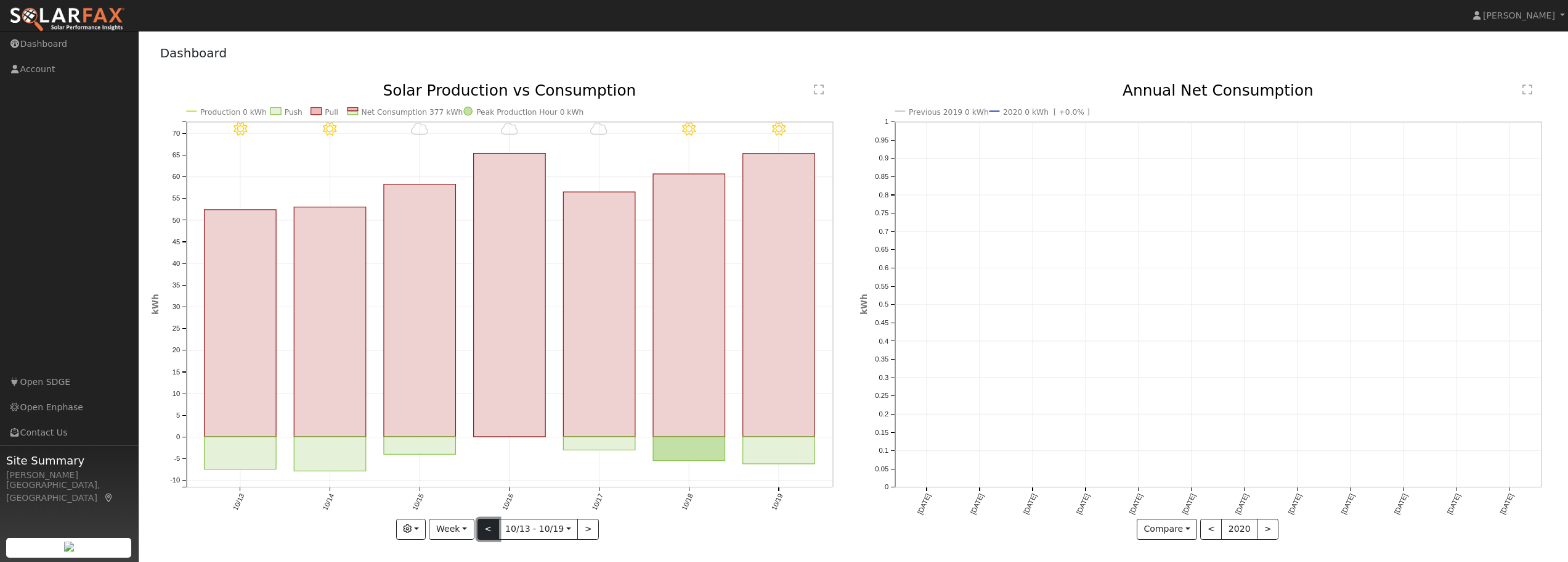
click at [489, 532] on button "<" at bounding box center [489, 528] width 22 height 21
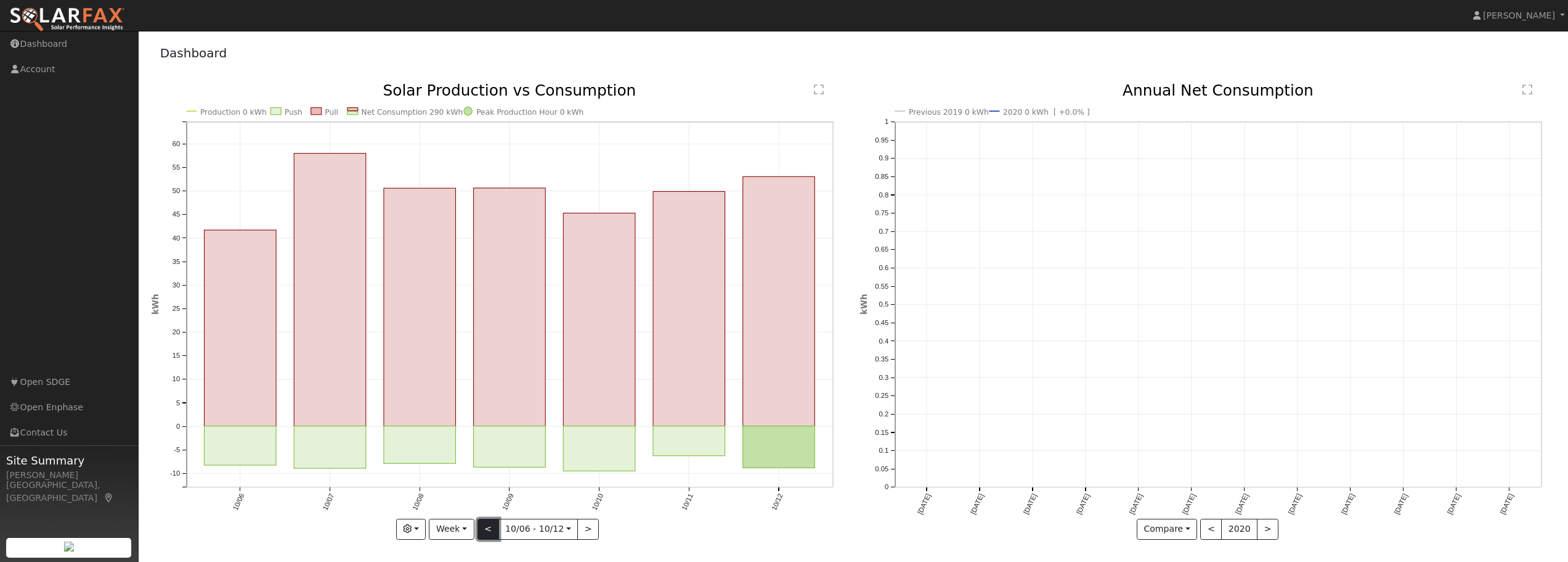
click at [489, 532] on button "<" at bounding box center [489, 528] width 22 height 21
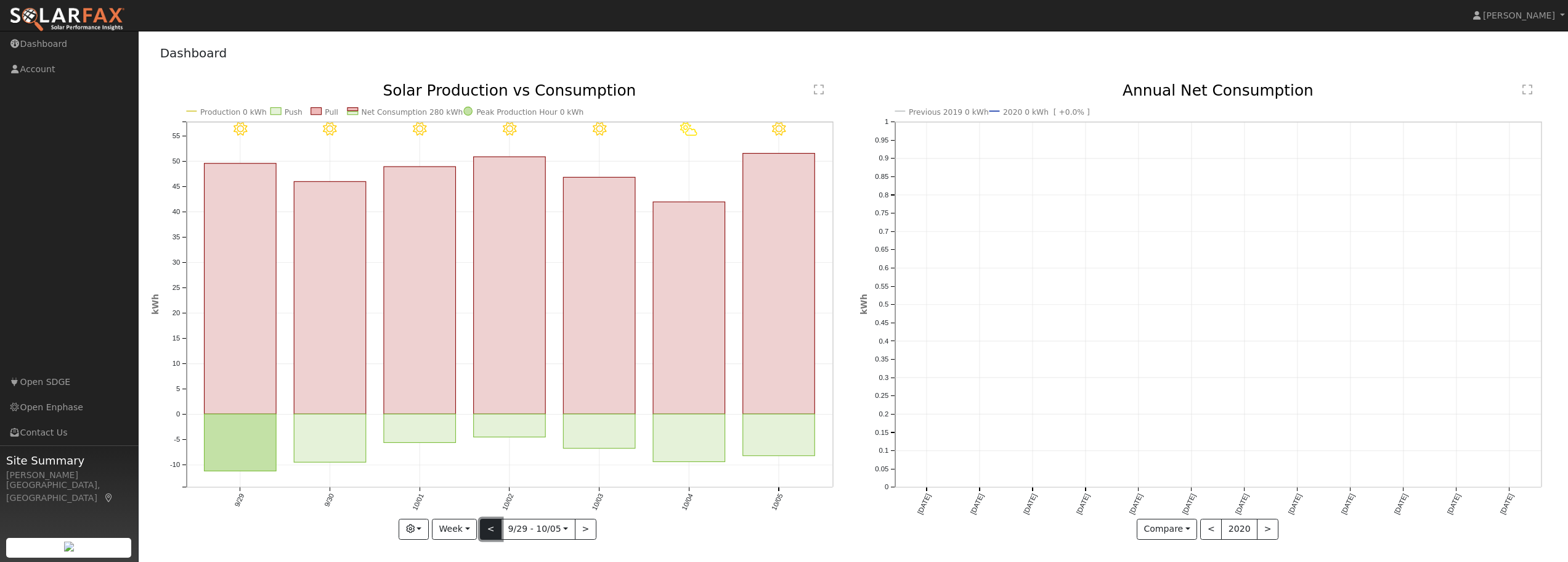
click at [492, 528] on button "<" at bounding box center [491, 528] width 22 height 21
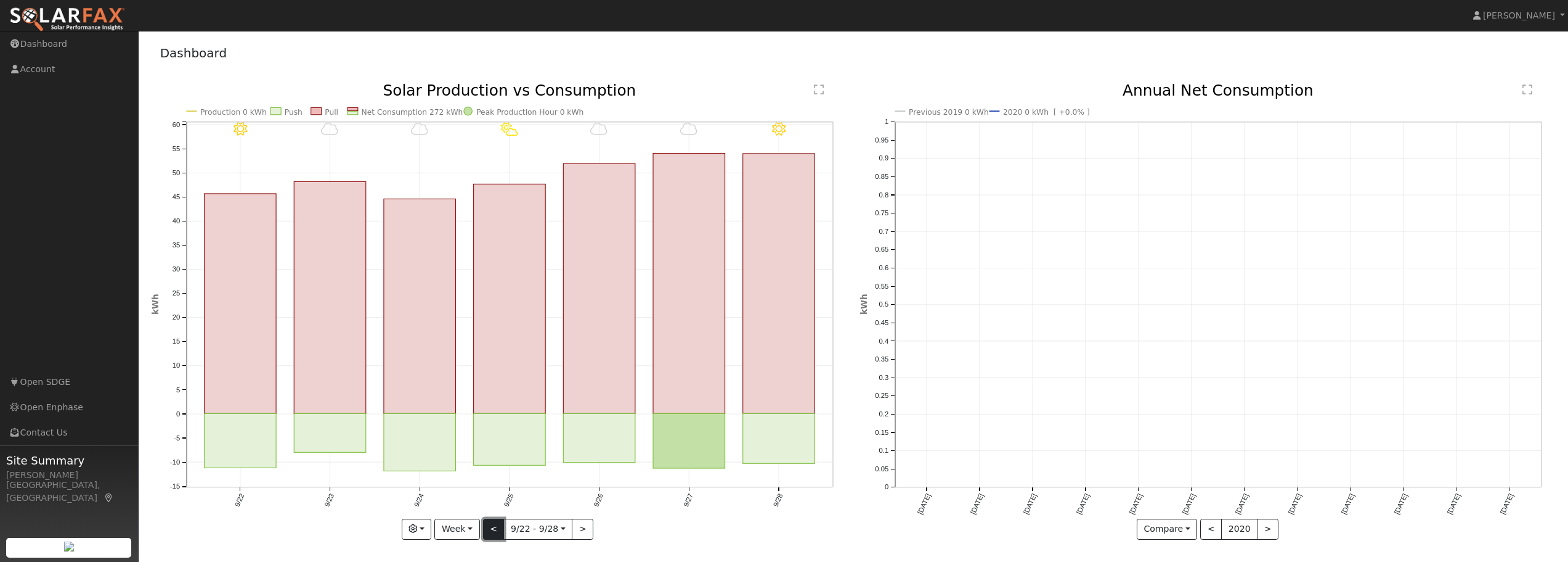
click at [492, 528] on button "<" at bounding box center [494, 528] width 22 height 21
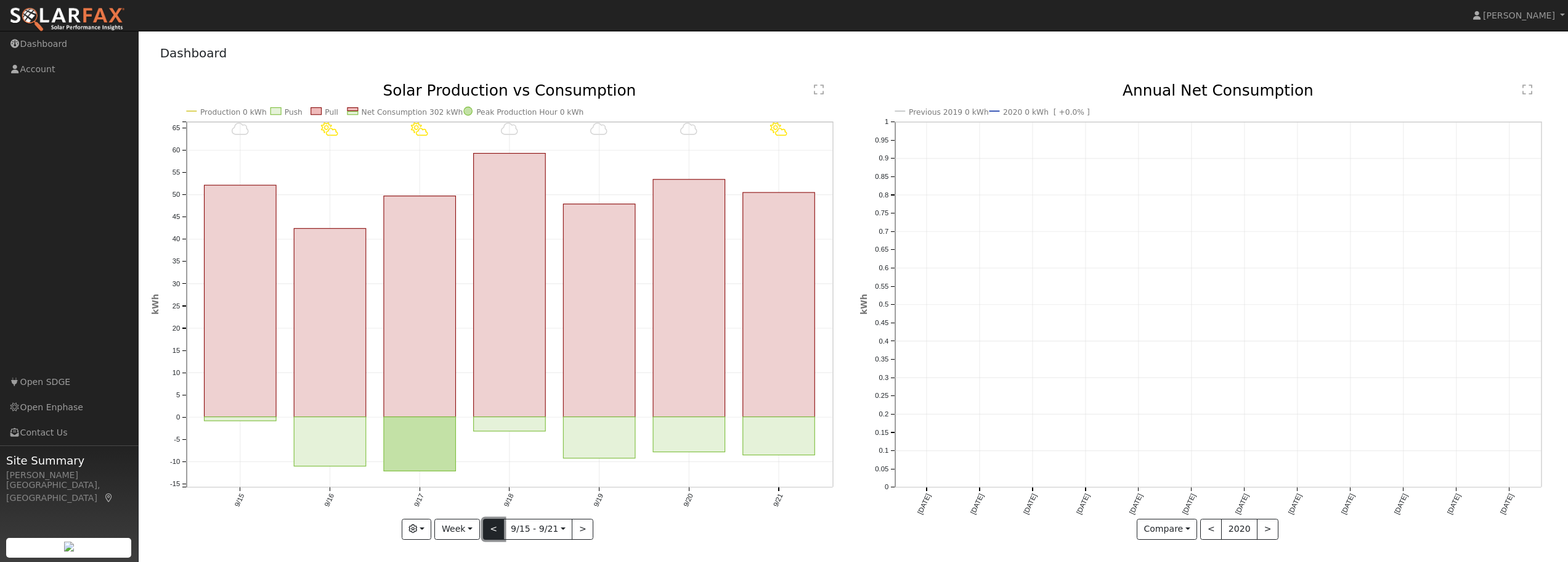
click at [492, 528] on button "<" at bounding box center [494, 528] width 22 height 21
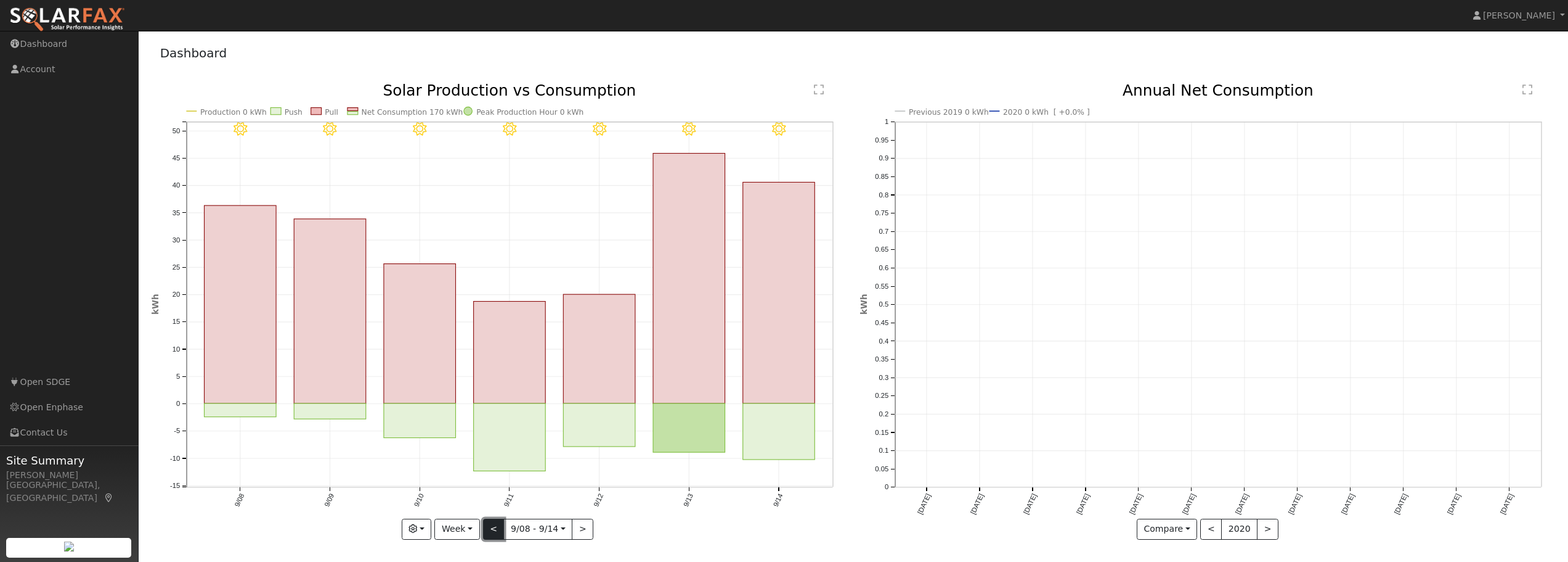
click at [492, 528] on button "<" at bounding box center [494, 528] width 22 height 21
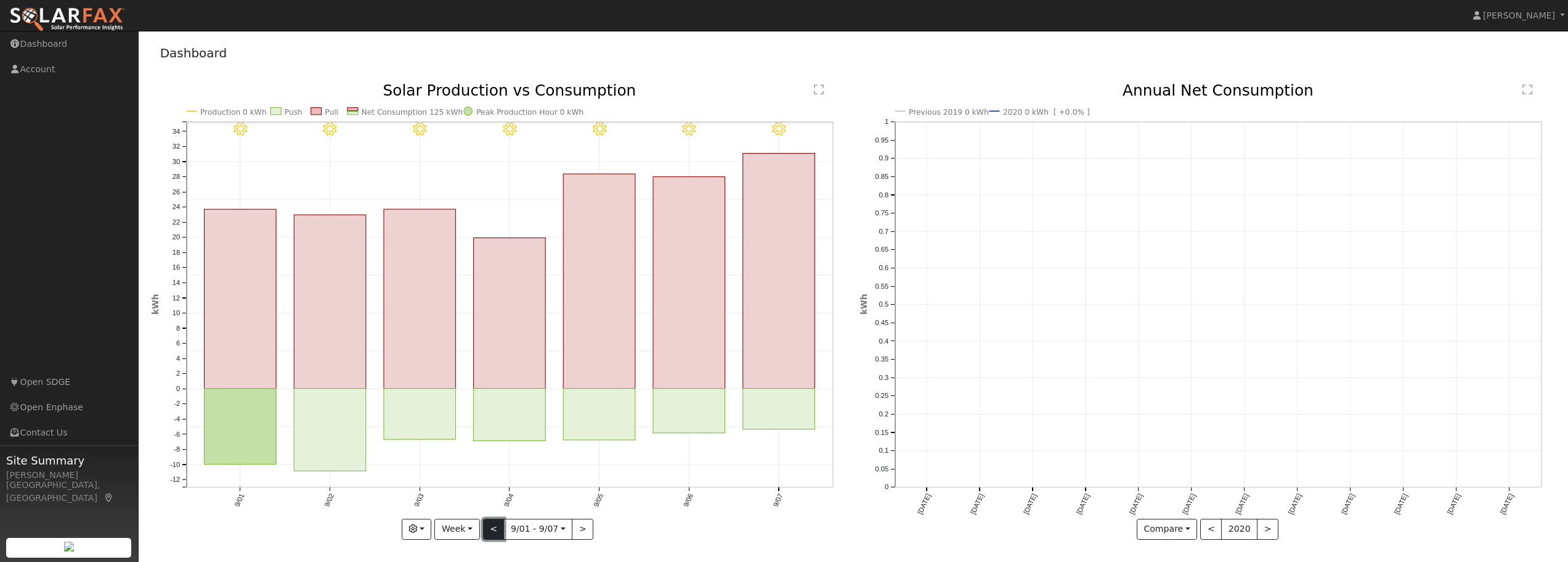
click at [492, 528] on button "<" at bounding box center [494, 528] width 22 height 21
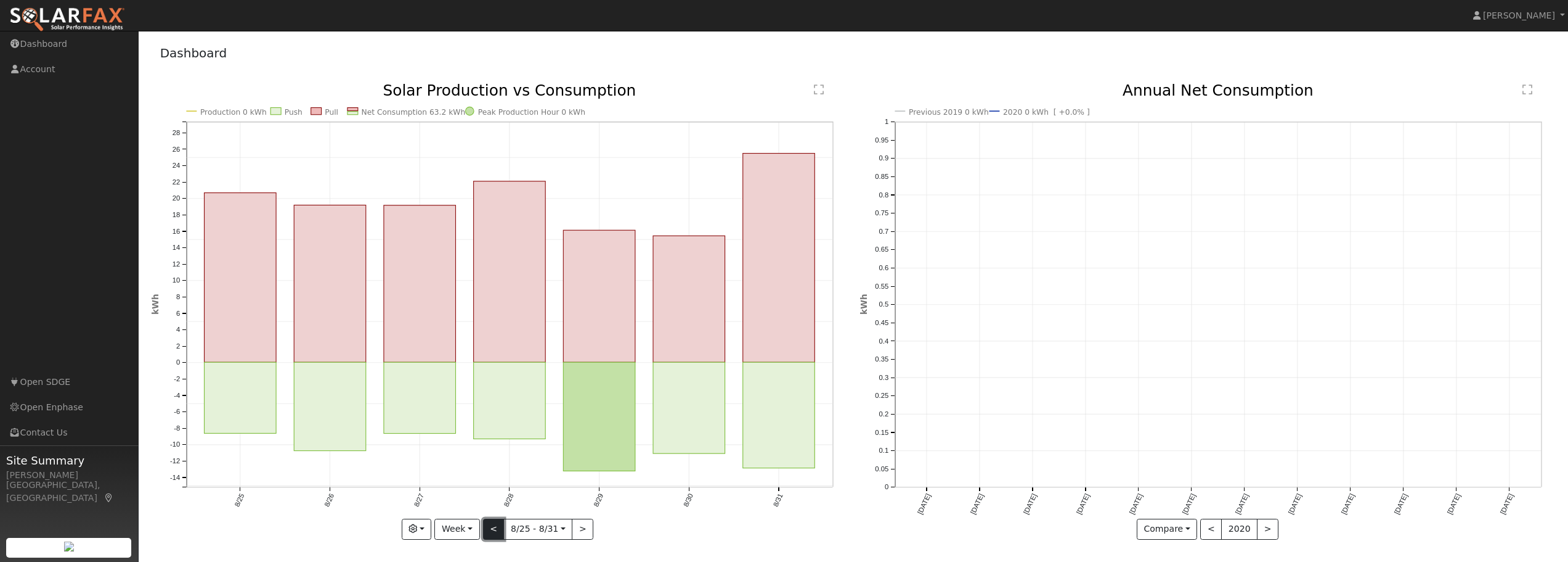
click at [492, 528] on button "<" at bounding box center [494, 528] width 22 height 21
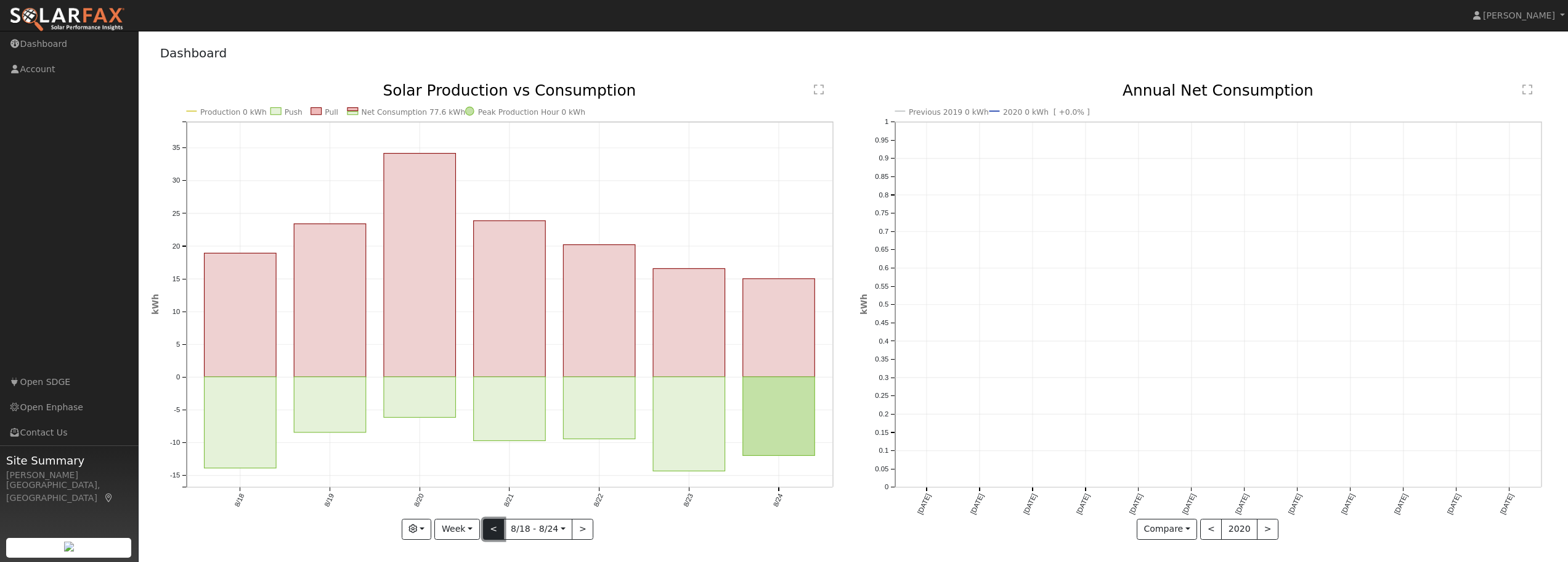
click at [492, 528] on button "<" at bounding box center [494, 528] width 22 height 21
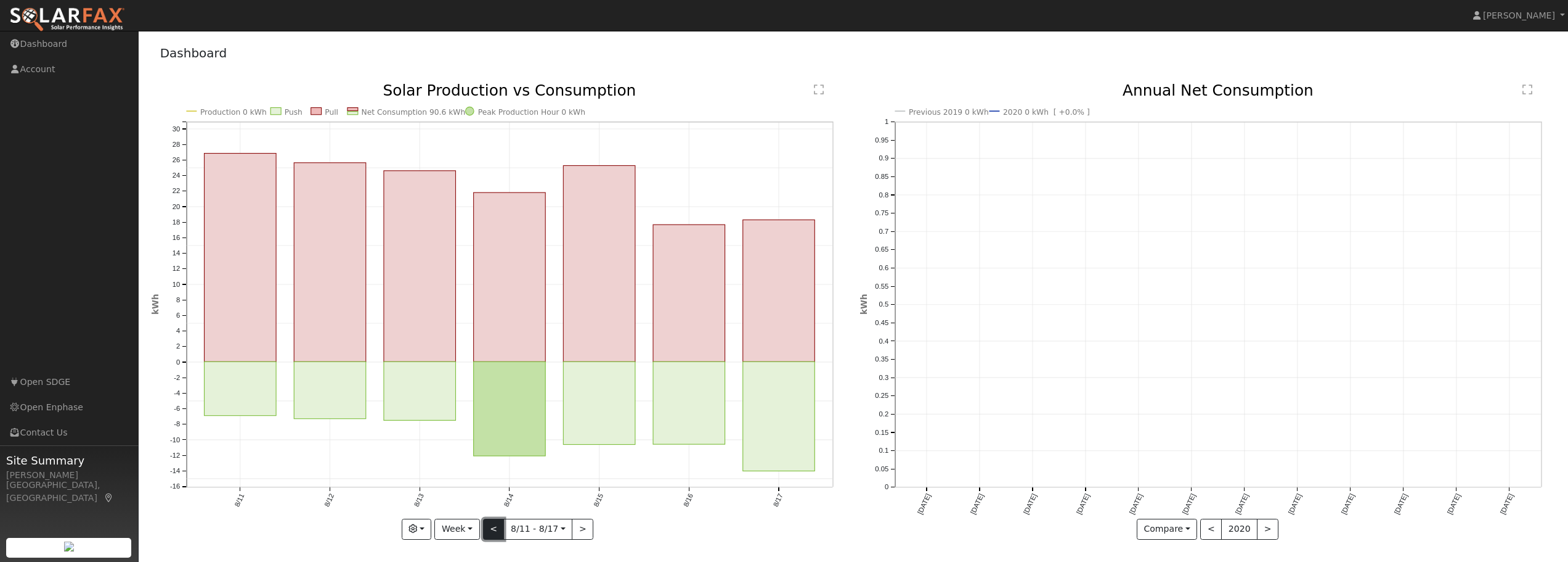
click at [492, 528] on button "<" at bounding box center [494, 528] width 22 height 21
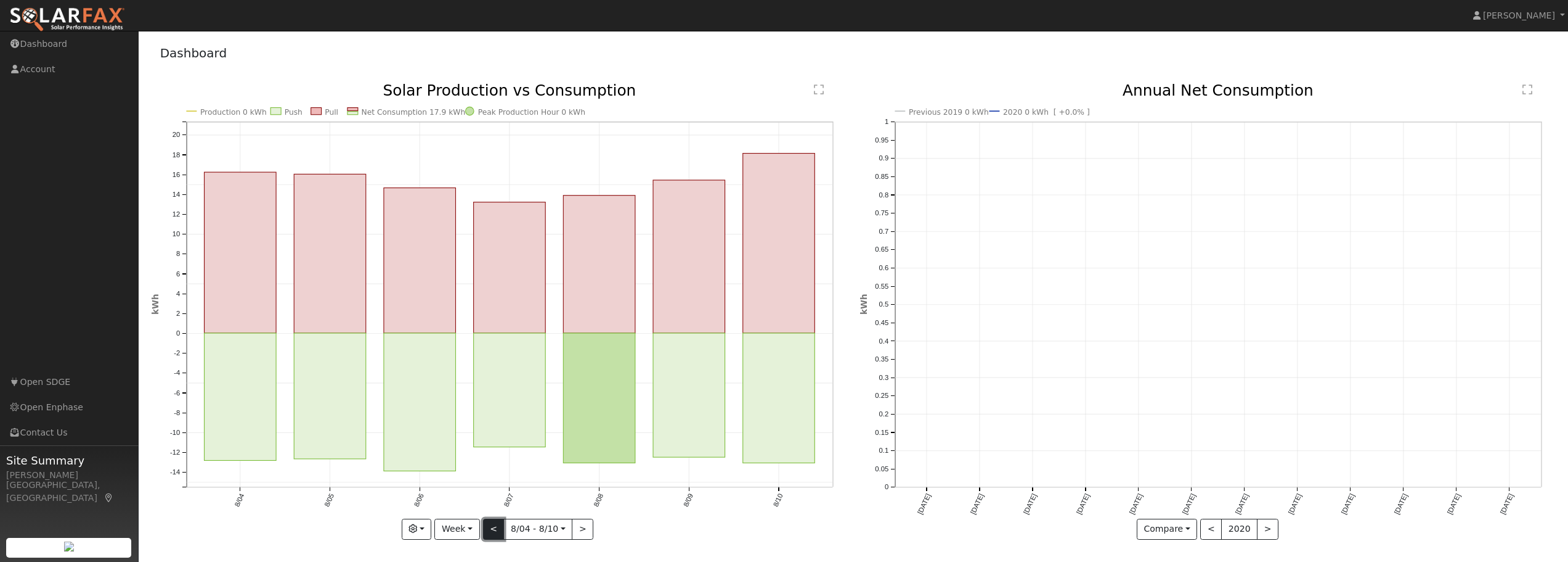
click at [492, 528] on button "<" at bounding box center [494, 528] width 22 height 21
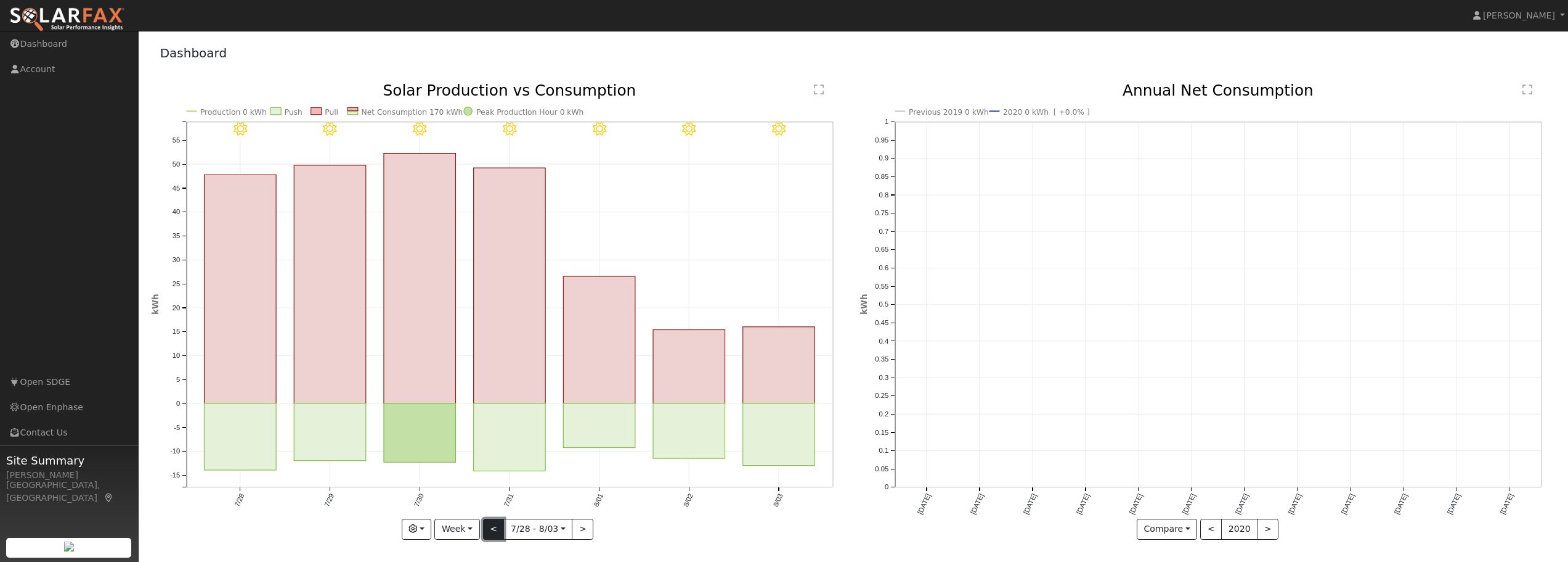
click at [492, 528] on button "<" at bounding box center [494, 528] width 22 height 21
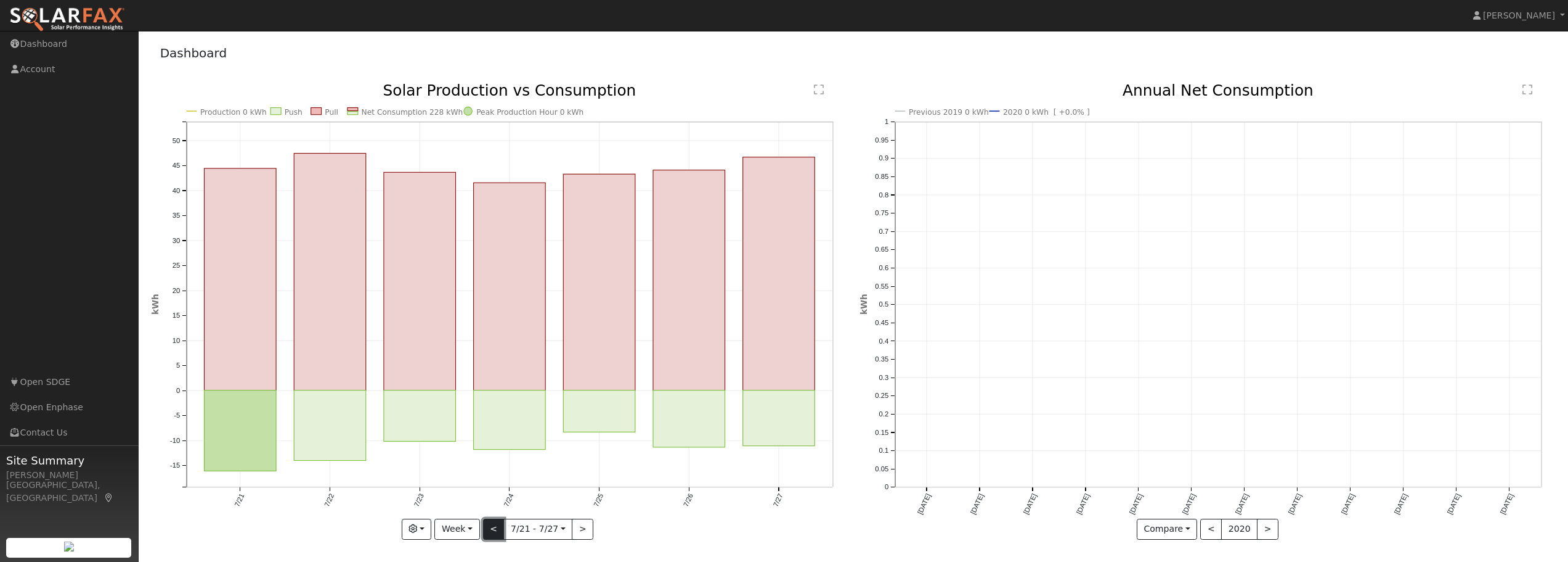
click at [492, 528] on button "<" at bounding box center [494, 528] width 22 height 21
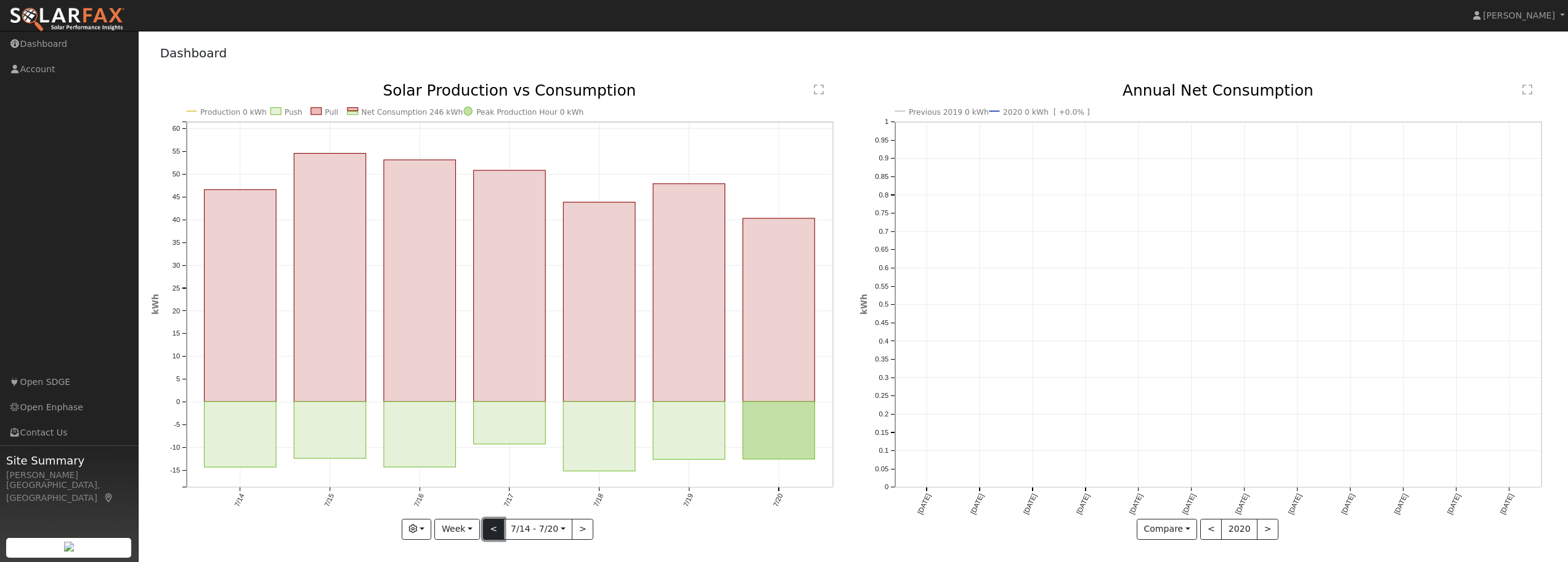
click at [492, 528] on button "<" at bounding box center [494, 528] width 22 height 21
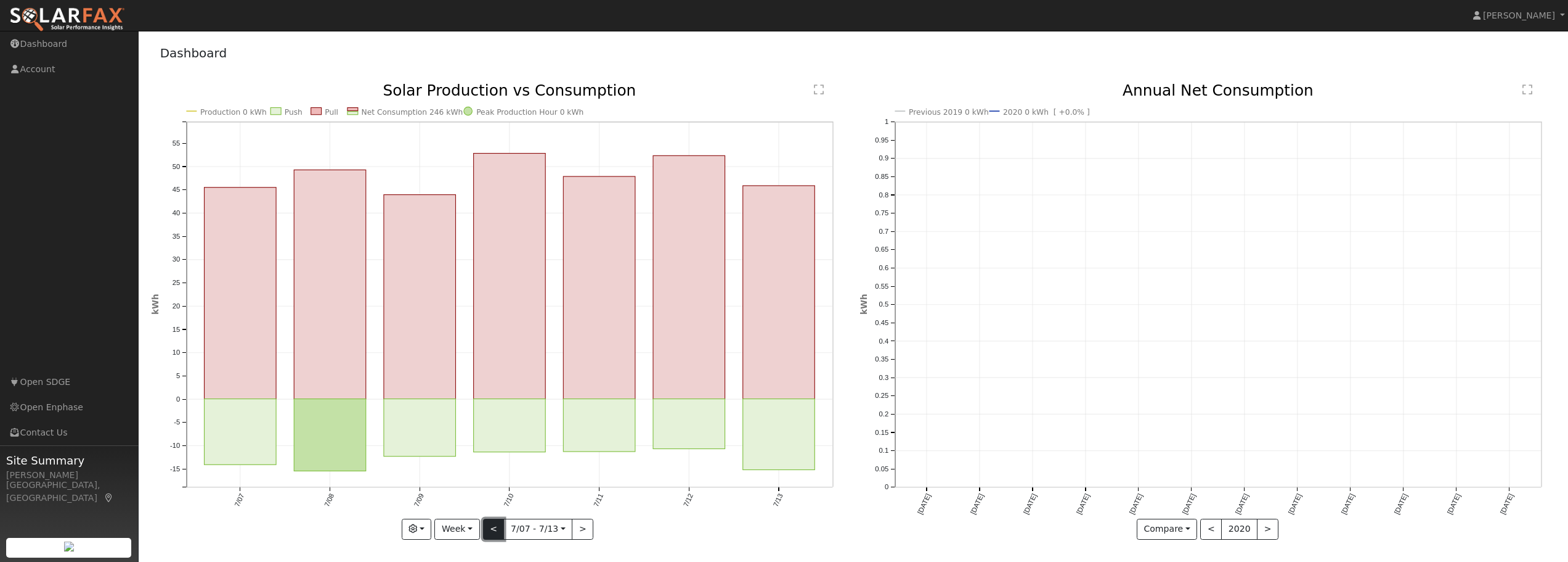
click at [492, 528] on button "<" at bounding box center [494, 528] width 22 height 21
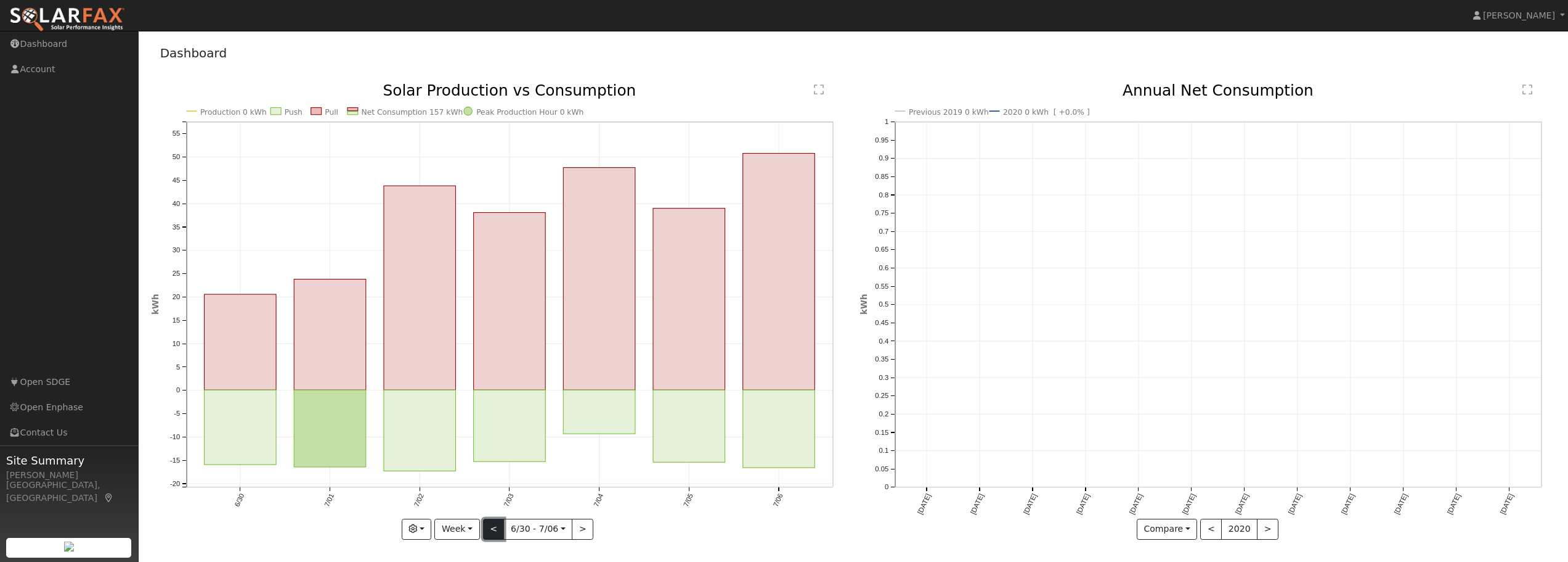
click at [492, 528] on button "<" at bounding box center [494, 528] width 22 height 21
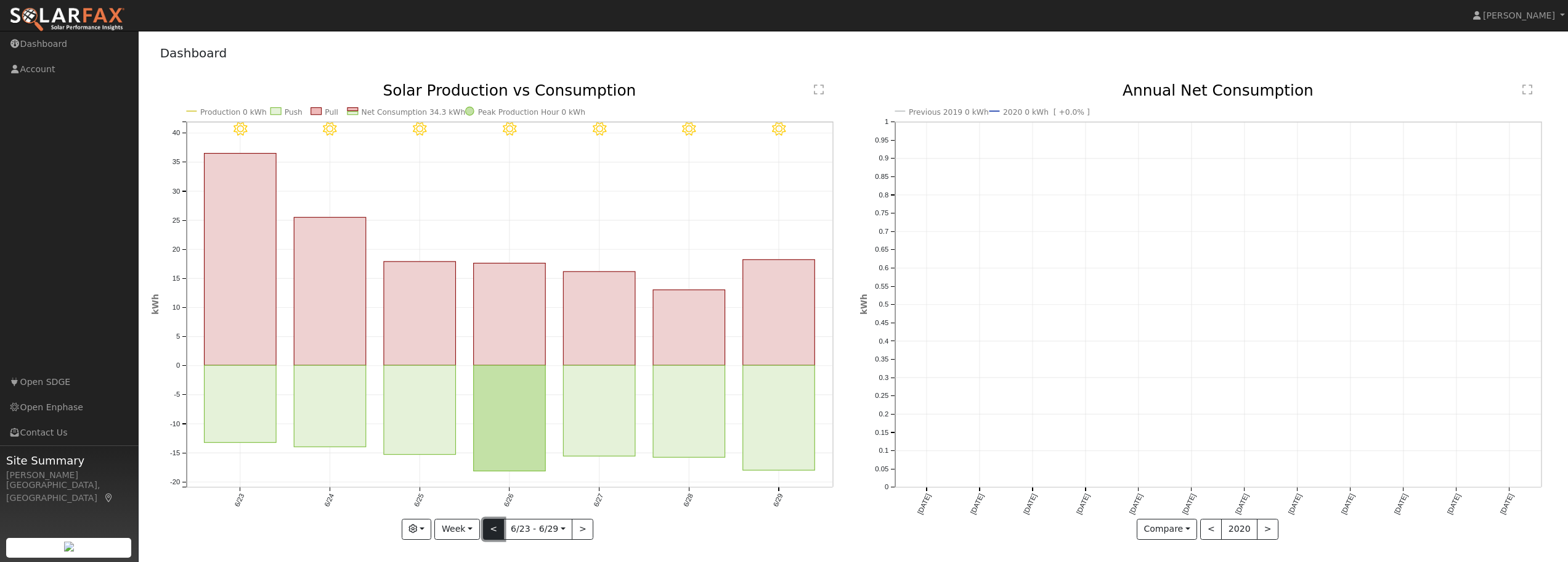
click at [492, 528] on button "<" at bounding box center [494, 528] width 22 height 21
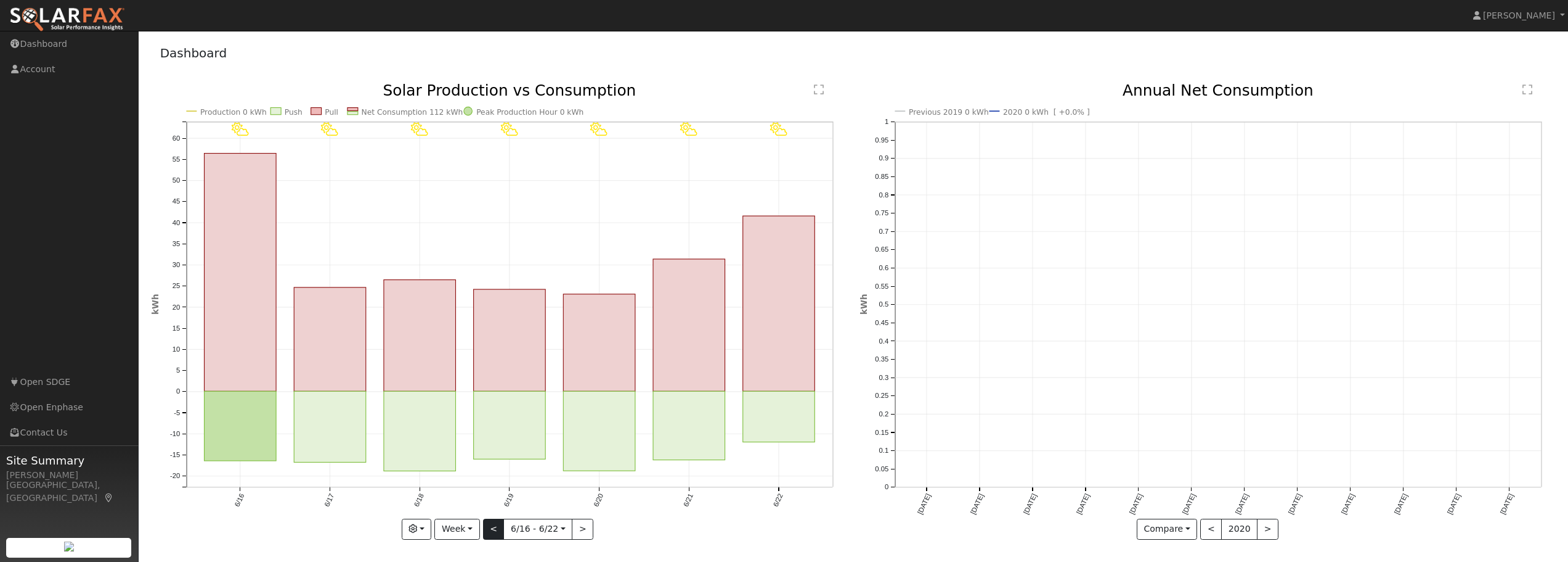
click at [492, 528] on div "6/22 - PartlyCloudy 6/21 - PartlyCloudy 6/20 - PartlyCloudy 6/19 - PartlyCloudy…" at bounding box center [499, 311] width 696 height 456
click at [492, 528] on button "<" at bounding box center [494, 528] width 22 height 21
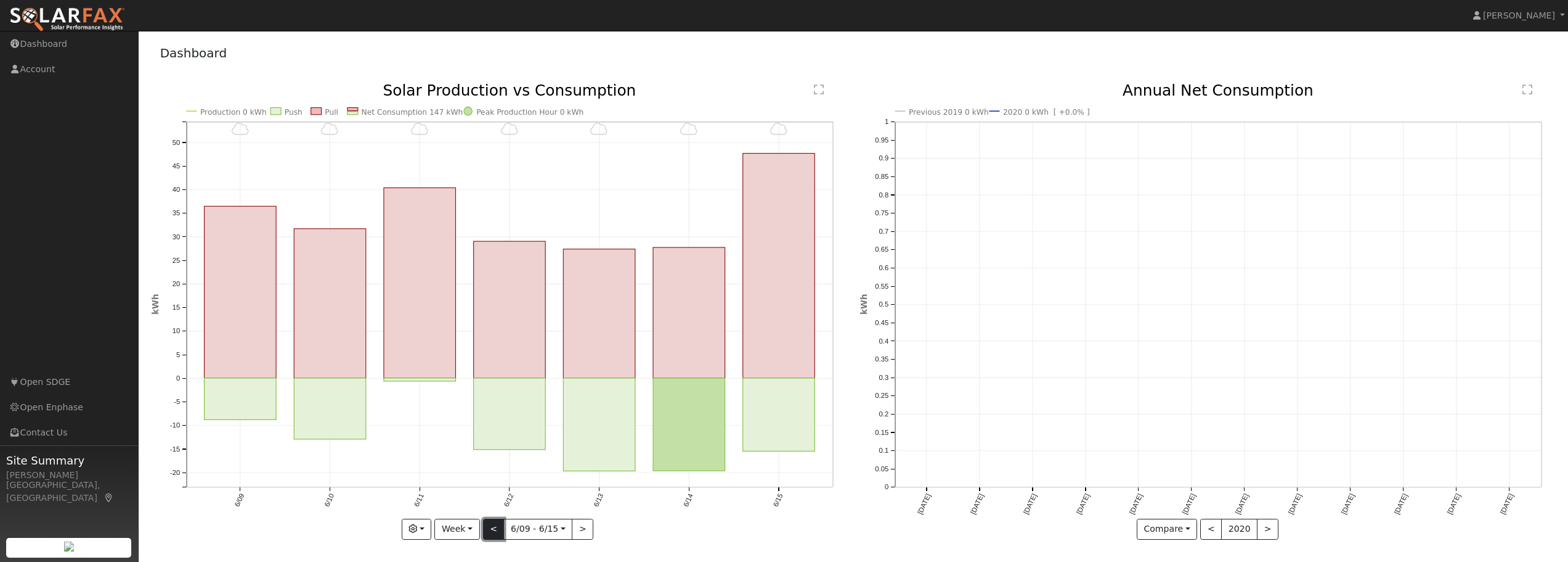
click at [492, 528] on button "<" at bounding box center [494, 528] width 22 height 21
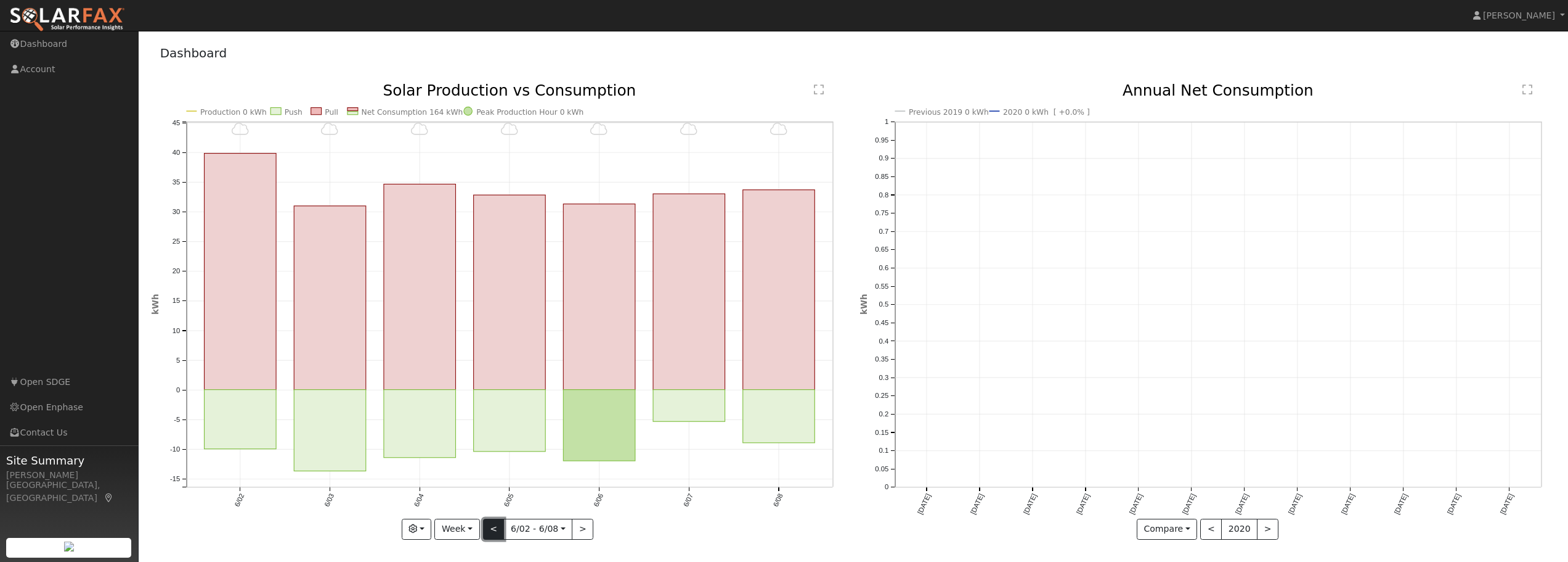
click at [492, 528] on button "<" at bounding box center [494, 528] width 22 height 21
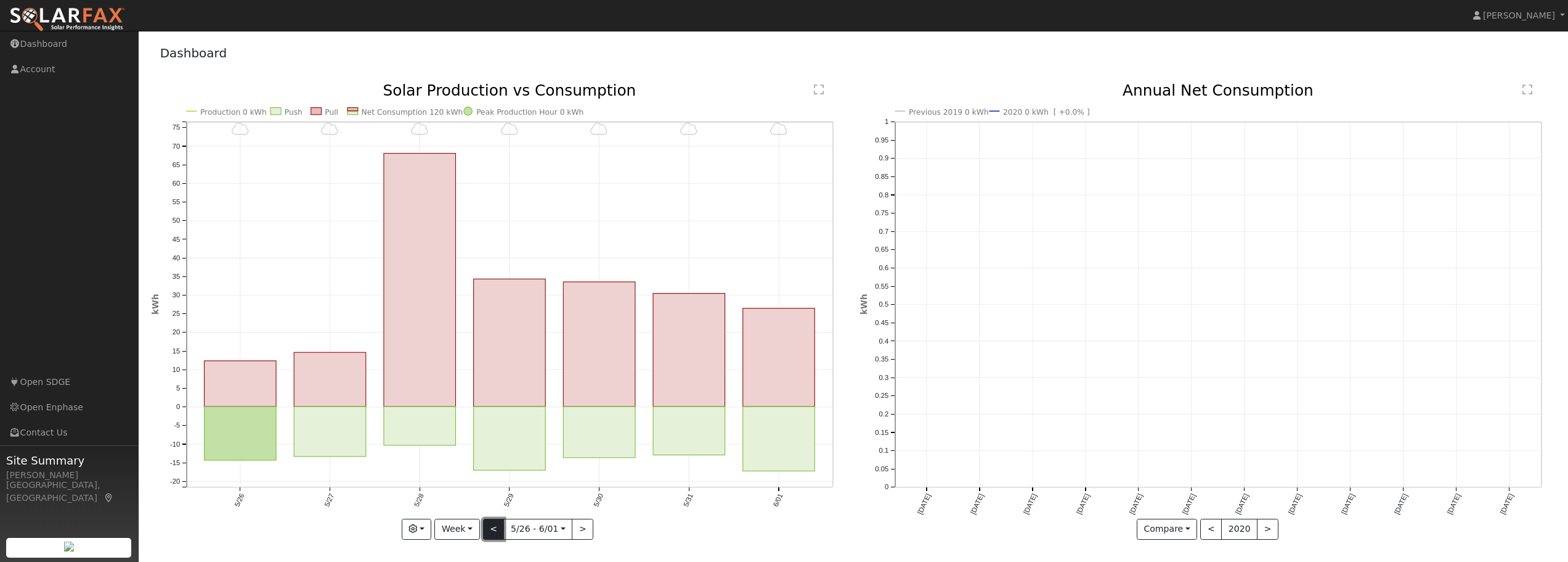
click at [492, 528] on button "<" at bounding box center [494, 528] width 22 height 21
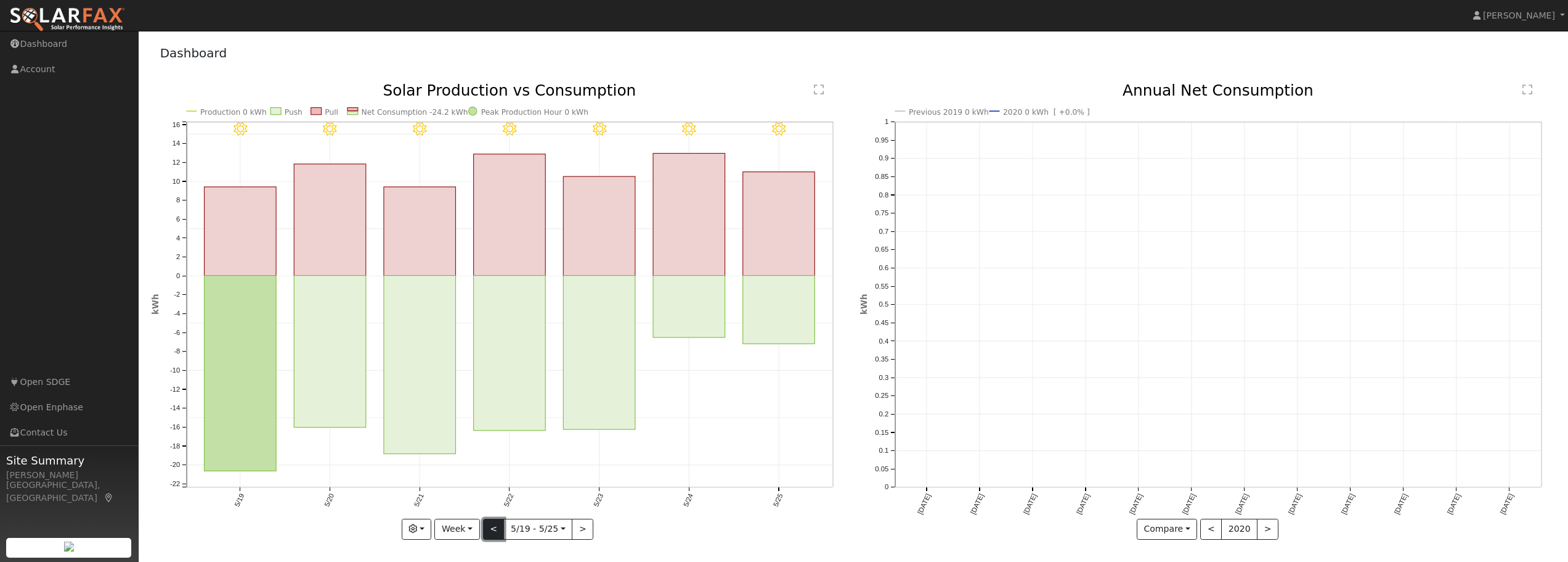
click at [491, 528] on button "<" at bounding box center [494, 528] width 22 height 21
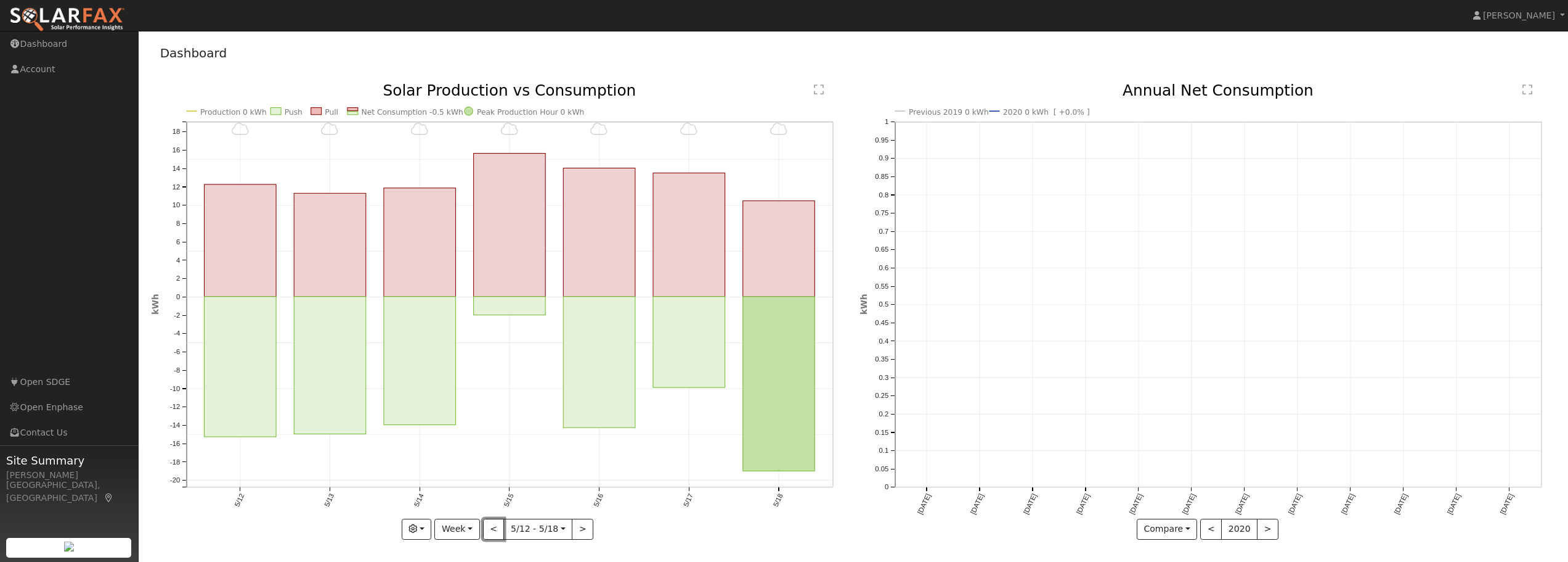
click at [491, 528] on button "<" at bounding box center [494, 528] width 22 height 21
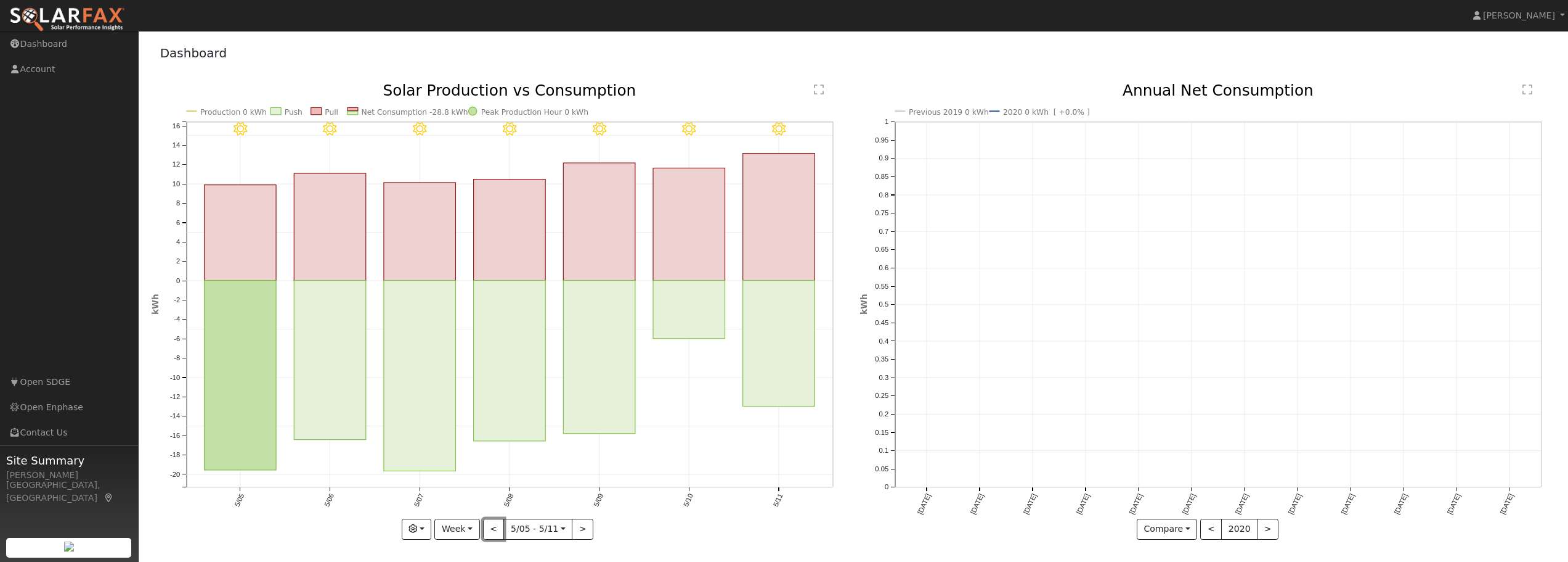
click at [491, 528] on button "<" at bounding box center [494, 528] width 22 height 21
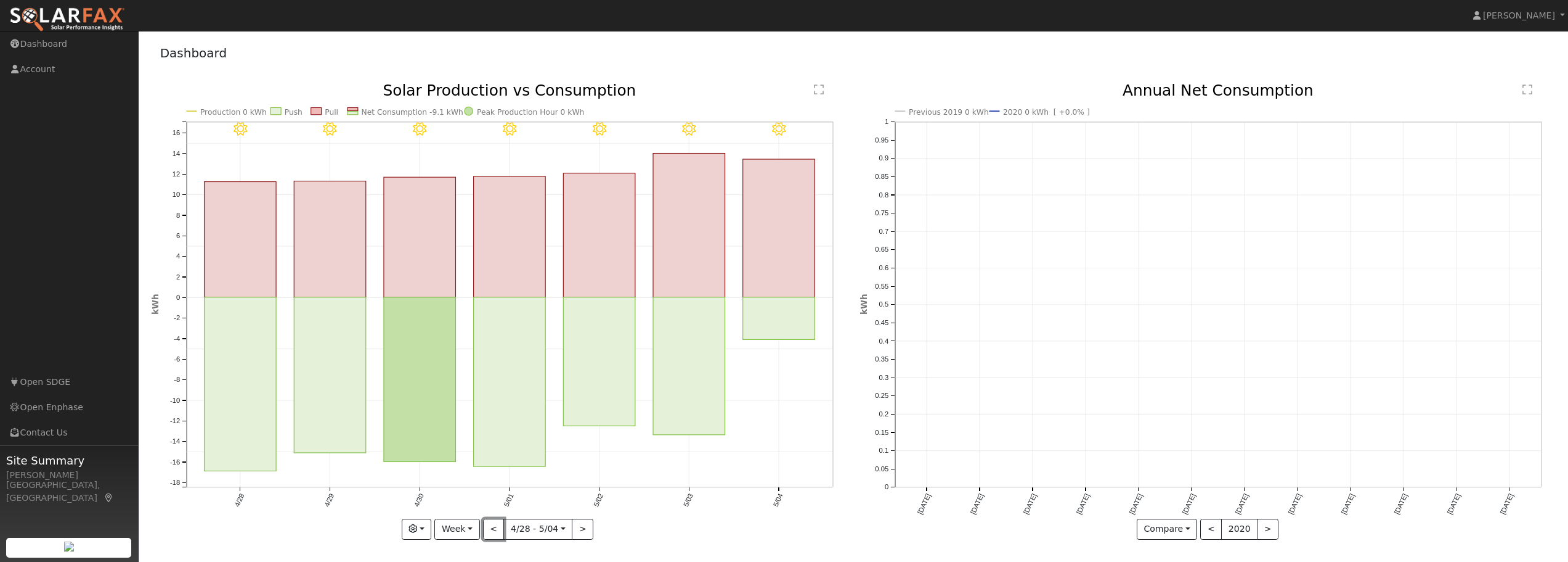
click at [491, 528] on button "<" at bounding box center [494, 528] width 22 height 21
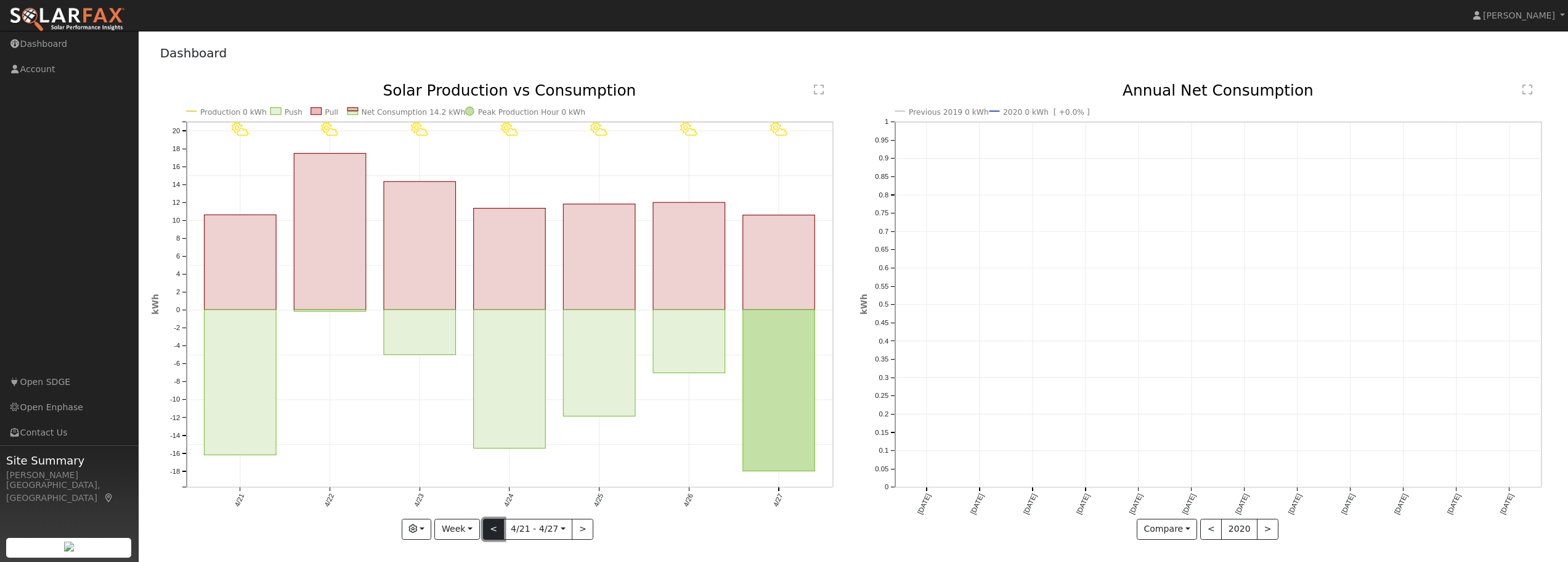
click at [491, 529] on button "<" at bounding box center [494, 528] width 22 height 21
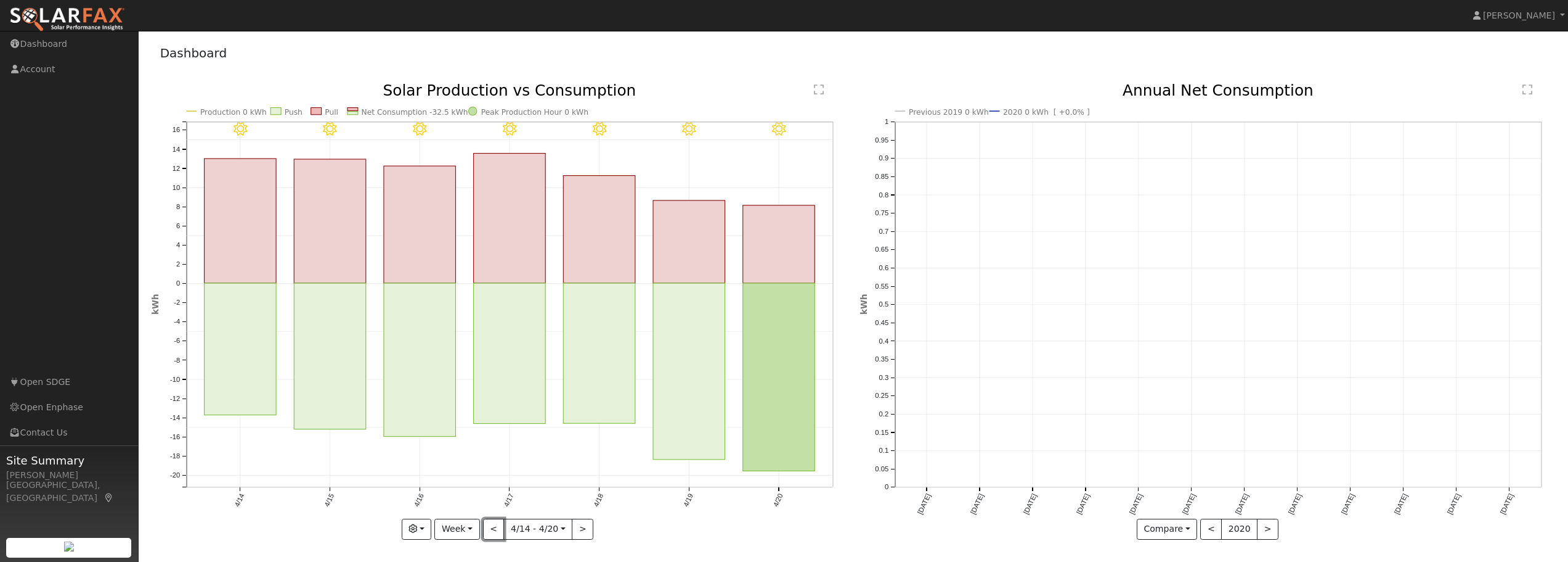
click at [491, 529] on button "<" at bounding box center [494, 528] width 22 height 21
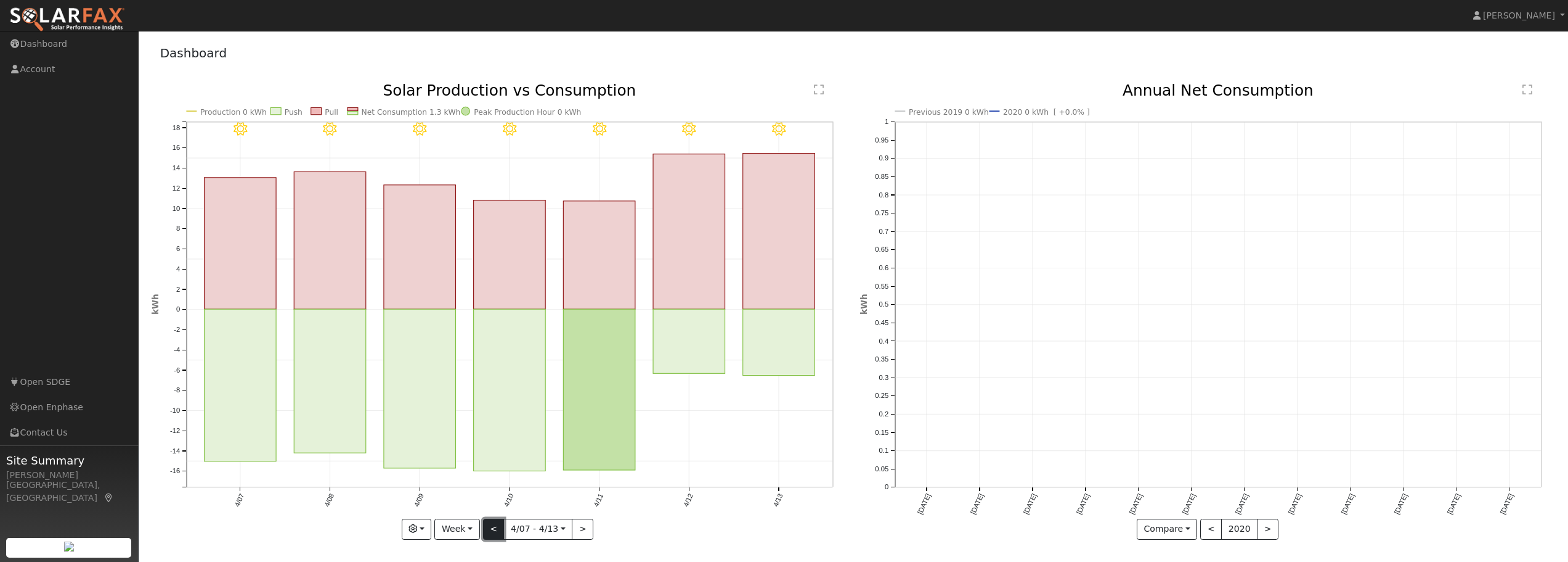
click at [493, 529] on button "<" at bounding box center [494, 528] width 22 height 21
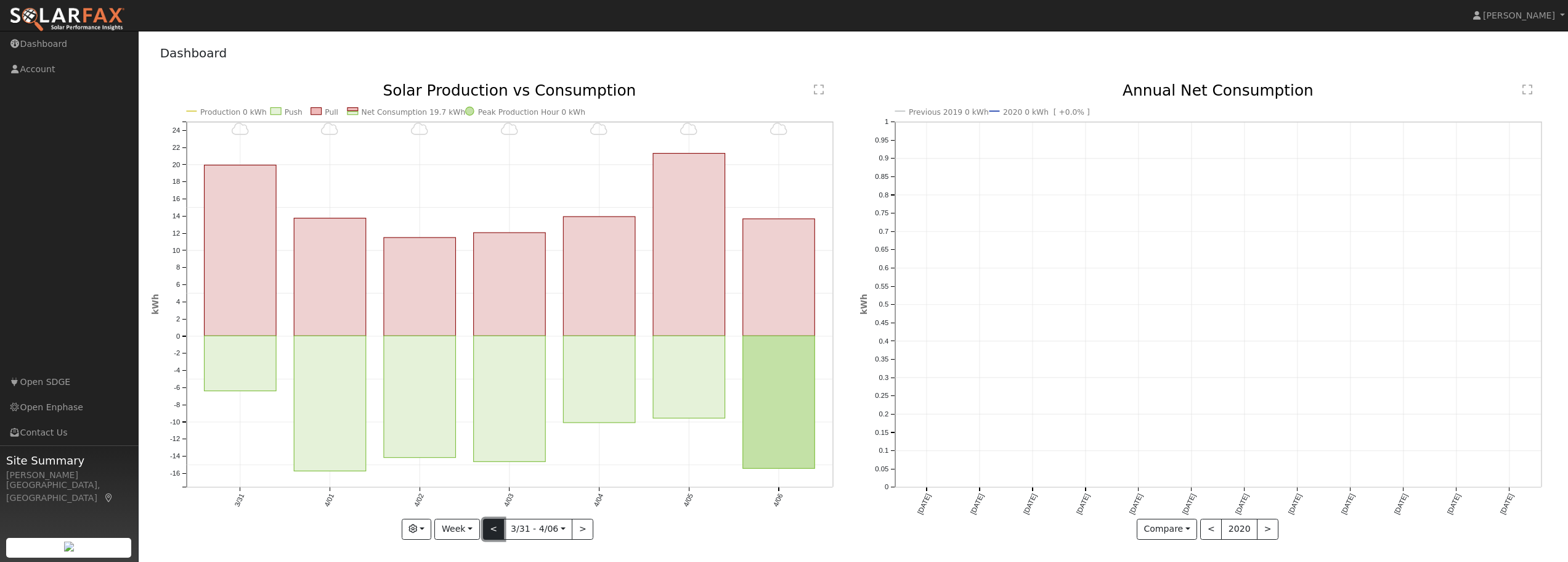
click at [493, 529] on button "<" at bounding box center [494, 528] width 22 height 21
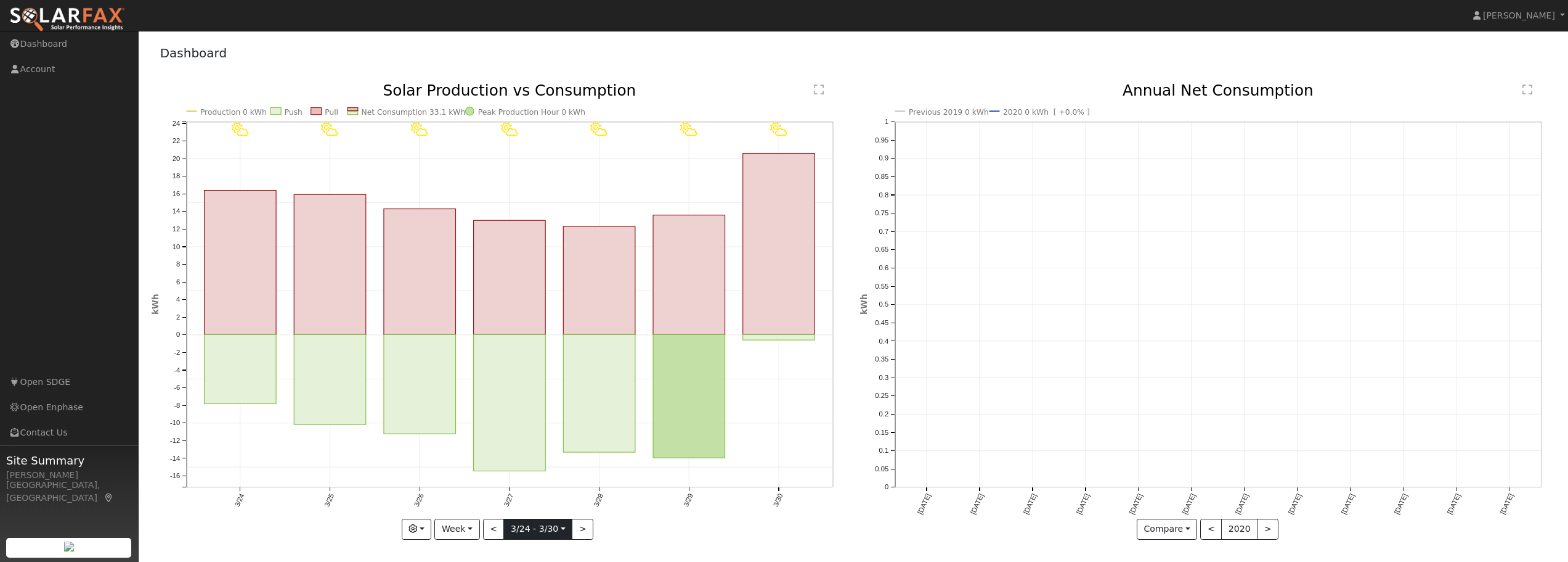
click at [534, 528] on input "[DATE]" at bounding box center [537, 528] width 68 height 19
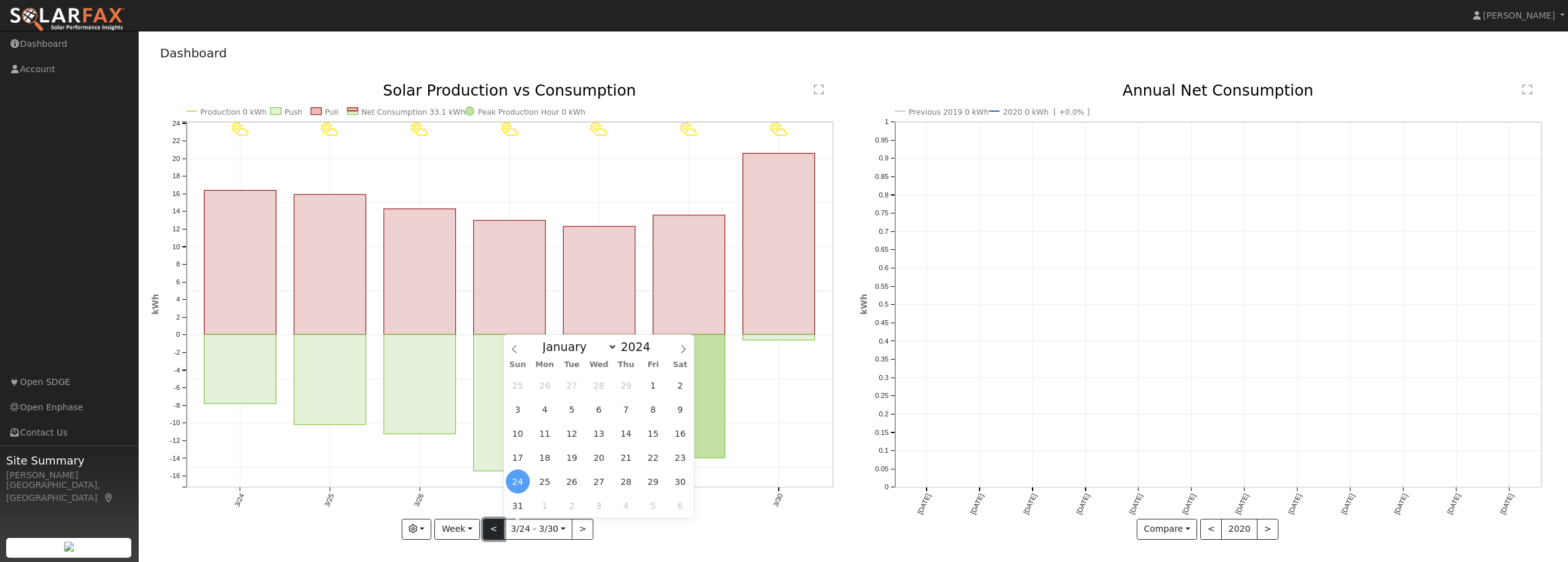
click at [492, 527] on button "<" at bounding box center [494, 528] width 22 height 21
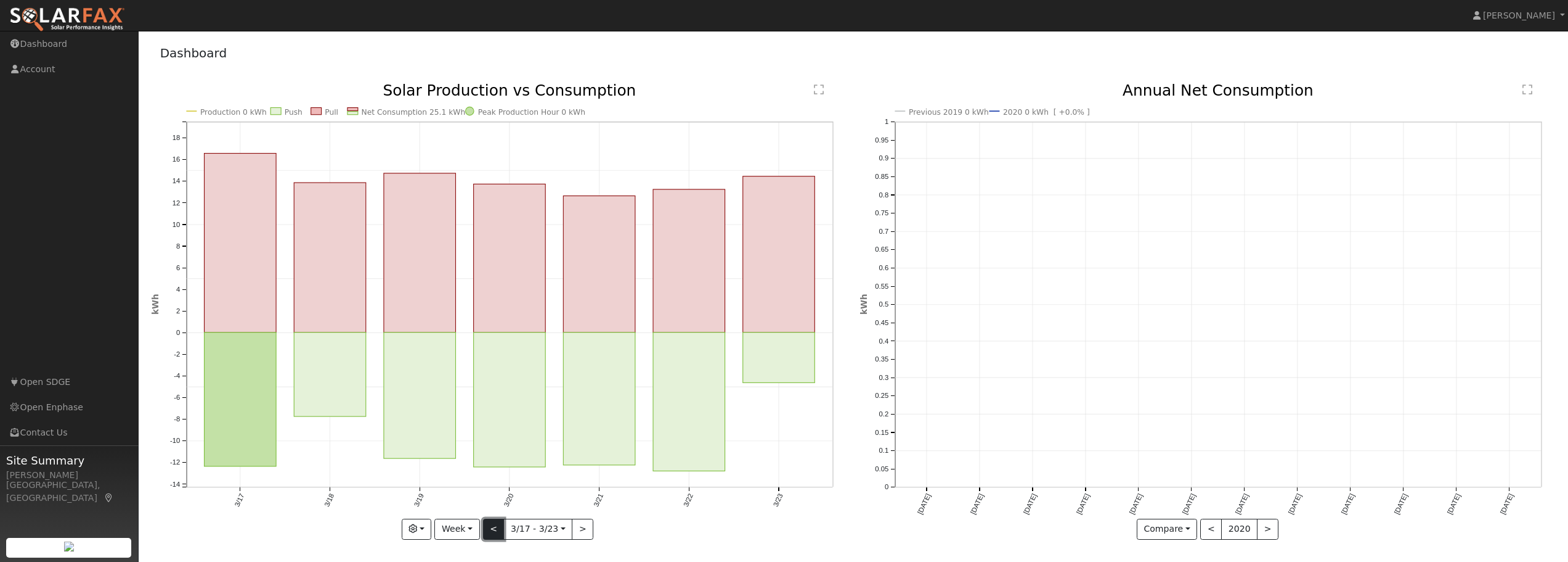
click at [492, 527] on button "<" at bounding box center [494, 528] width 22 height 21
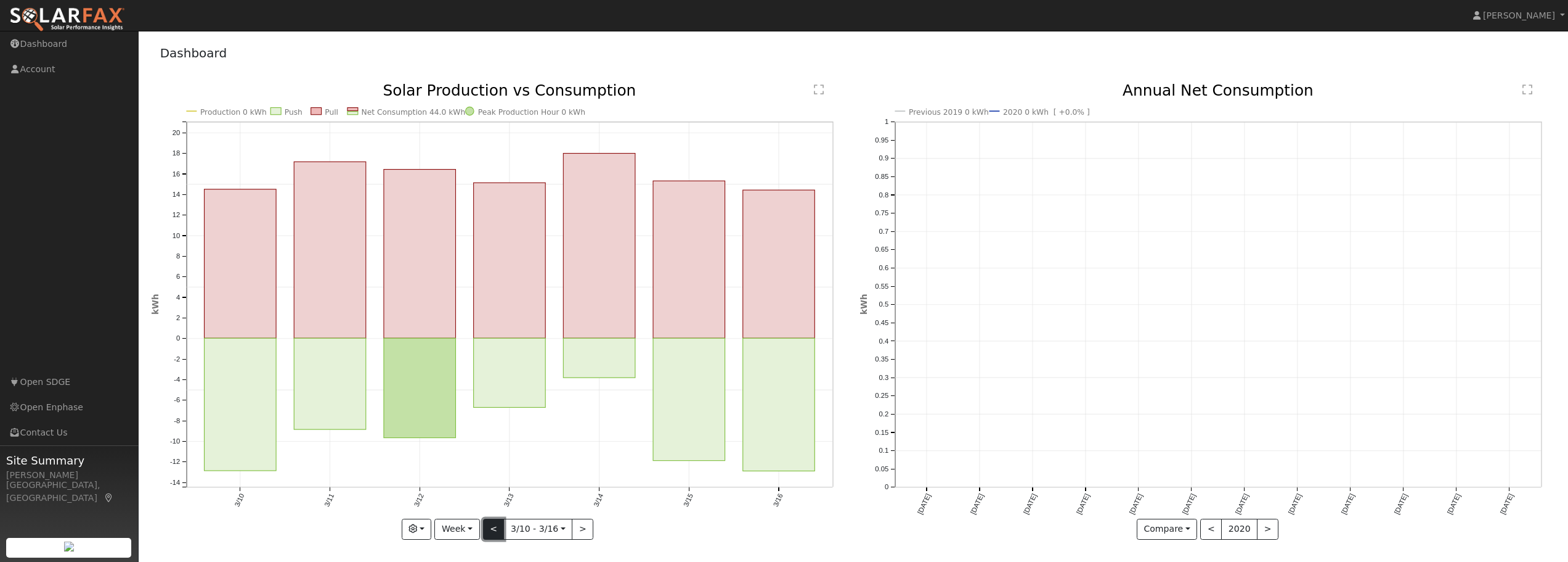
click at [492, 527] on button "<" at bounding box center [494, 528] width 22 height 21
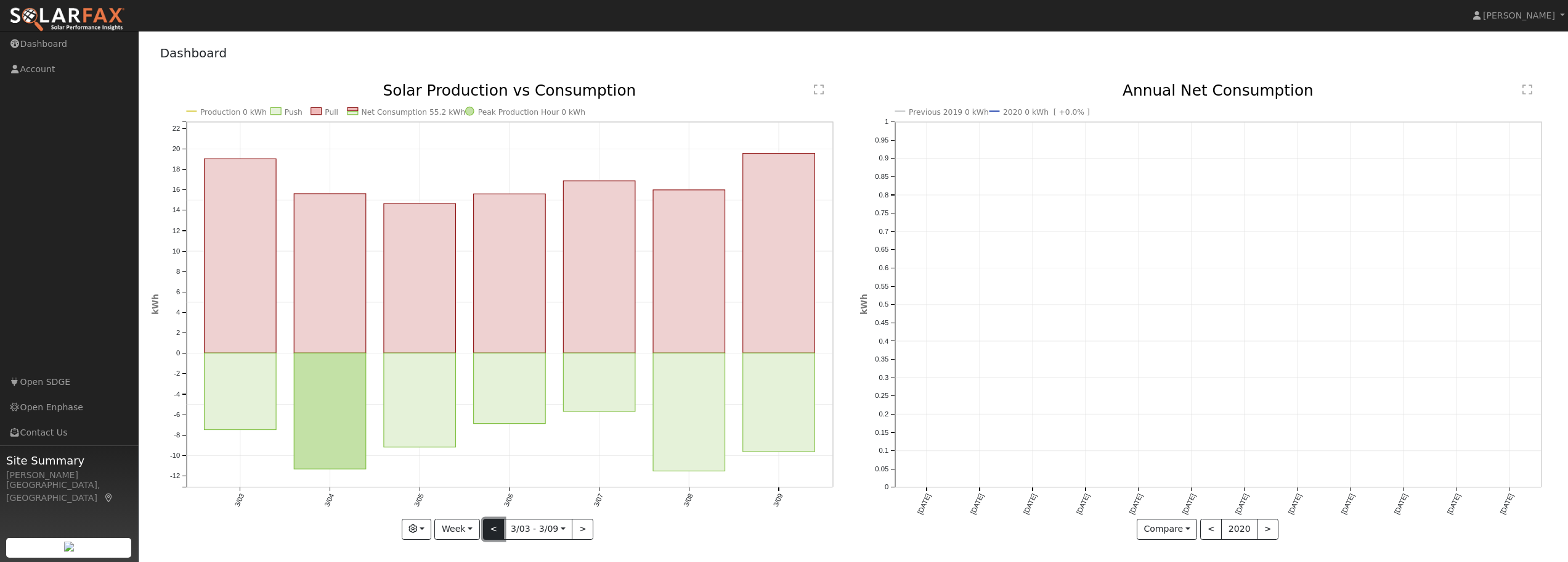
click at [492, 527] on button "<" at bounding box center [494, 528] width 22 height 21
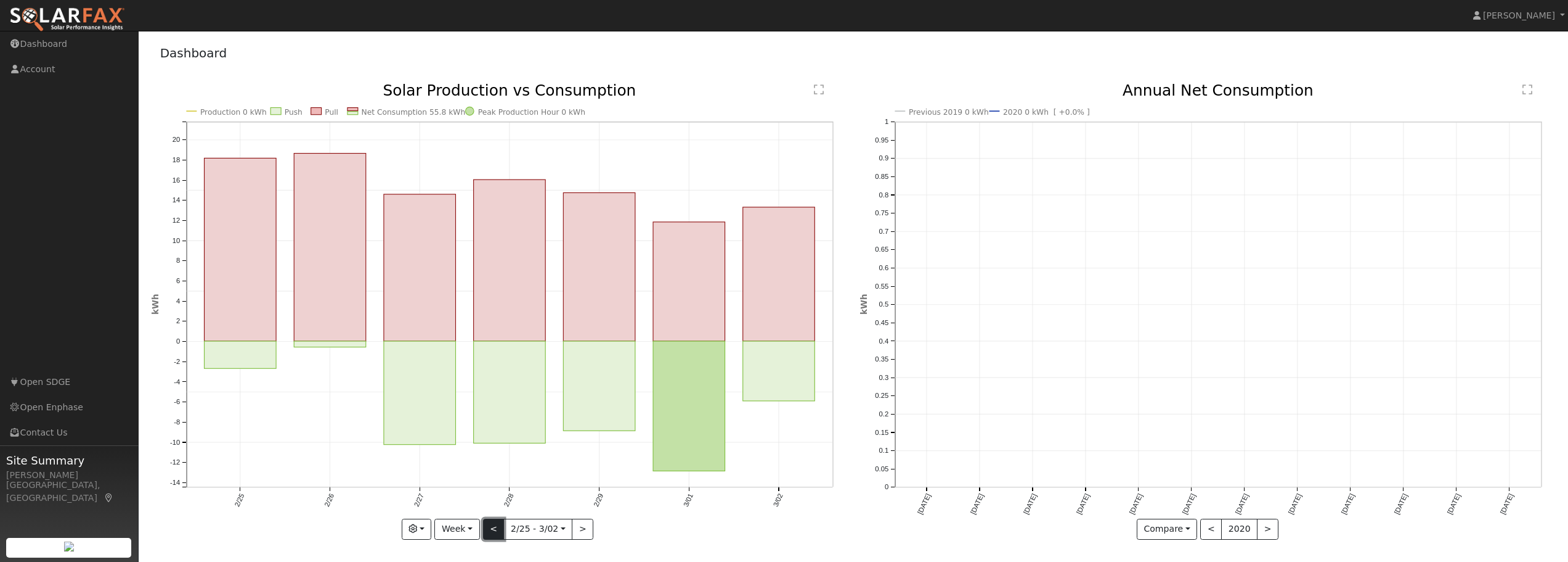
click at [492, 527] on button "<" at bounding box center [494, 528] width 22 height 21
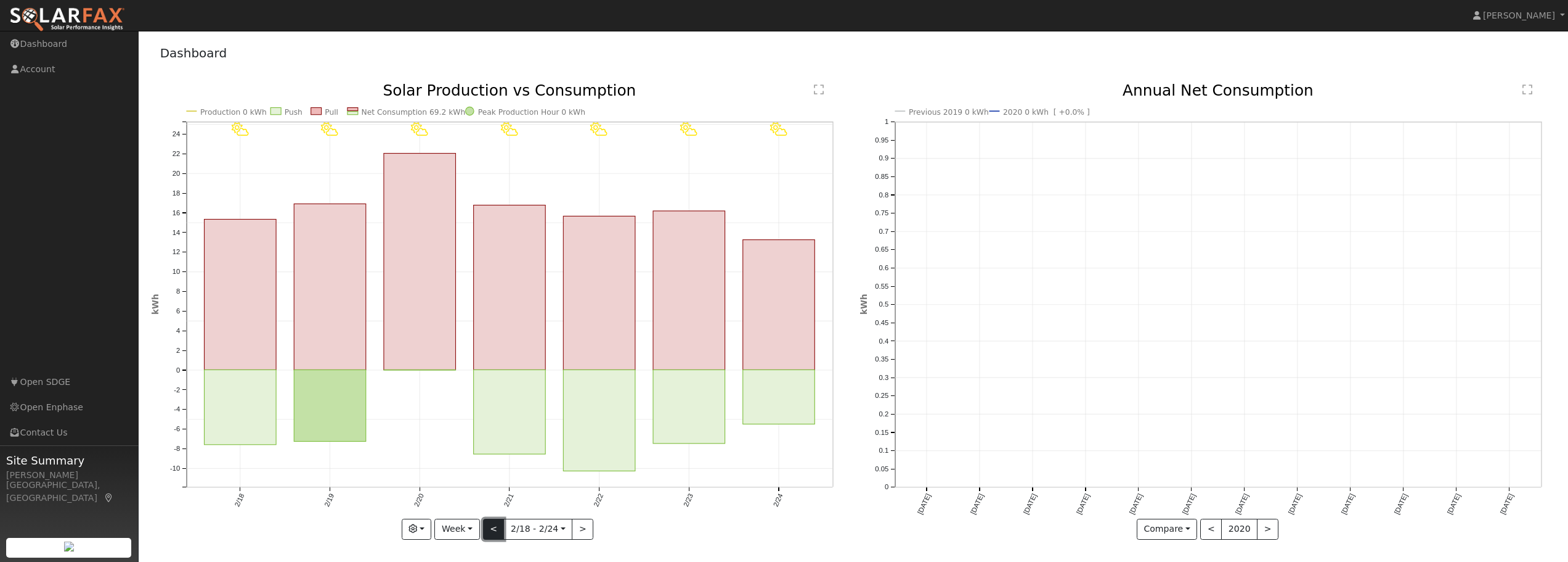
click at [492, 527] on button "<" at bounding box center [494, 528] width 22 height 21
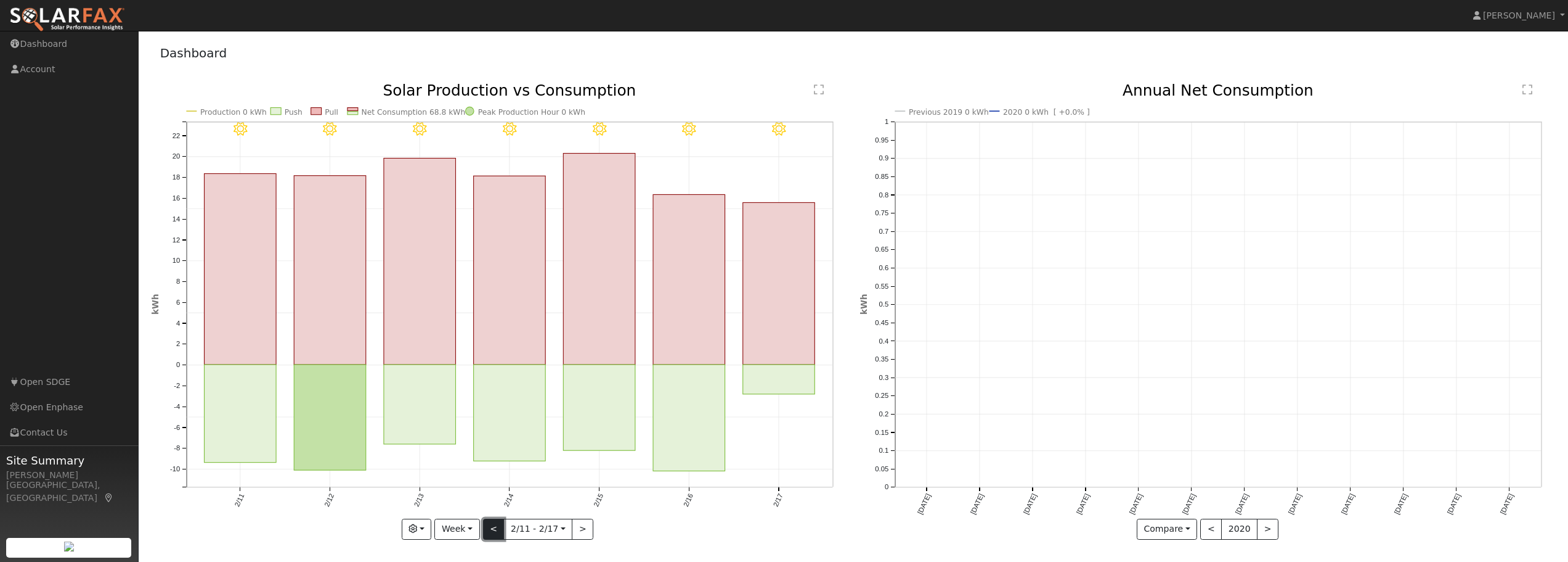
click at [492, 527] on button "<" at bounding box center [494, 528] width 22 height 21
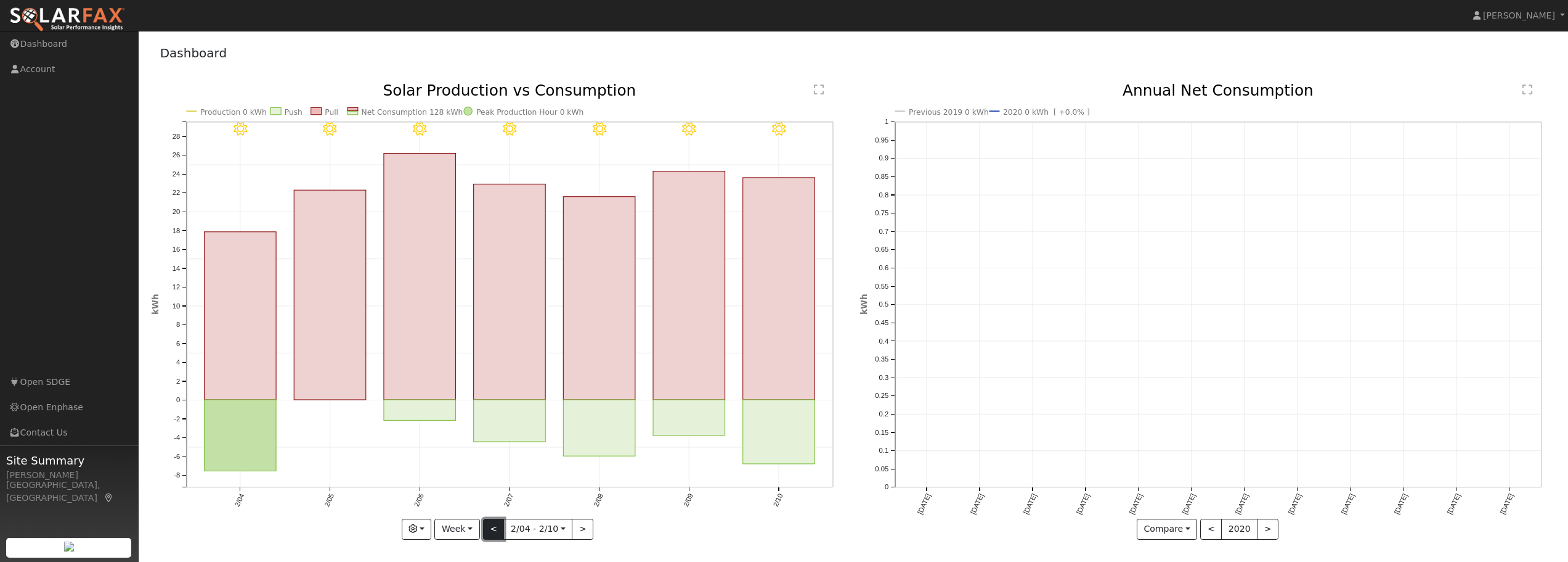
click at [492, 527] on button "<" at bounding box center [494, 528] width 22 height 21
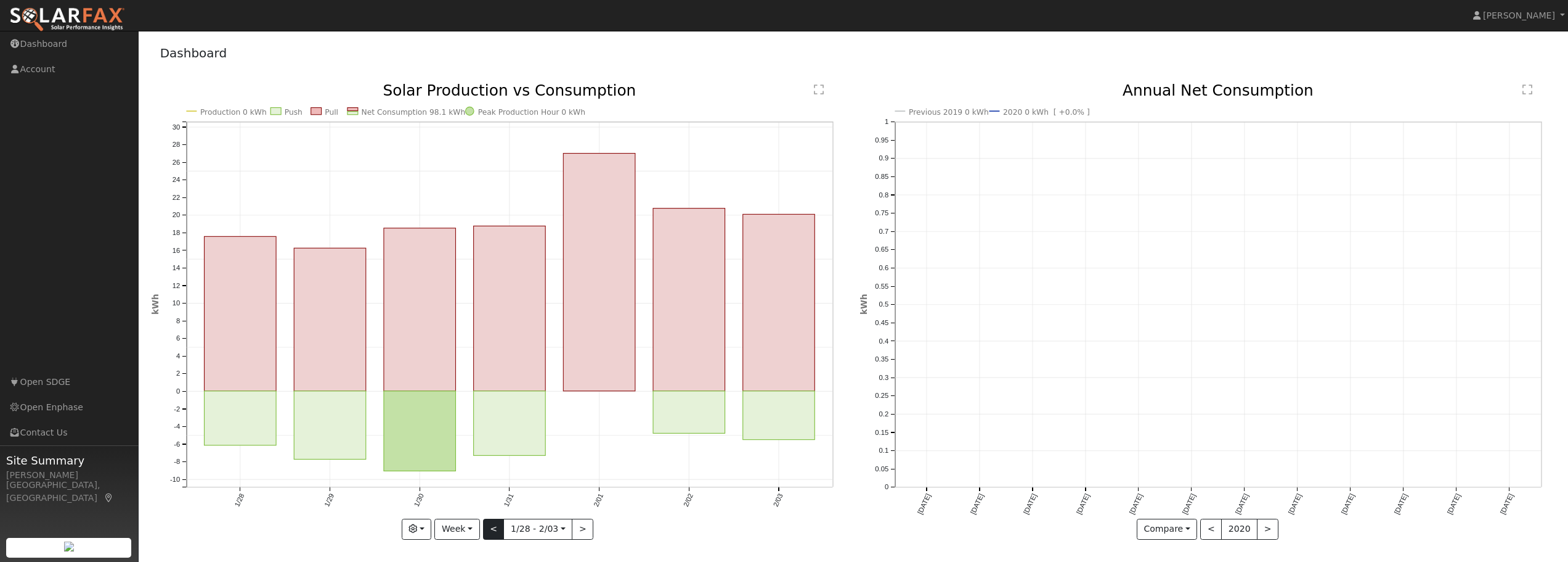
click at [492, 527] on div "Production 0 kWh Push Pull Net Consumption 98.1 kWh Peak Production Hour 0 kWh …" at bounding box center [499, 311] width 696 height 456
click at [492, 527] on button "<" at bounding box center [494, 528] width 22 height 21
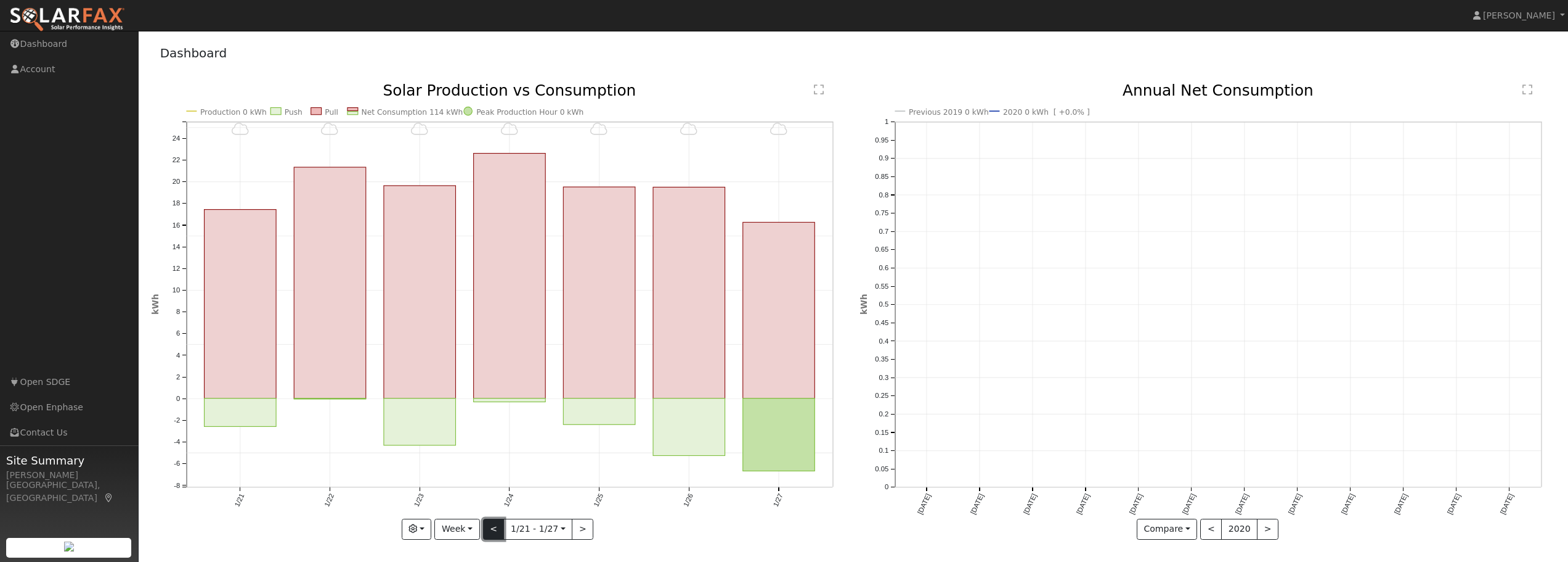
click at [494, 527] on button "<" at bounding box center [494, 528] width 22 height 21
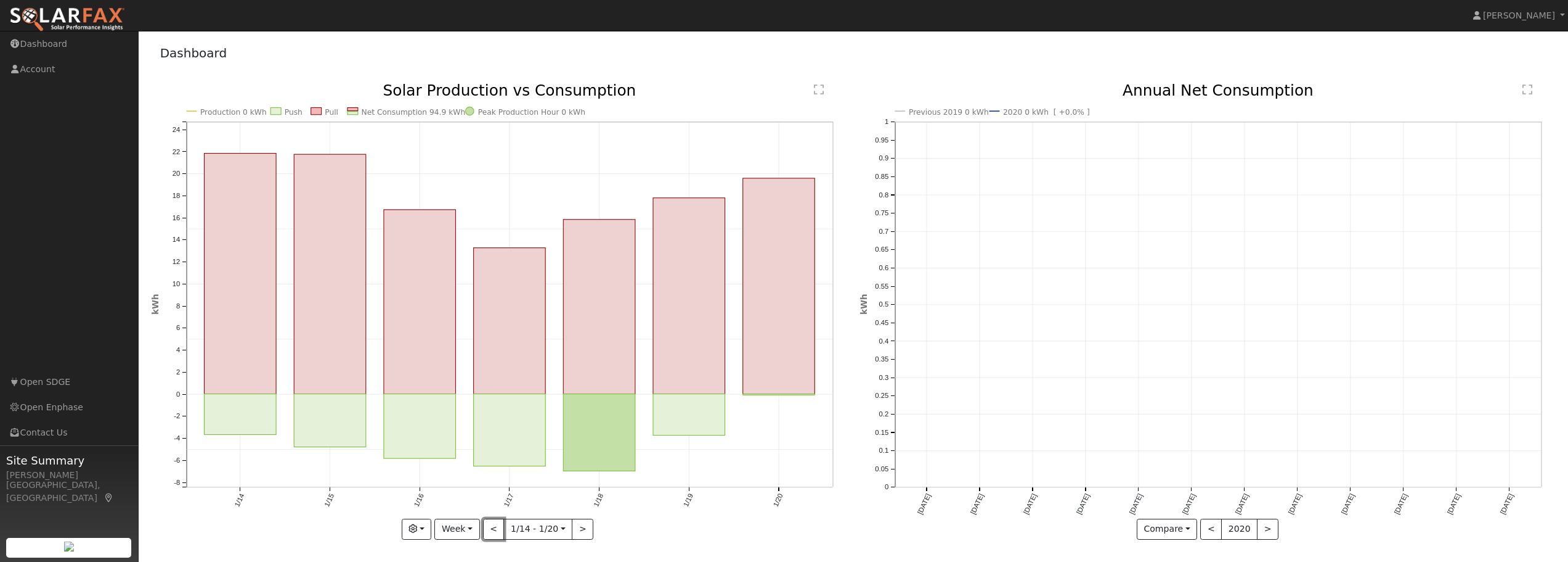
click at [494, 527] on button "<" at bounding box center [494, 528] width 22 height 21
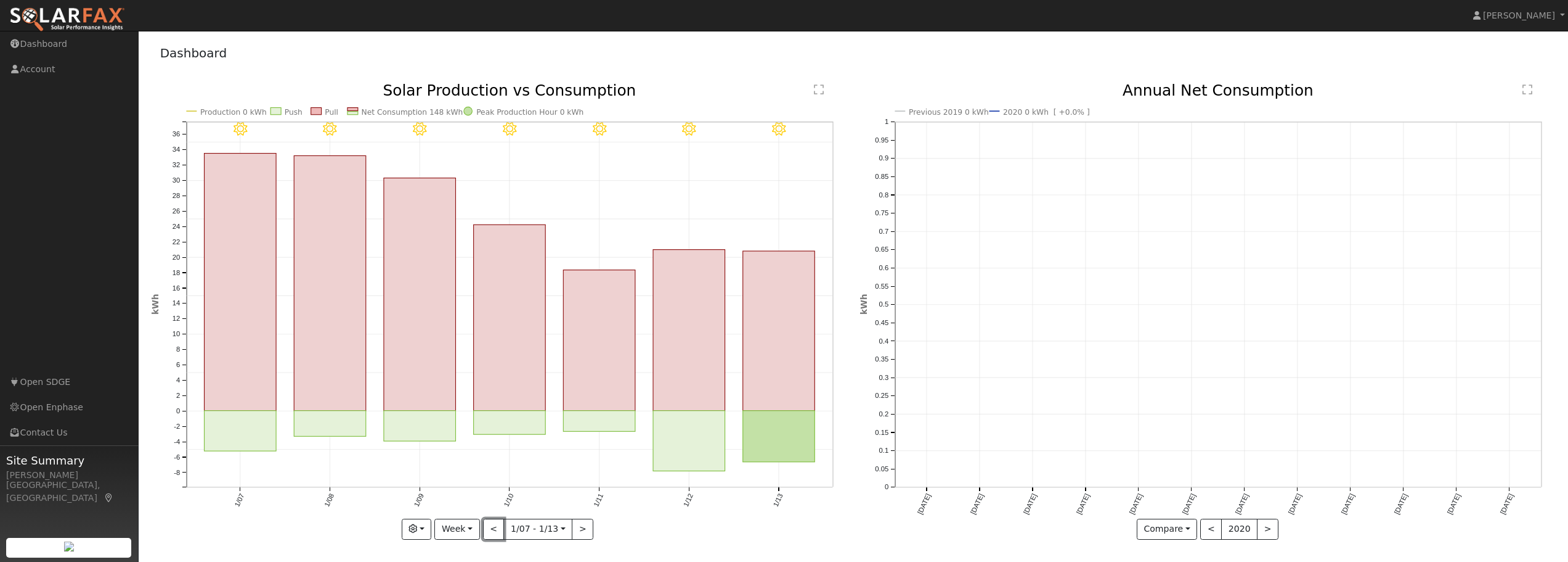
click at [494, 527] on button "<" at bounding box center [494, 528] width 22 height 21
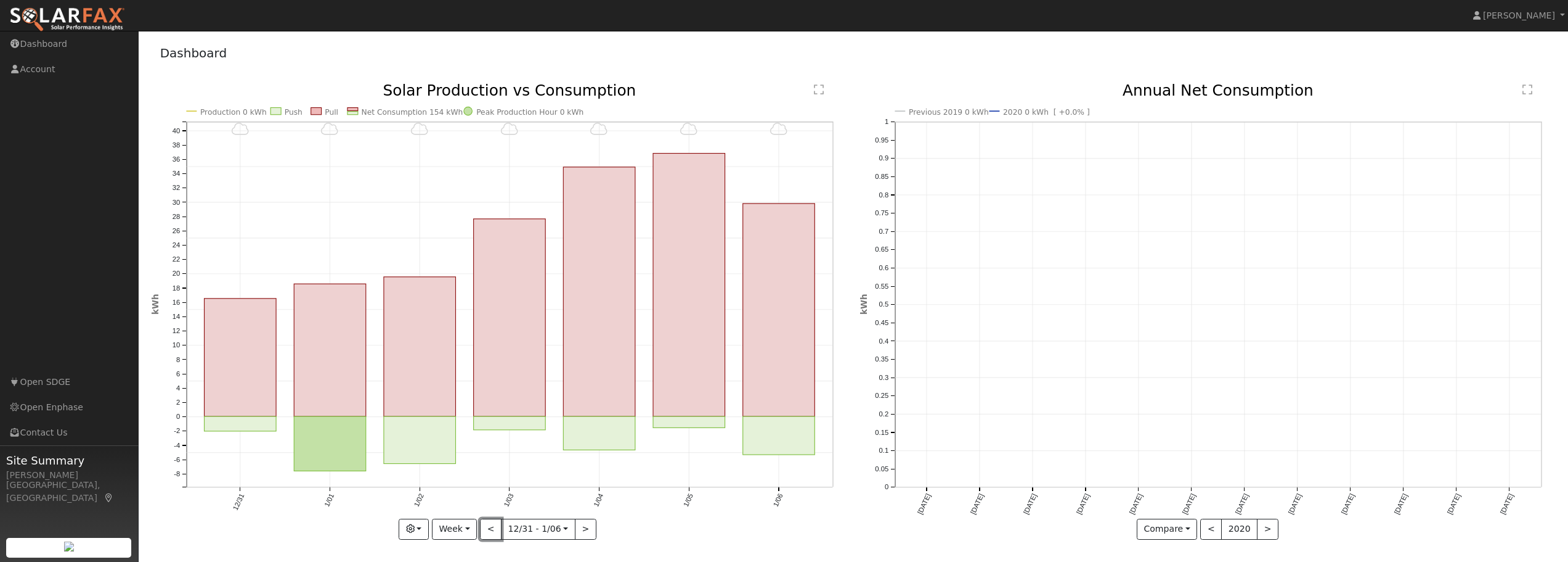
click at [494, 527] on button "<" at bounding box center [491, 528] width 22 height 21
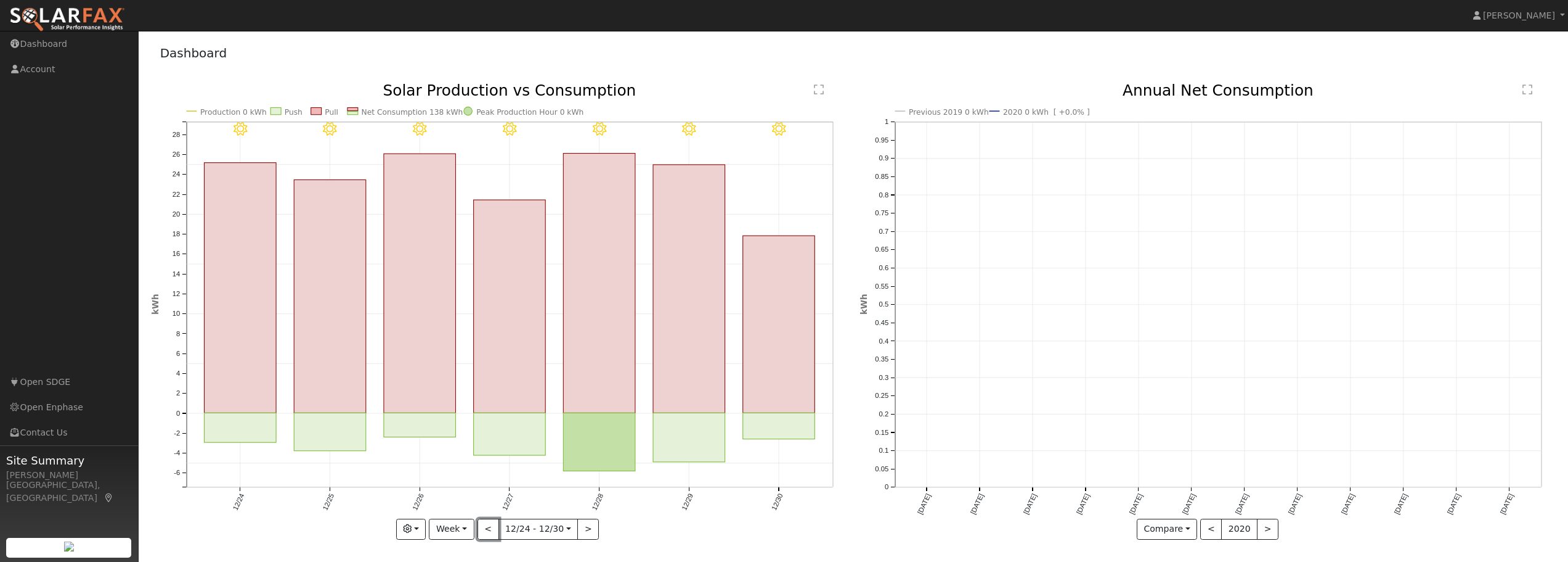
click at [494, 527] on button "<" at bounding box center [489, 528] width 22 height 21
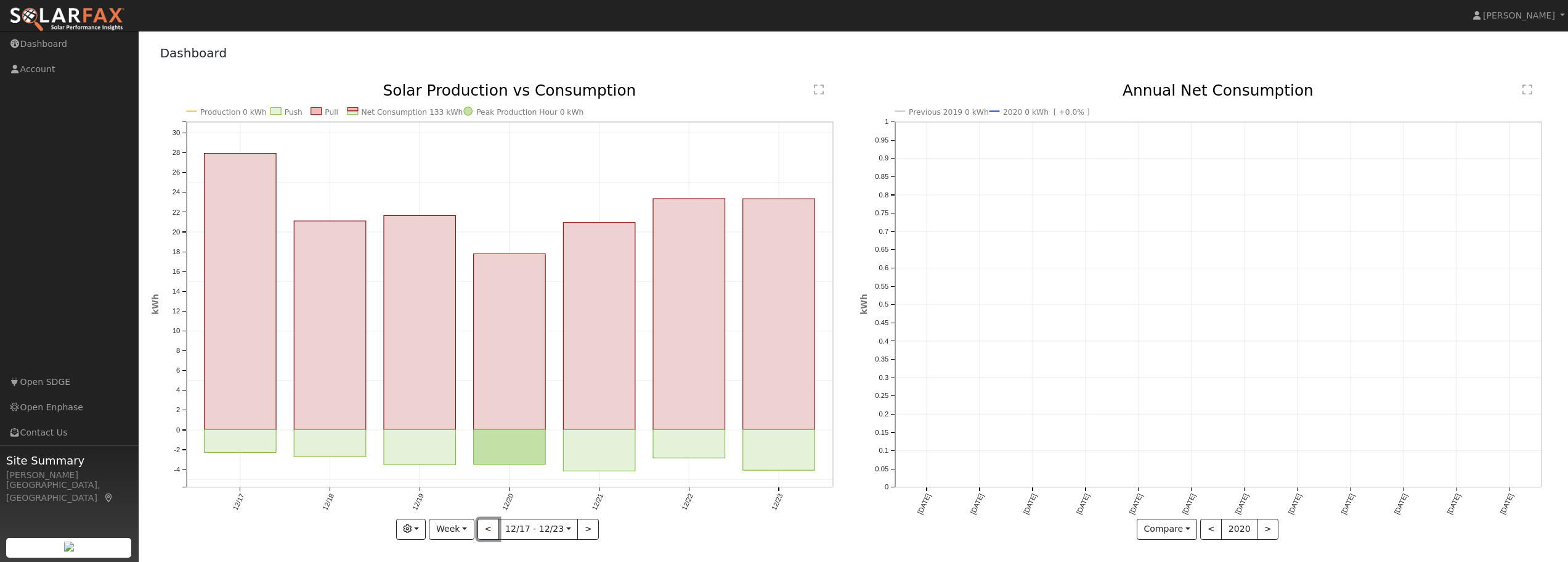
click at [494, 527] on button "<" at bounding box center [489, 528] width 22 height 21
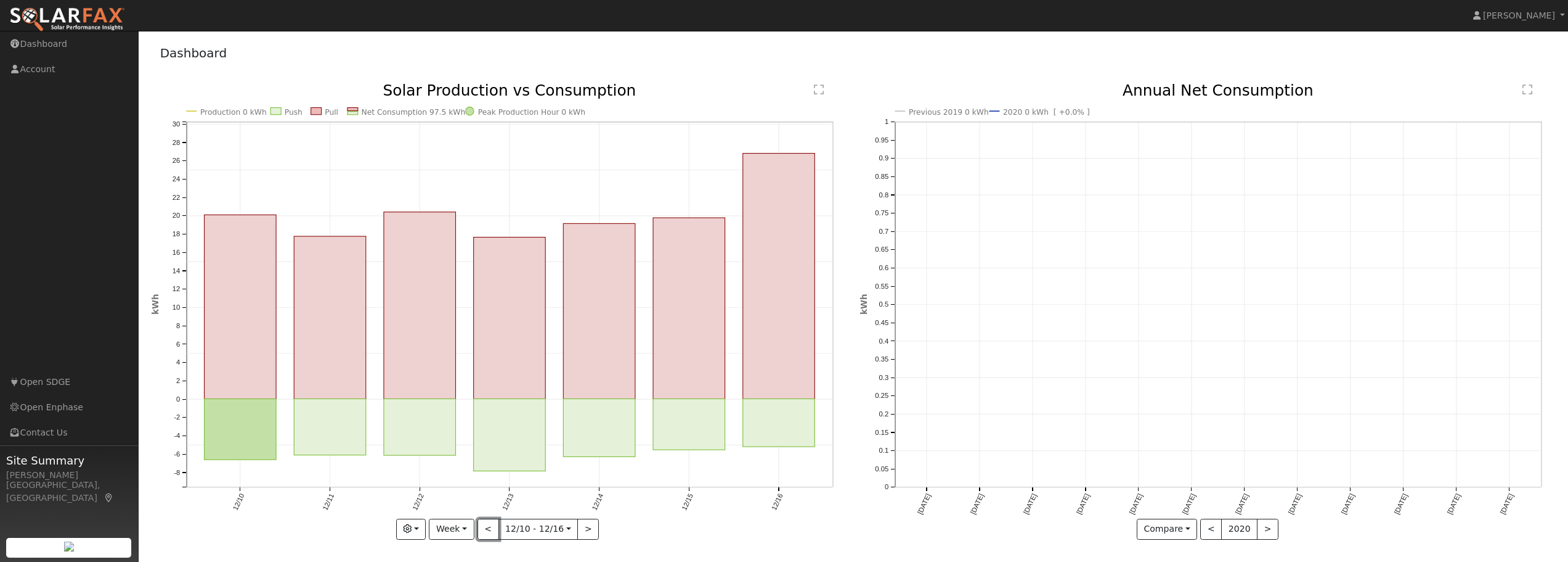
click at [494, 527] on button "<" at bounding box center [489, 528] width 22 height 21
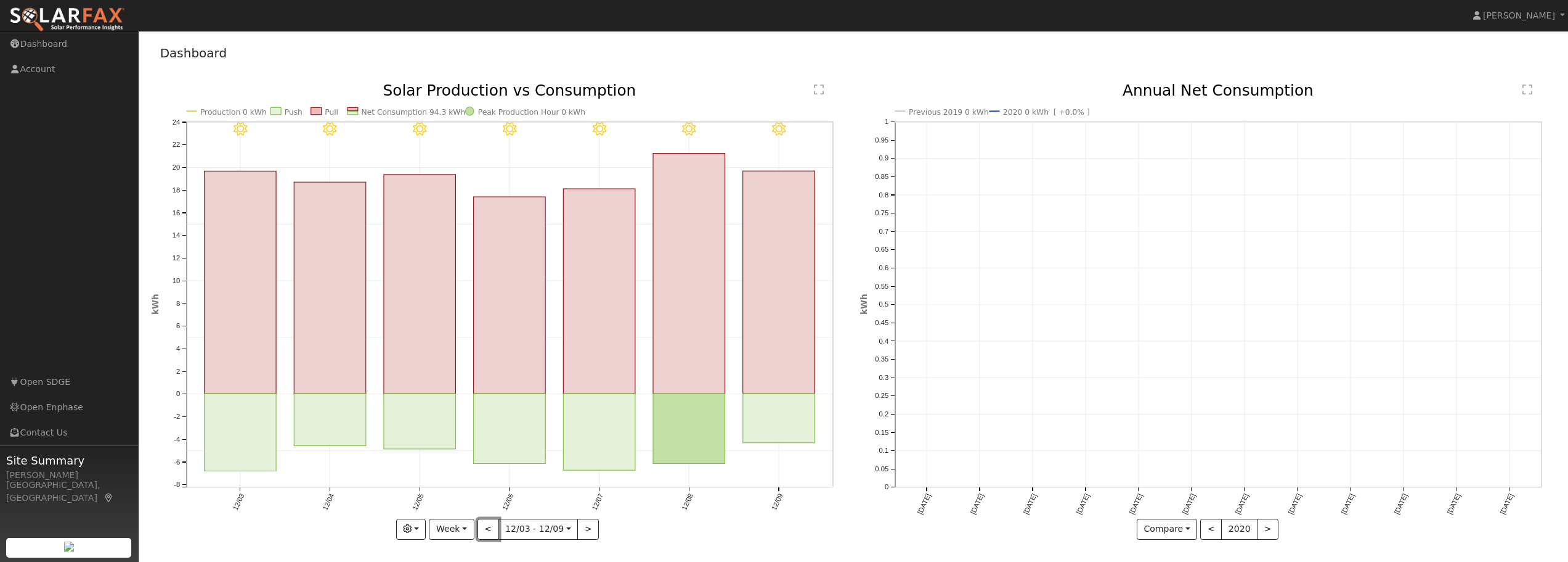
click at [494, 527] on button "<" at bounding box center [489, 528] width 22 height 21
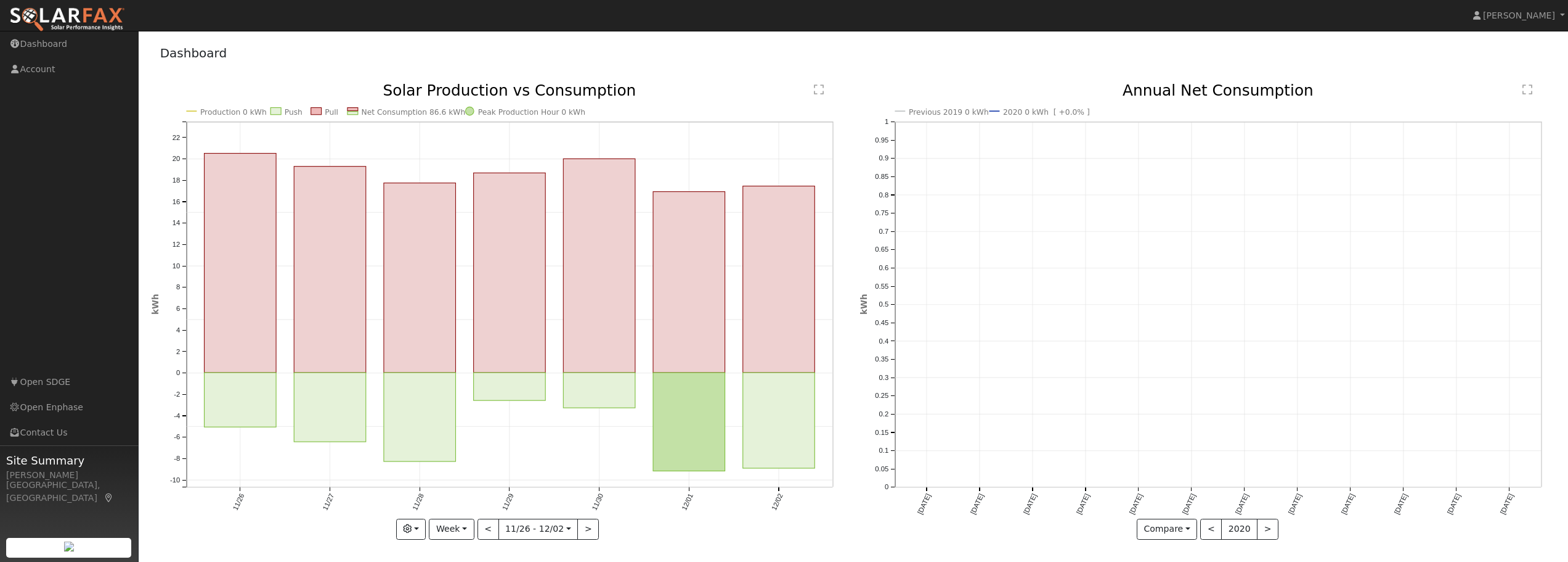
click at [494, 527] on div "Production 0 kWh Push Pull Net Consumption 86.6 kWh Peak Production Hour 0 kWh …" at bounding box center [499, 311] width 696 height 456
click at [494, 527] on button "<" at bounding box center [489, 528] width 22 height 21
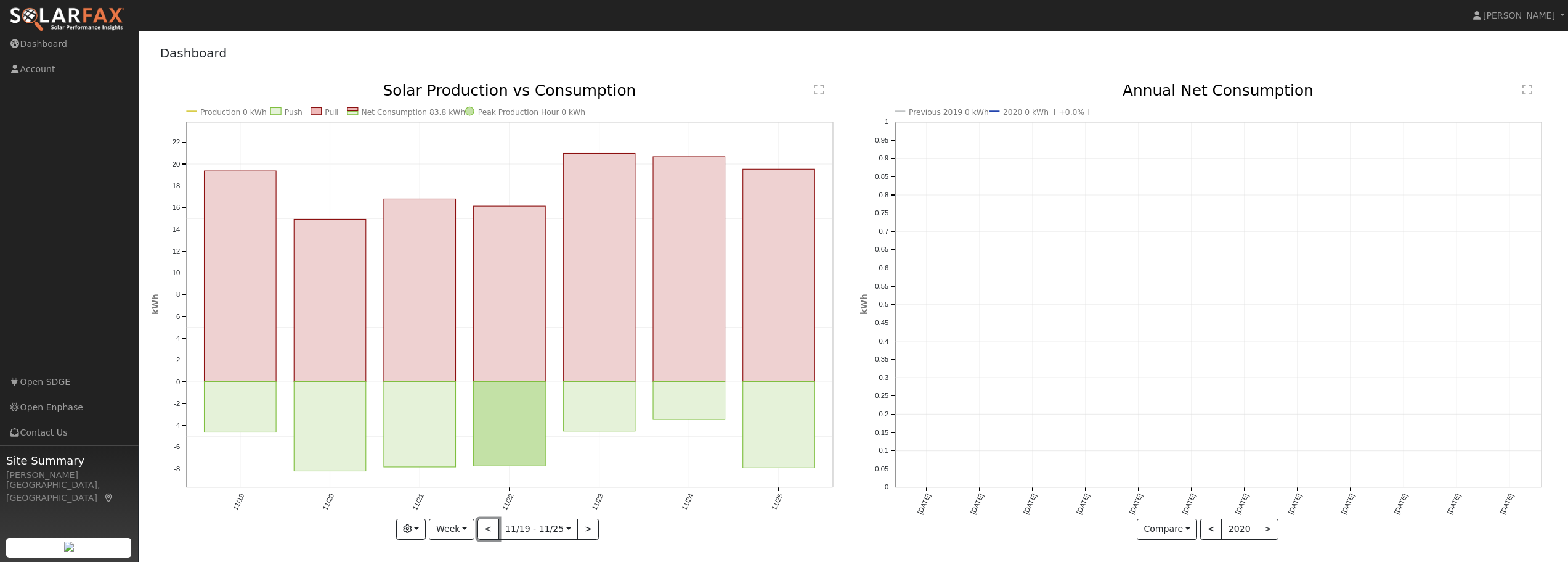
click at [494, 527] on button "<" at bounding box center [489, 528] width 22 height 21
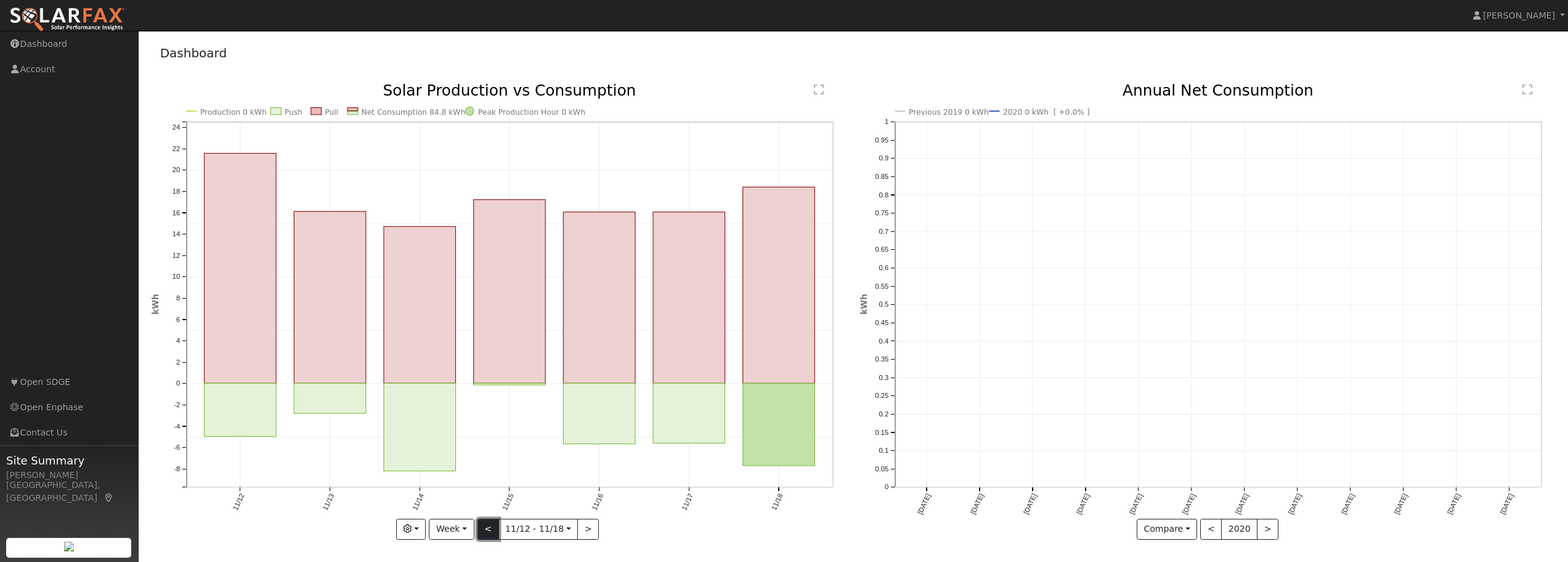
click at [494, 527] on button "<" at bounding box center [489, 528] width 22 height 21
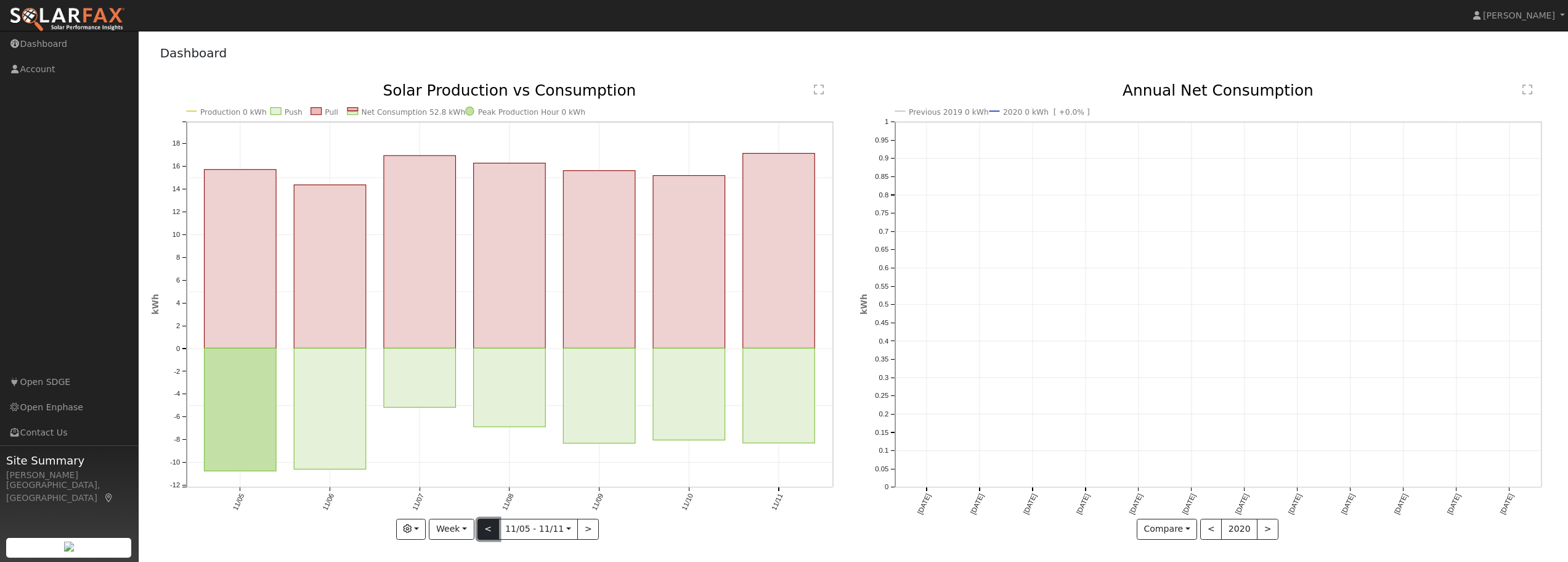
click at [494, 527] on button "<" at bounding box center [489, 528] width 22 height 21
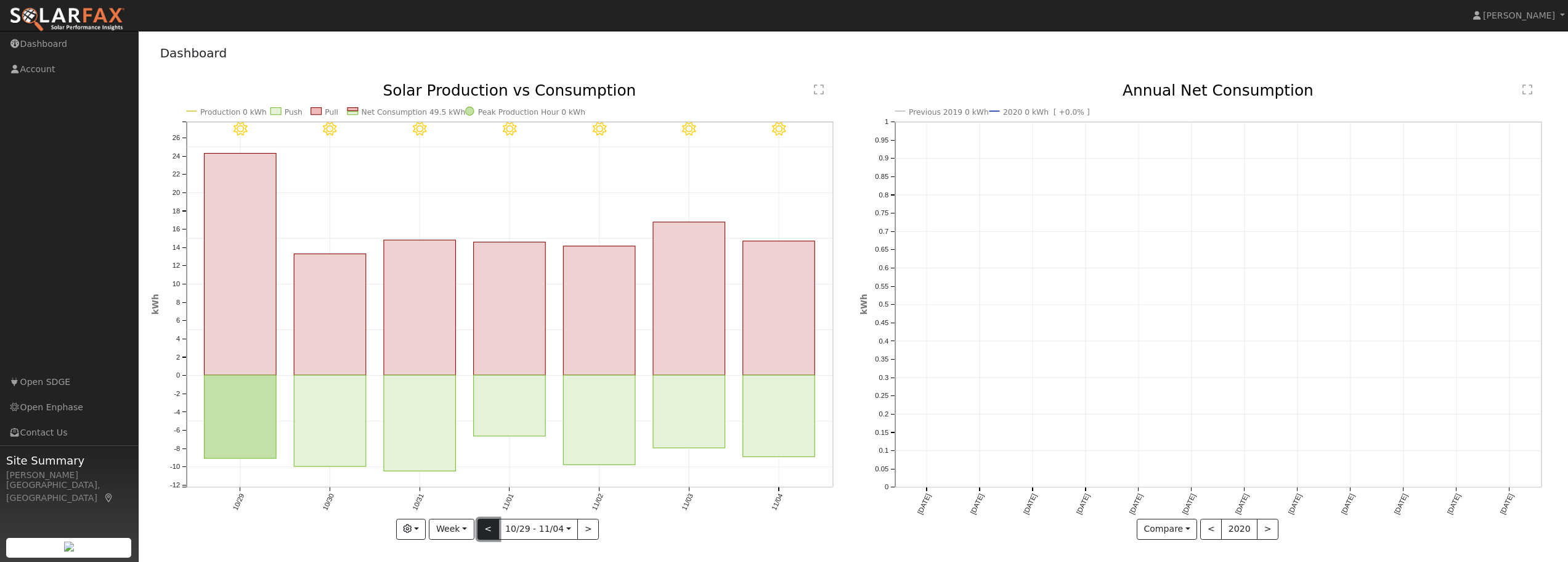
click at [494, 527] on button "<" at bounding box center [489, 528] width 22 height 21
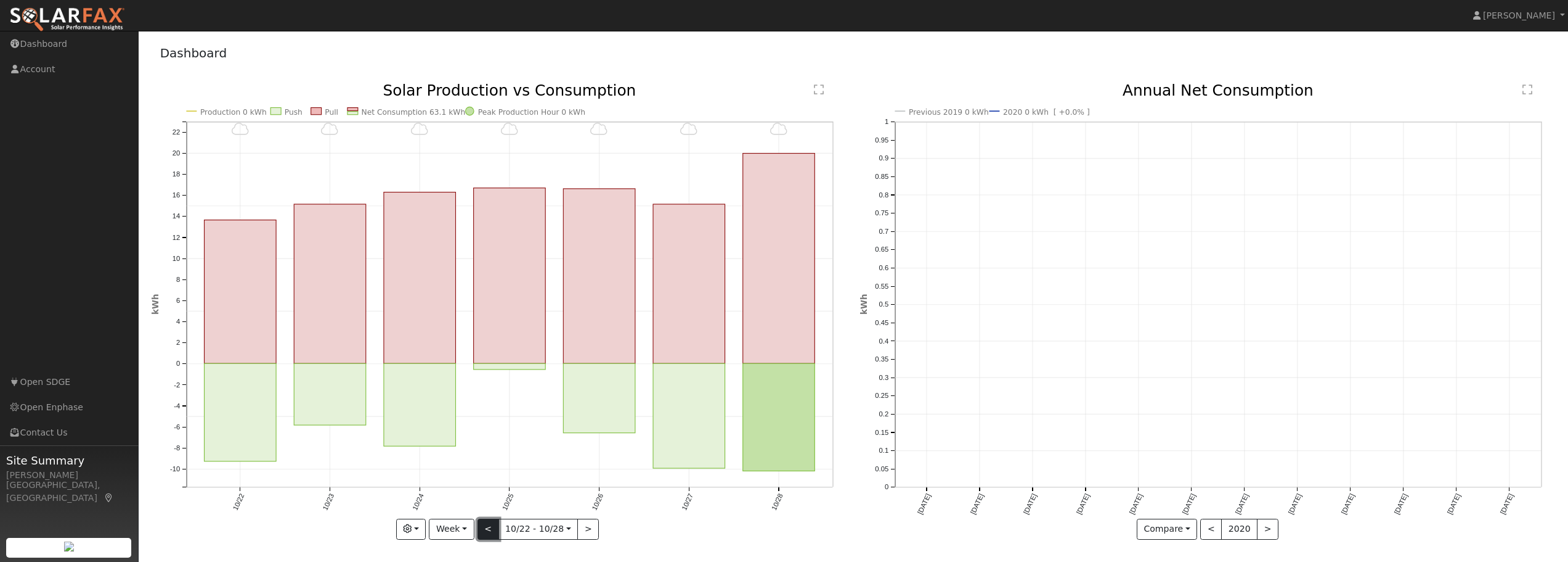
click at [494, 527] on button "<" at bounding box center [489, 528] width 22 height 21
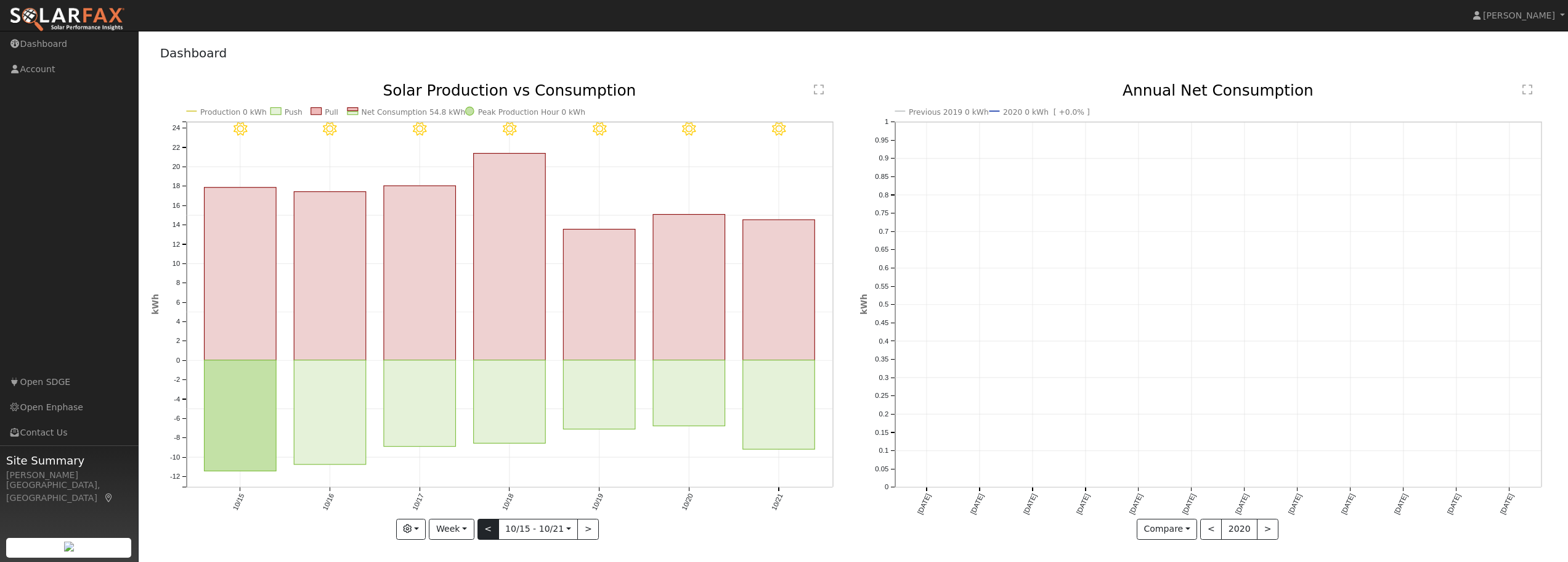
click at [494, 527] on div "10/21 - Clear 10/20 - Clear 10/19 - Clear 10/18 - Clear 10/17 - Clear 10/16 - C…" at bounding box center [499, 311] width 696 height 456
click at [494, 525] on button "<" at bounding box center [489, 528] width 22 height 21
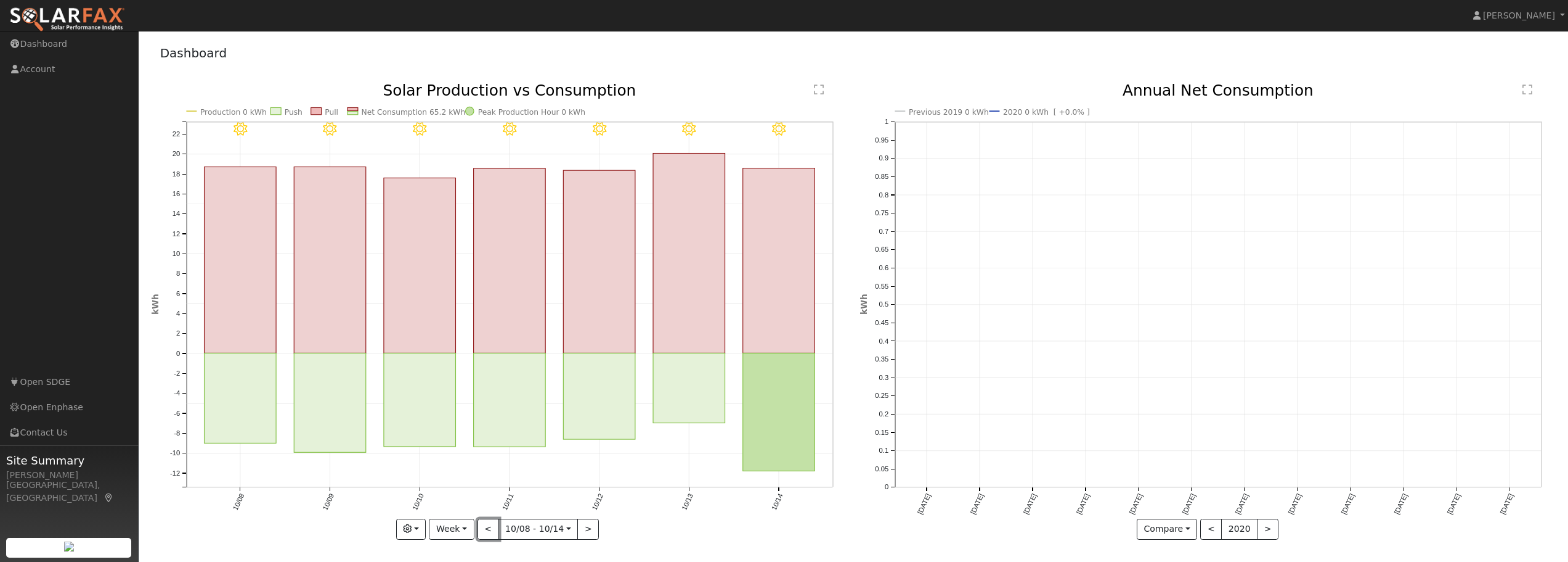
click at [491, 527] on button "<" at bounding box center [489, 528] width 22 height 21
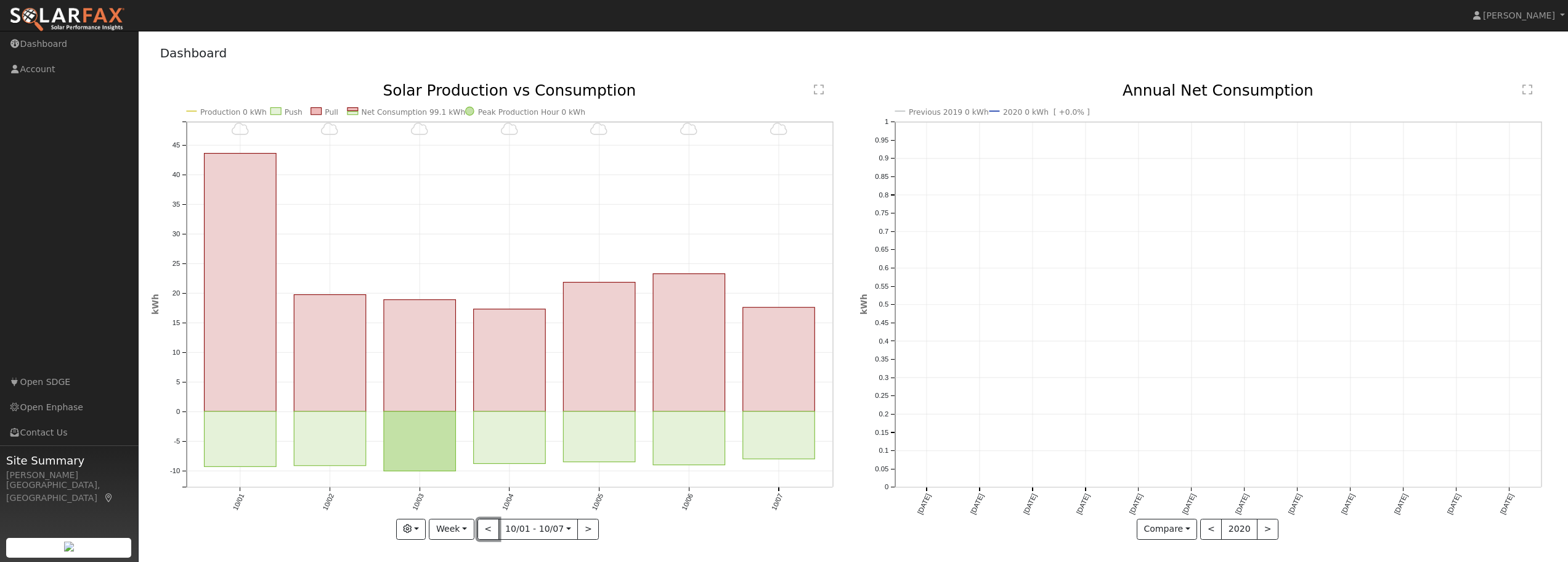
click at [491, 527] on button "<" at bounding box center [489, 528] width 22 height 21
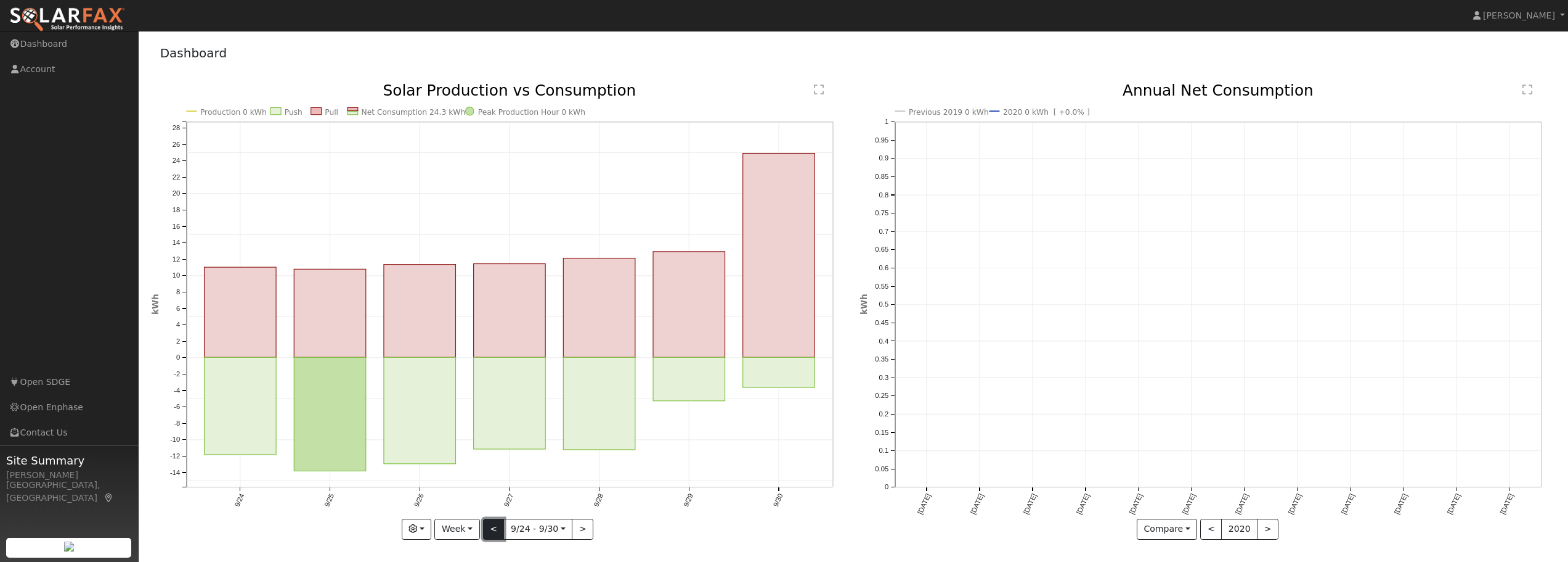
click at [492, 525] on button "<" at bounding box center [494, 528] width 22 height 21
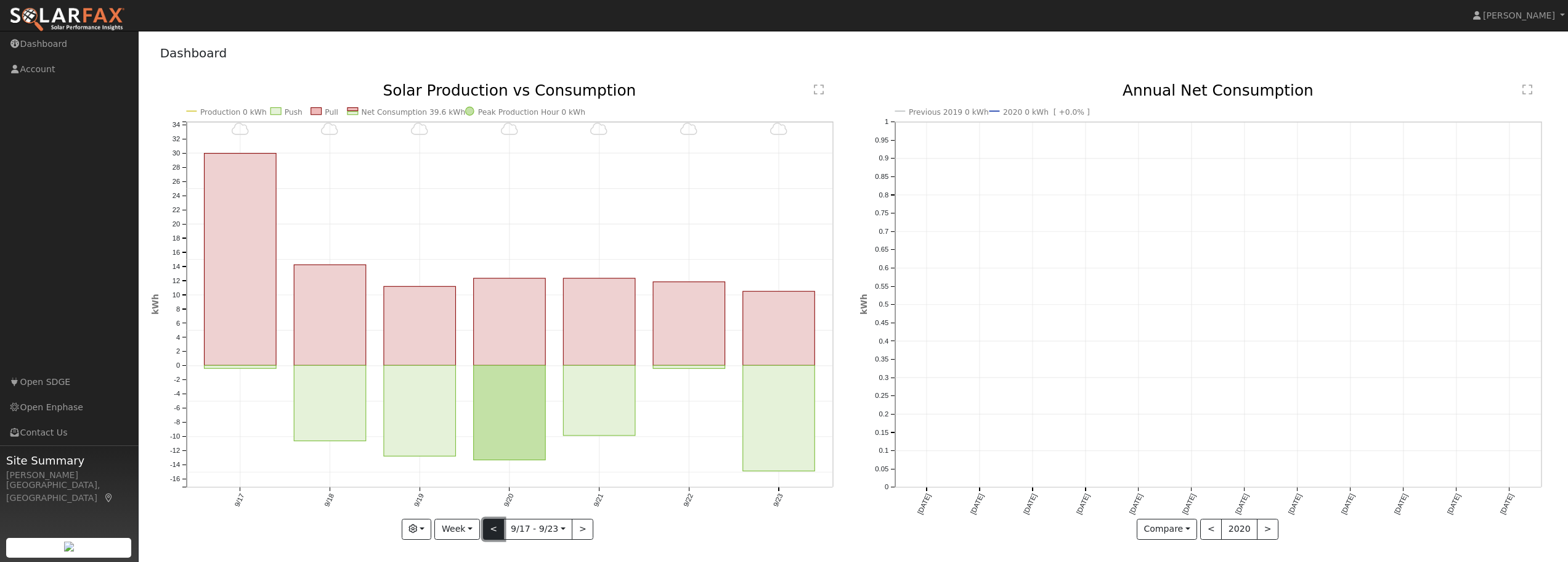
click at [494, 524] on button "<" at bounding box center [494, 528] width 22 height 21
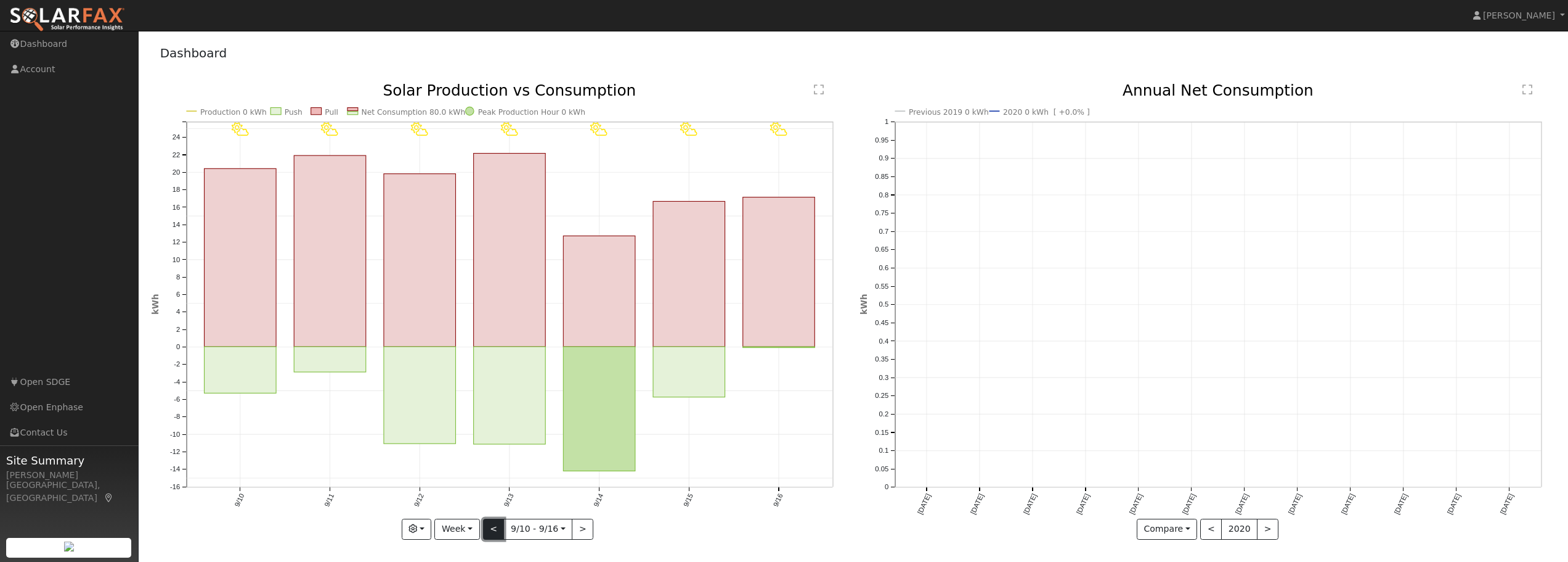
click at [494, 524] on button "<" at bounding box center [494, 528] width 22 height 21
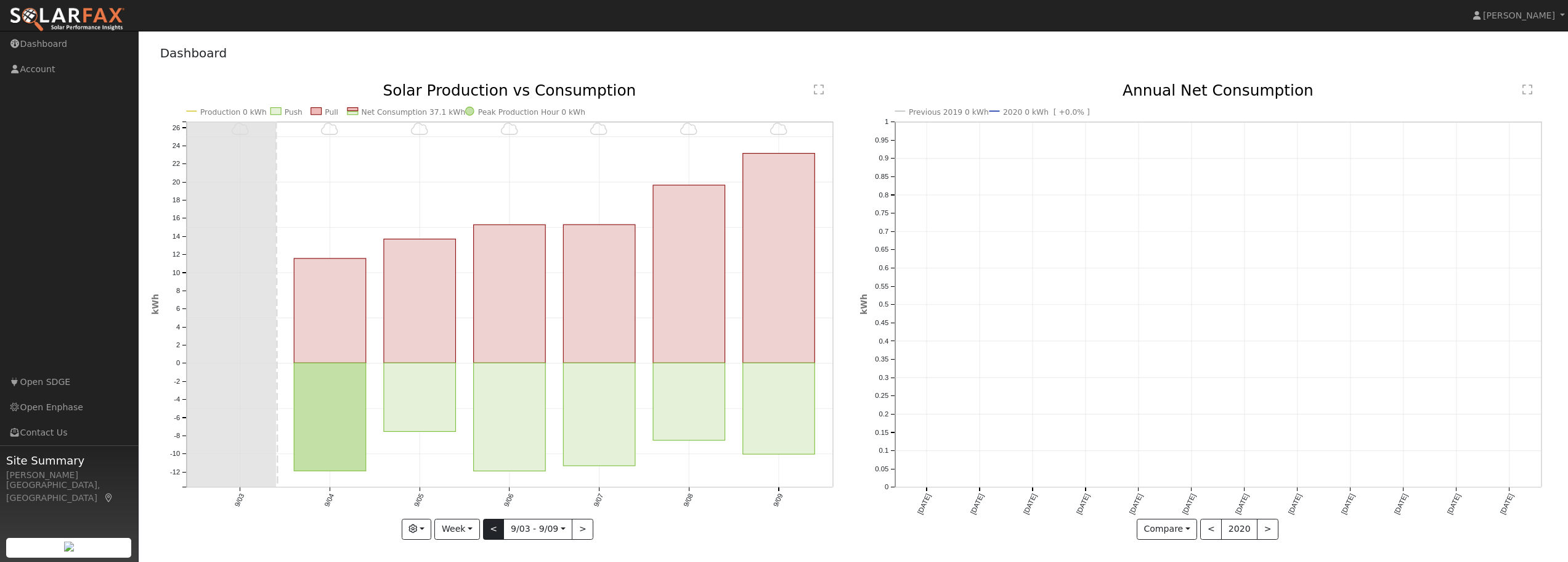
click at [494, 524] on div "9/09 - MostlyCloudy 9/08 - MostlyCloudy 9/07 - MostlyCloudy 9/06 - MostlyCloudy…" at bounding box center [499, 311] width 696 height 456
click at [494, 523] on button "<" at bounding box center [494, 528] width 22 height 21
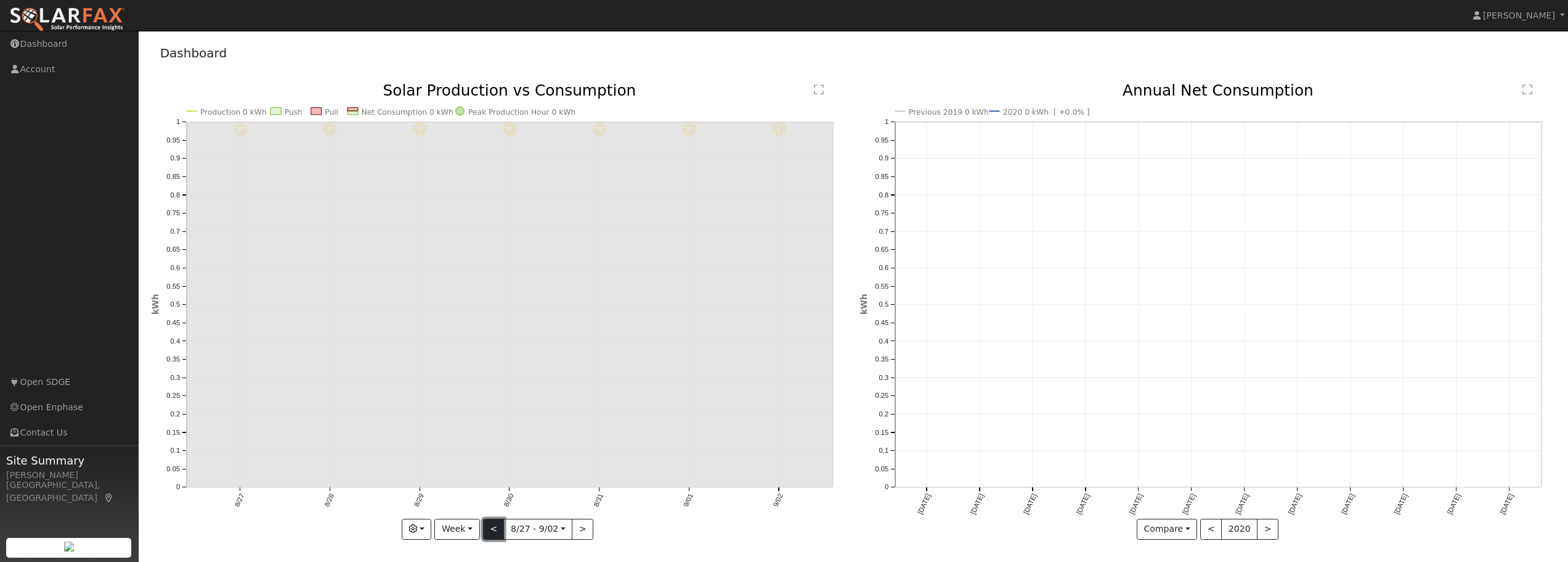
click at [496, 527] on button "<" at bounding box center [494, 528] width 22 height 21
type input "[DATE]"
